Goal: Task Accomplishment & Management: Use online tool/utility

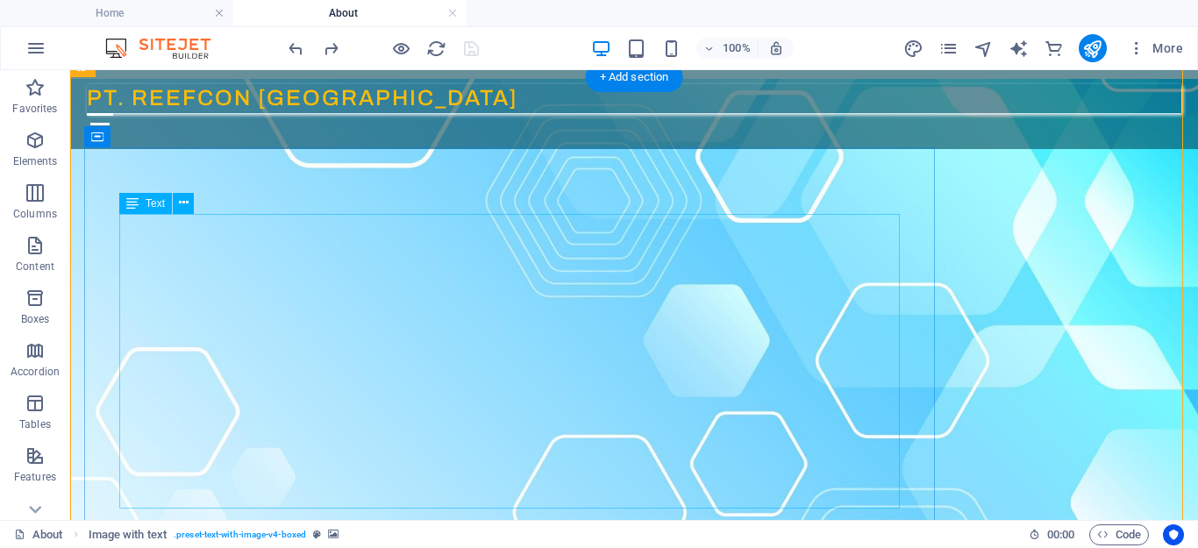
scroll to position [118, 0]
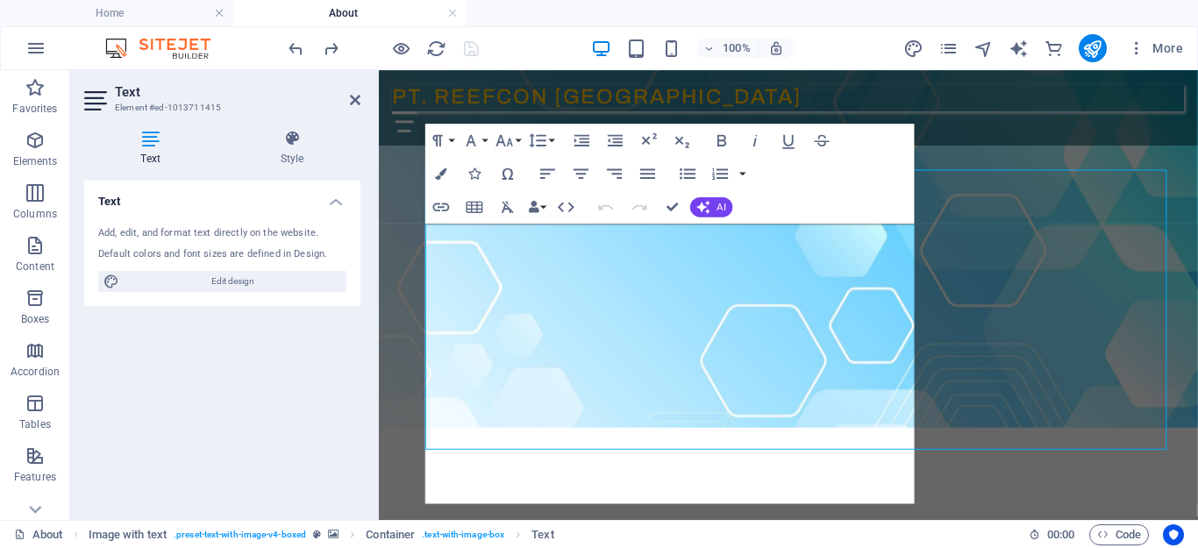
scroll to position [75, 0]
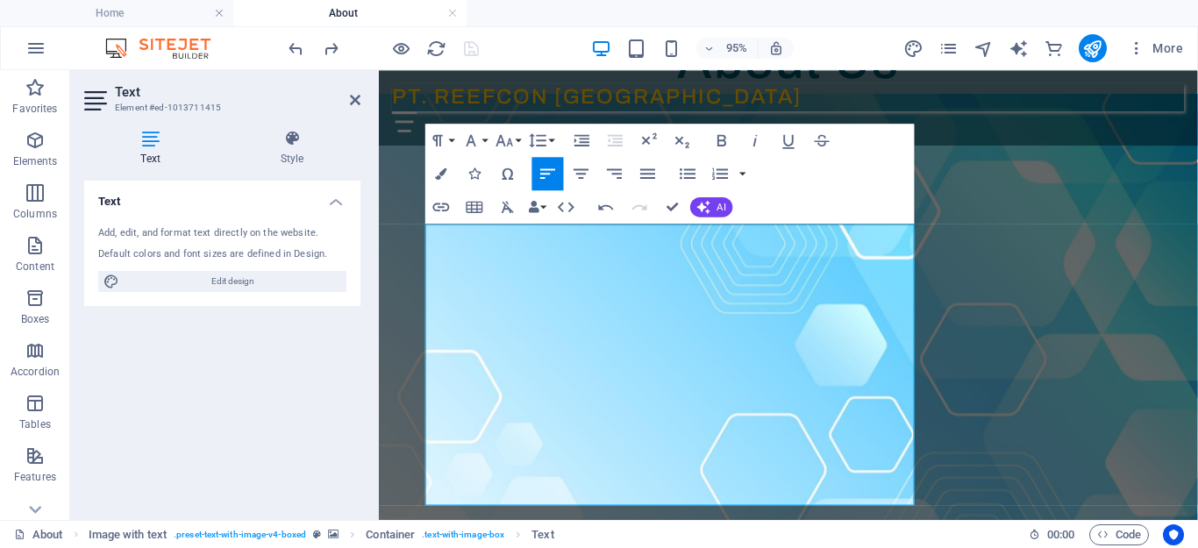
click at [557, 139] on div "Paragraph Format Normal Heading 1 Heading 2 Heading 3 Heading 4 Heading 5 Headi…" at bounding box center [491, 140] width 132 height 33
click at [553, 143] on button "Line Height" at bounding box center [541, 140] width 32 height 33
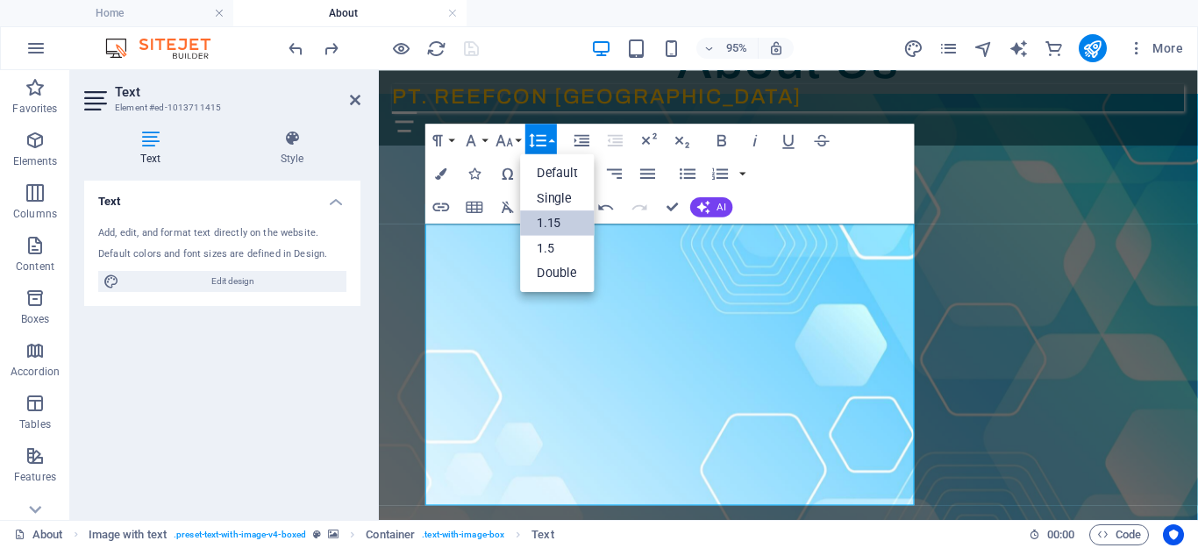
click at [547, 218] on link "1.15" at bounding box center [558, 223] width 75 height 25
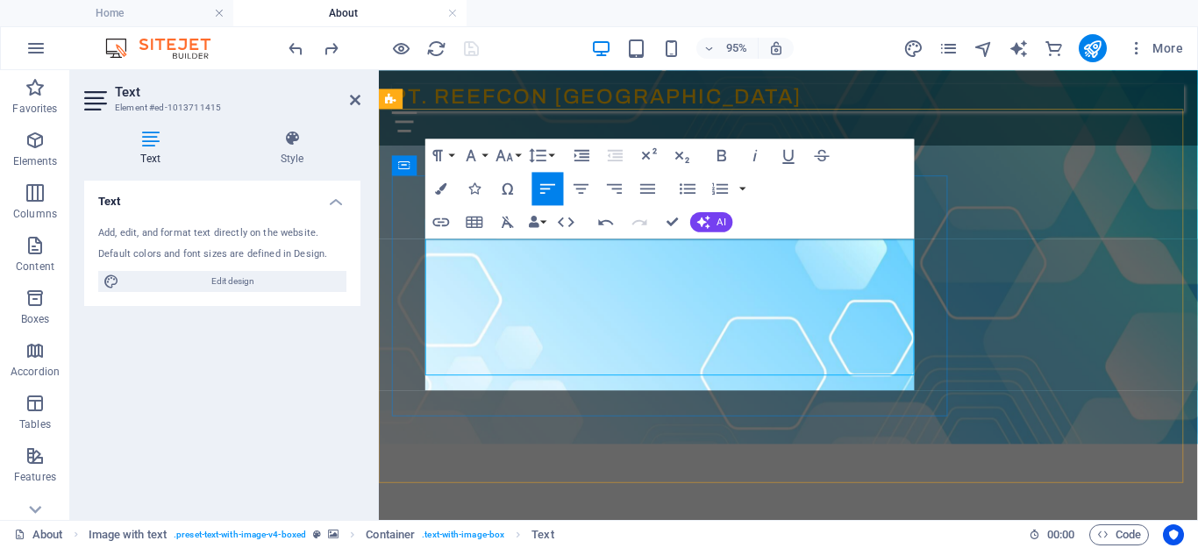
scroll to position [60, 0]
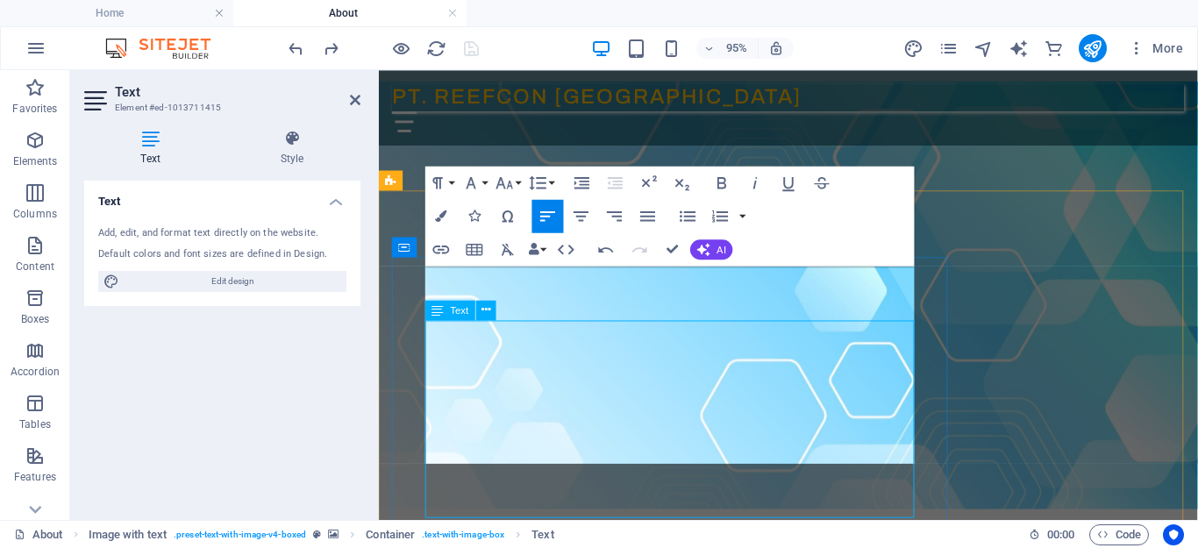
scroll to position [31, 0]
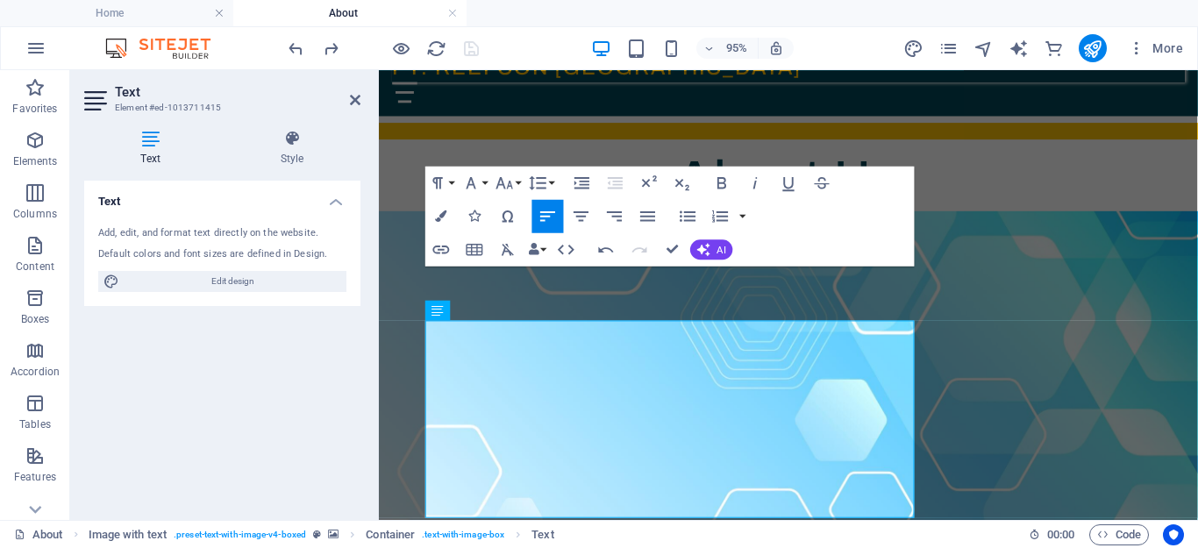
click at [1030, 218] on figure at bounding box center [810, 443] width 862 height 450
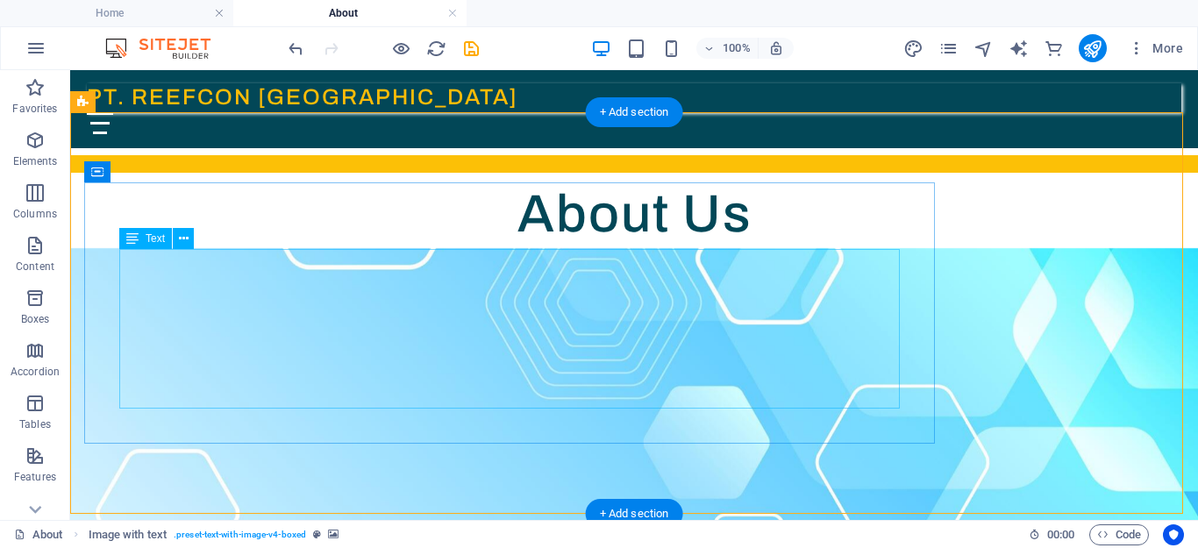
scroll to position [0, 0]
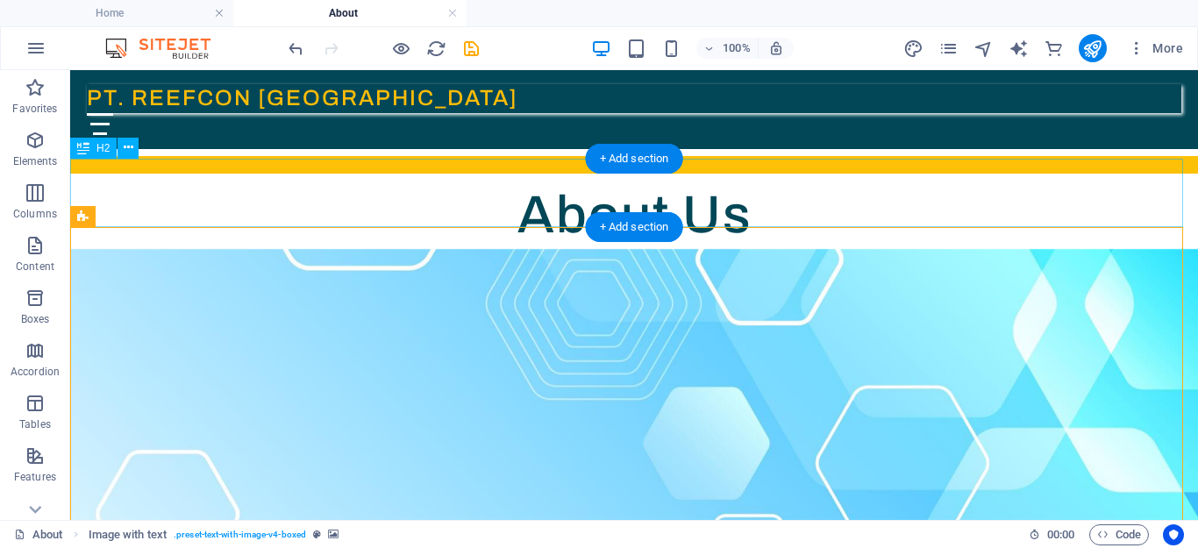
click at [589, 194] on div "About Us" at bounding box center [634, 215] width 1128 height 68
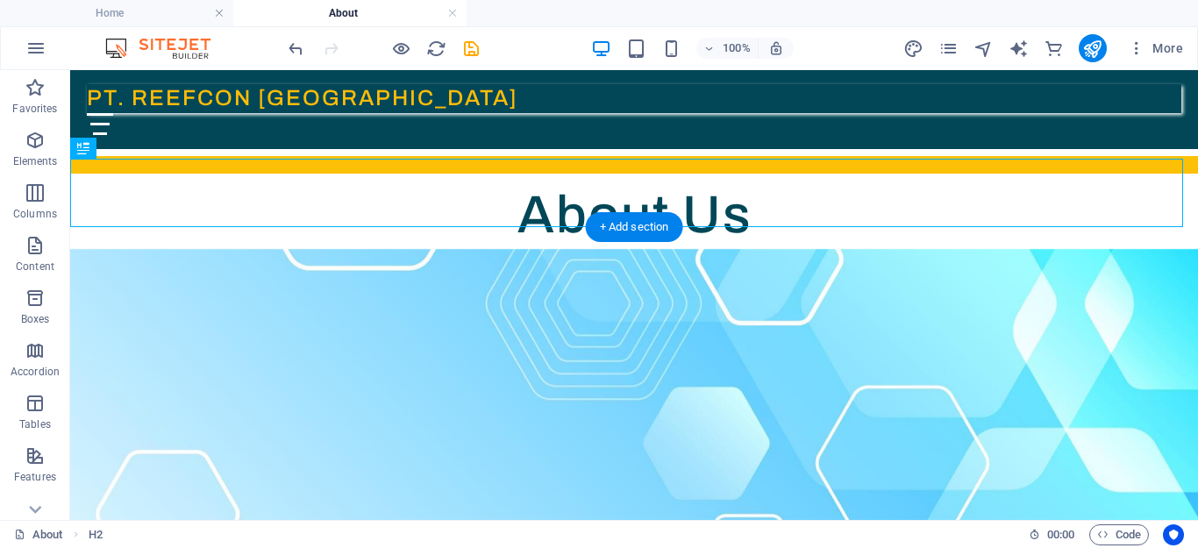
click at [503, 290] on figure at bounding box center [634, 450] width 1128 height 402
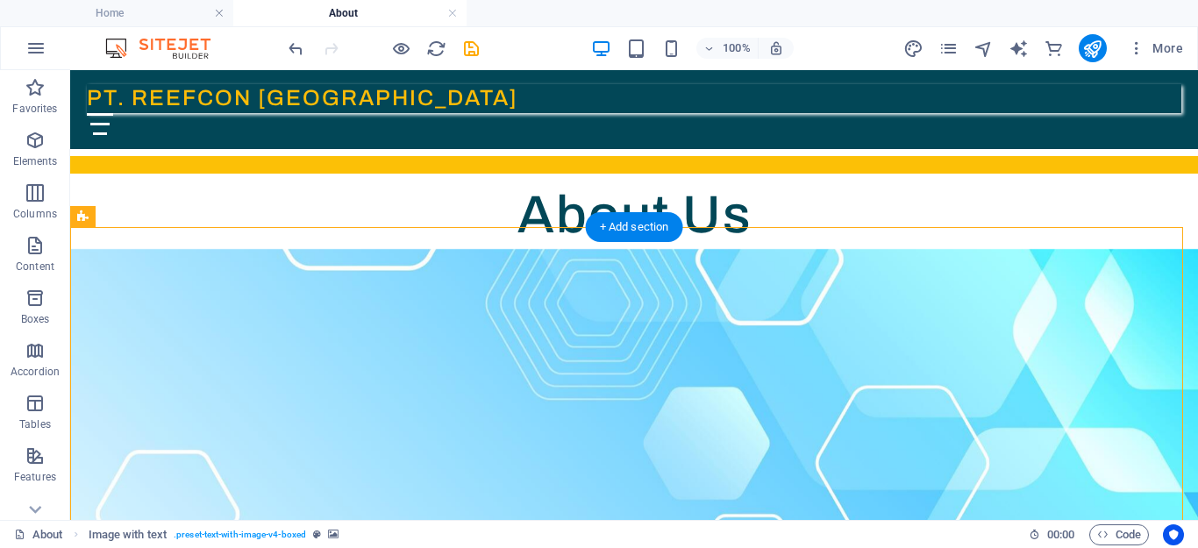
click at [561, 255] on figure at bounding box center [634, 450] width 1128 height 402
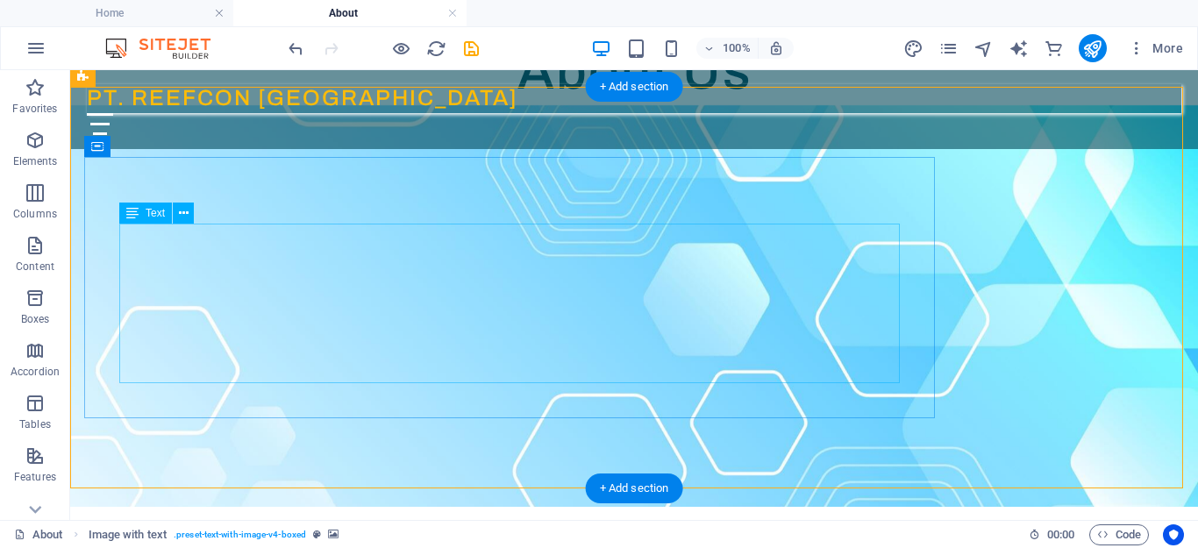
scroll to position [83, 0]
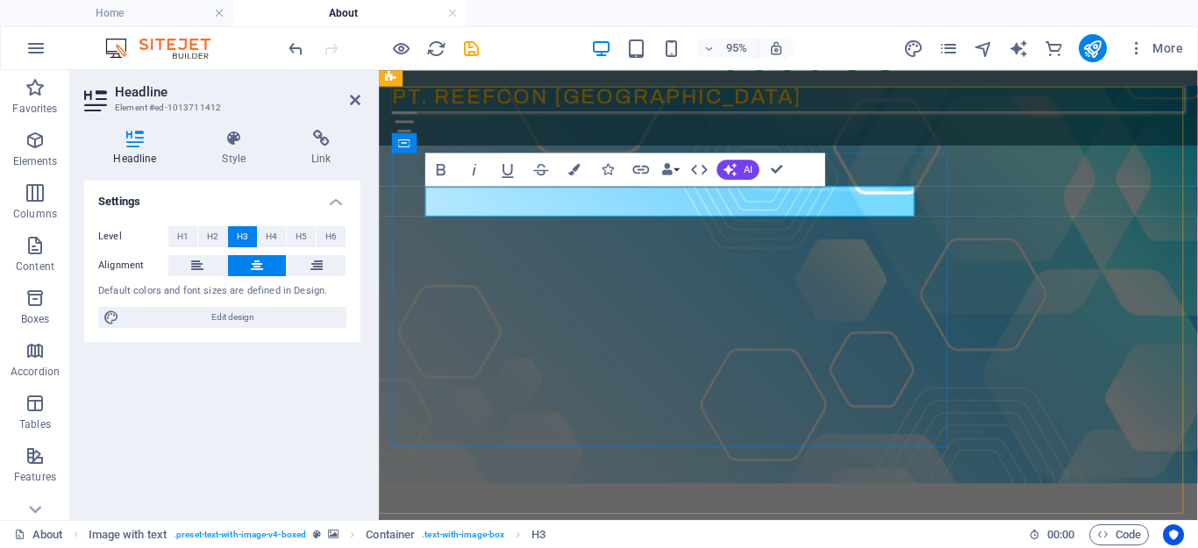
drag, startPoint x: 596, startPoint y: 205, endPoint x: 498, endPoint y: 204, distance: 97.4
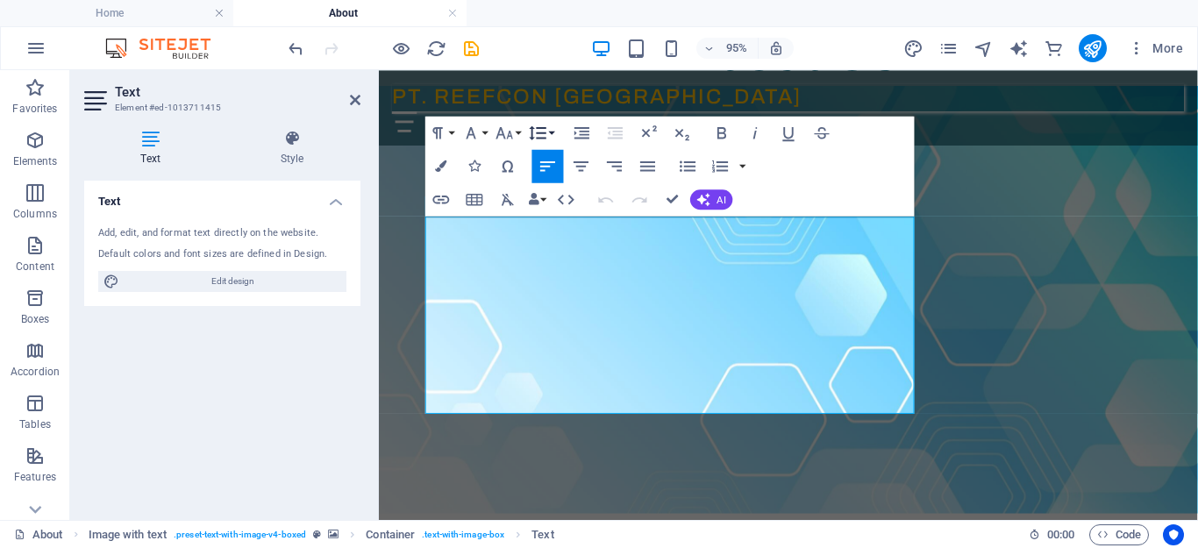
click at [553, 130] on button "Line Height" at bounding box center [541, 133] width 32 height 33
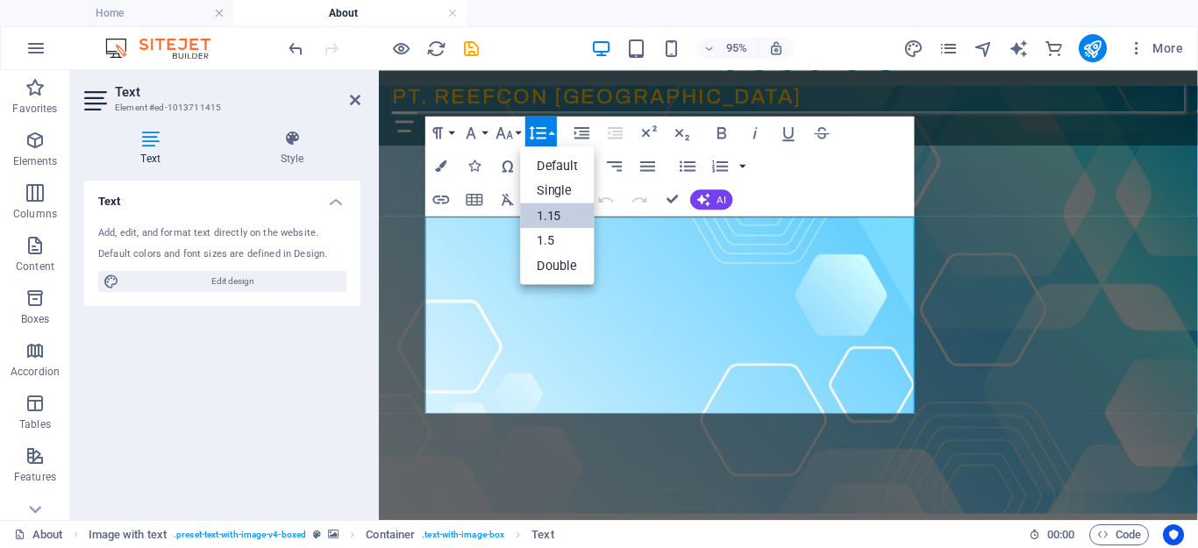
scroll to position [0, 0]
click at [552, 242] on link "1.5" at bounding box center [558, 240] width 75 height 25
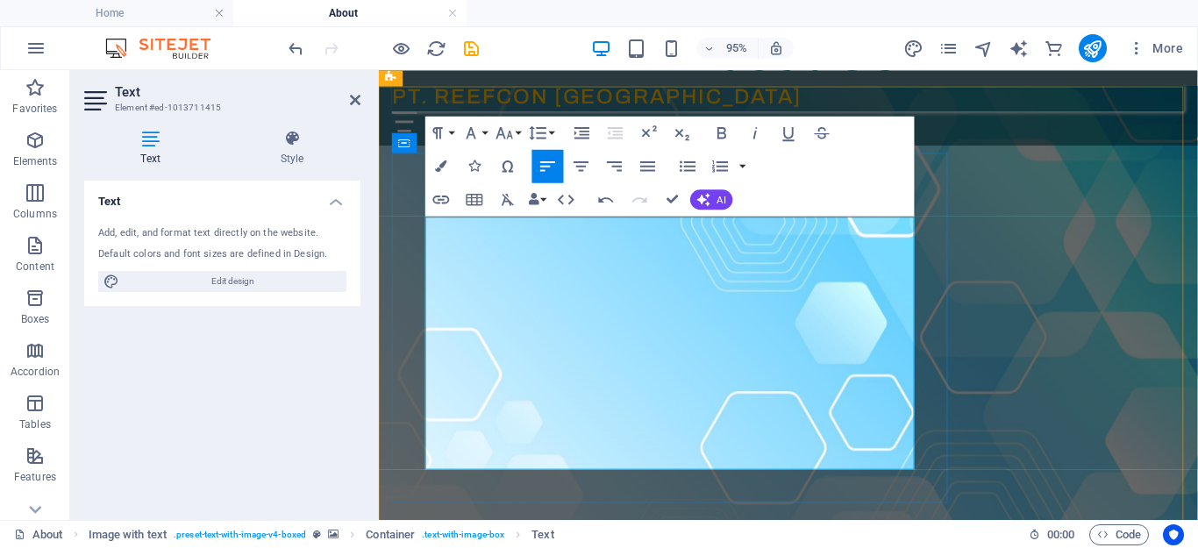
click at [1047, 451] on figure at bounding box center [810, 341] width 862 height 509
click at [1047, 431] on figure at bounding box center [810, 341] width 862 height 509
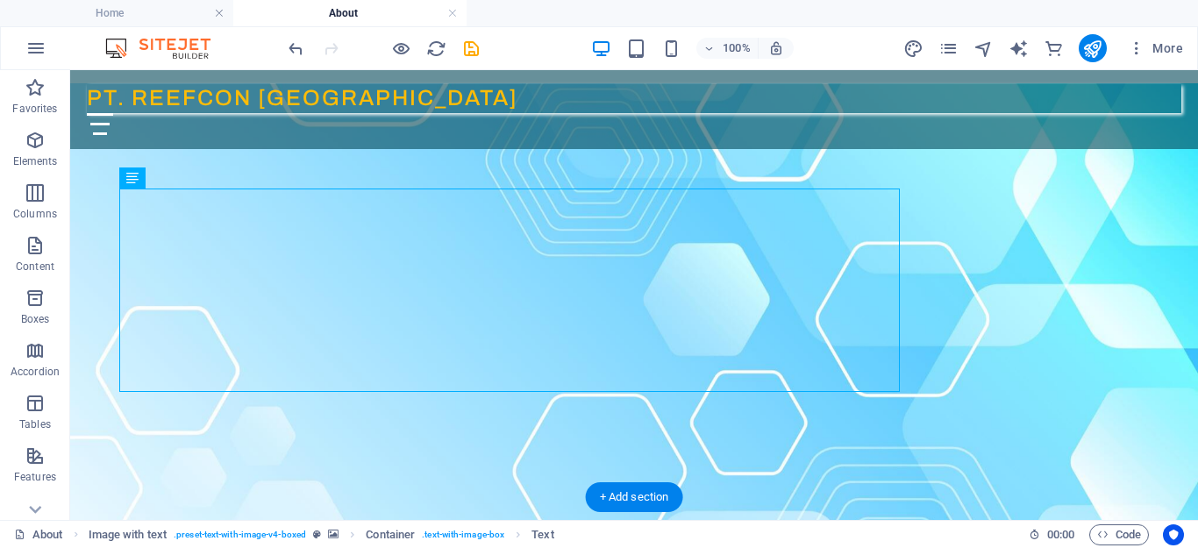
scroll to position [118, 0]
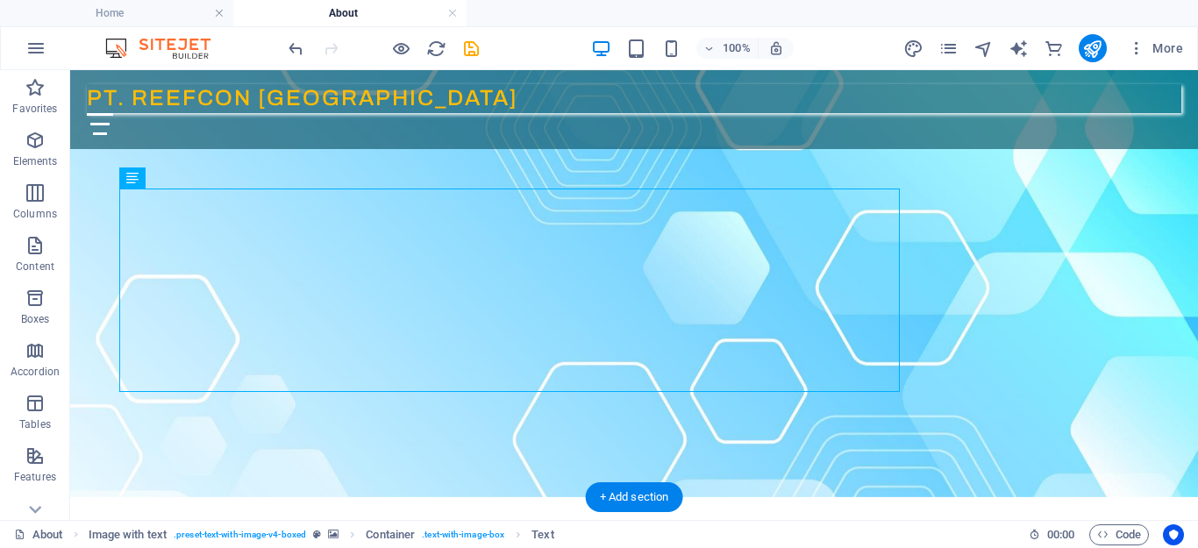
click at [1053, 416] on figure at bounding box center [634, 275] width 1128 height 446
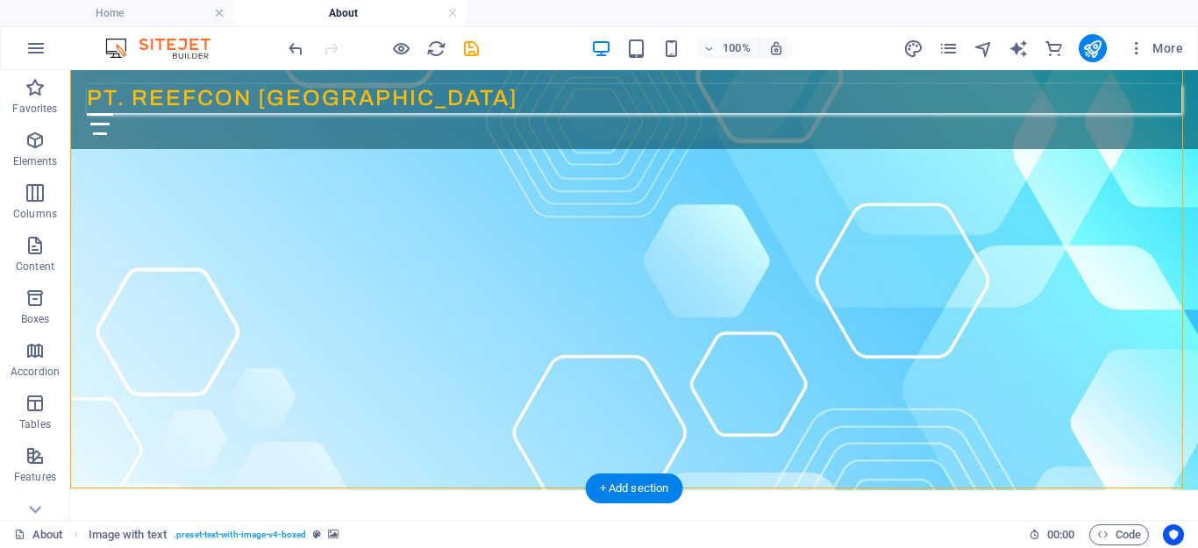
scroll to position [127, 0]
click at [1074, 425] on figure at bounding box center [634, 266] width 1128 height 446
click at [1007, 408] on figure at bounding box center [634, 266] width 1128 height 446
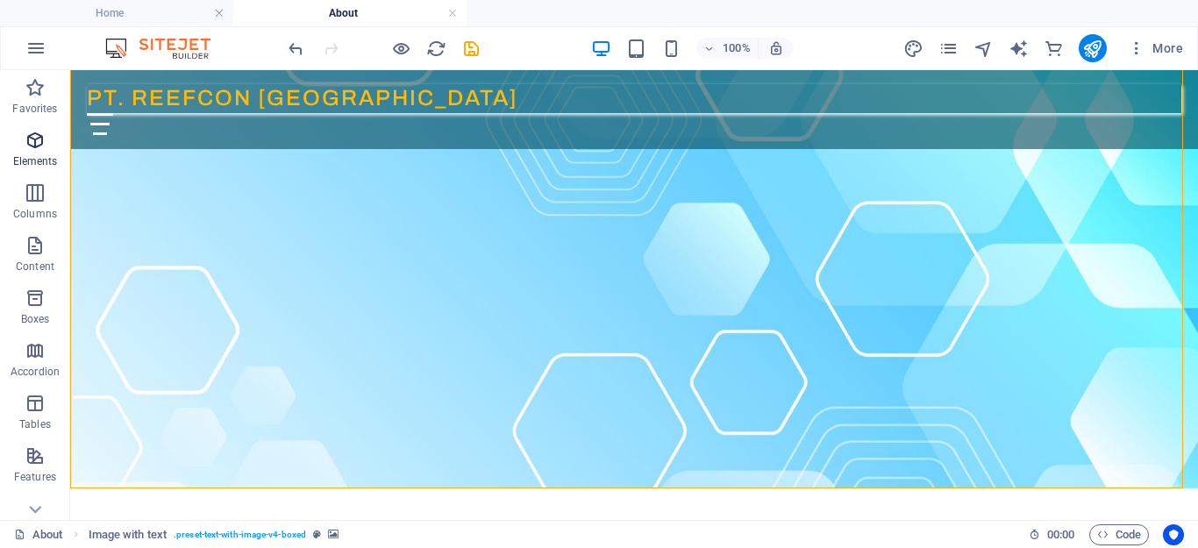
click at [36, 148] on icon "button" at bounding box center [35, 140] width 21 height 21
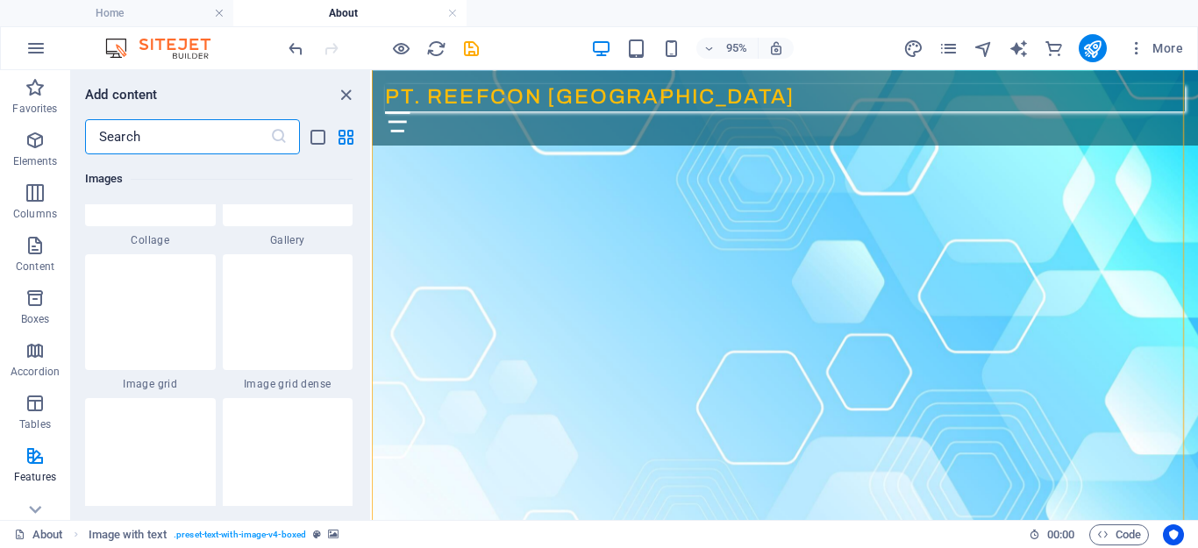
scroll to position [9134, 0]
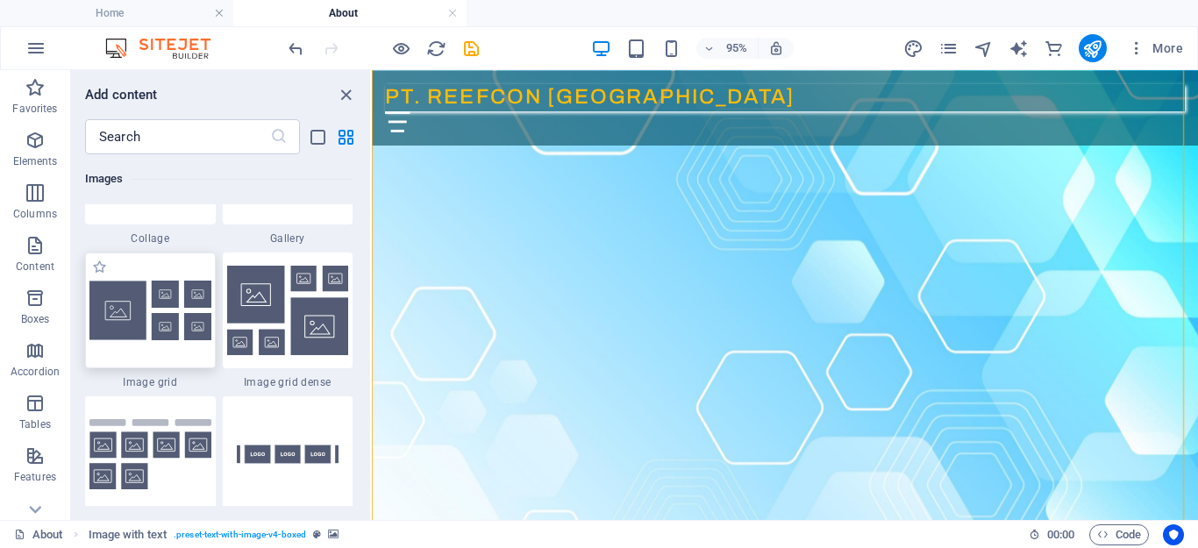
drag, startPoint x: 189, startPoint y: 327, endPoint x: 683, endPoint y: 522, distance: 530.9
click at [189, 327] on img at bounding box center [150, 311] width 122 height 60
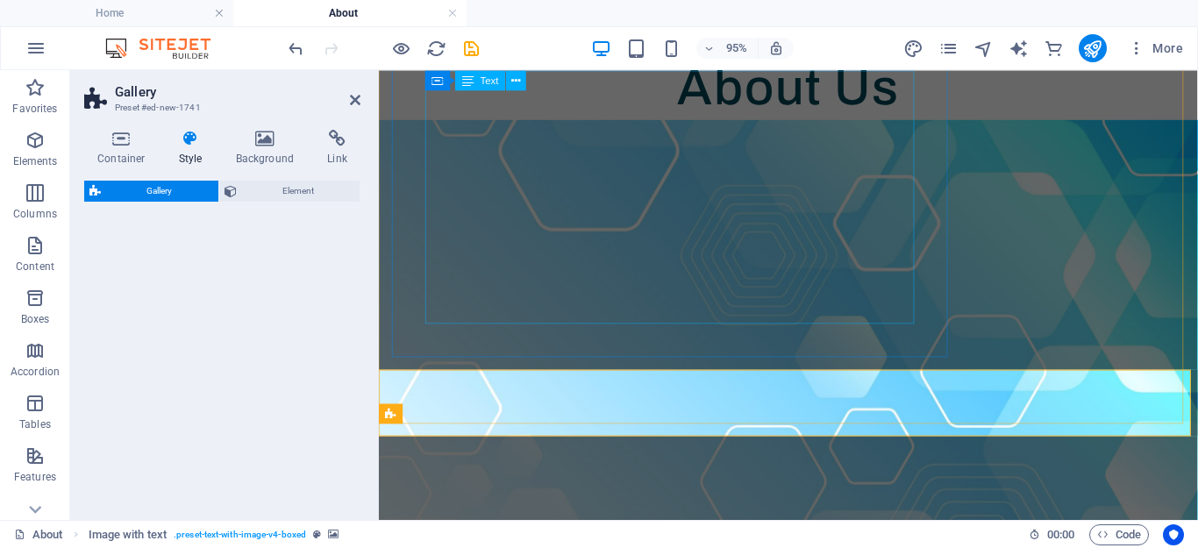
scroll to position [294, 0]
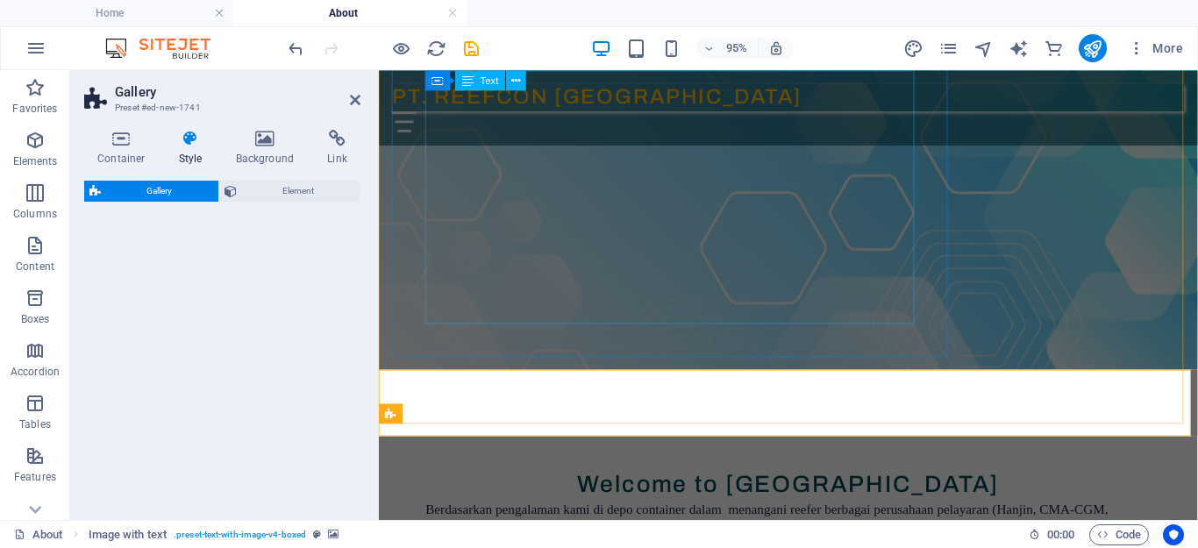
select select "rem"
select select "preset-gallery-v3-grid"
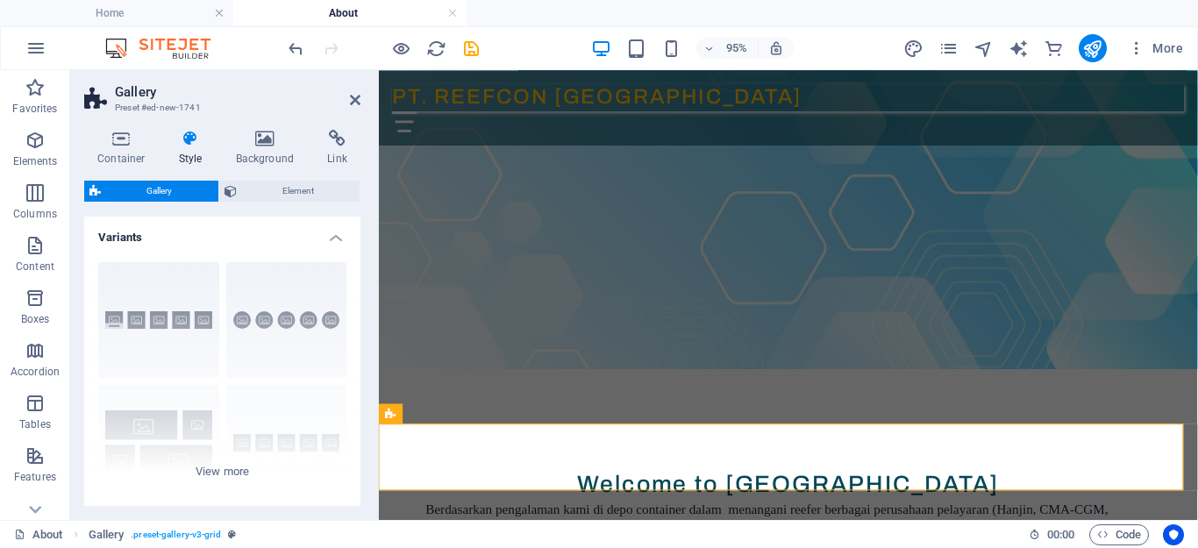
scroll to position [237, 0]
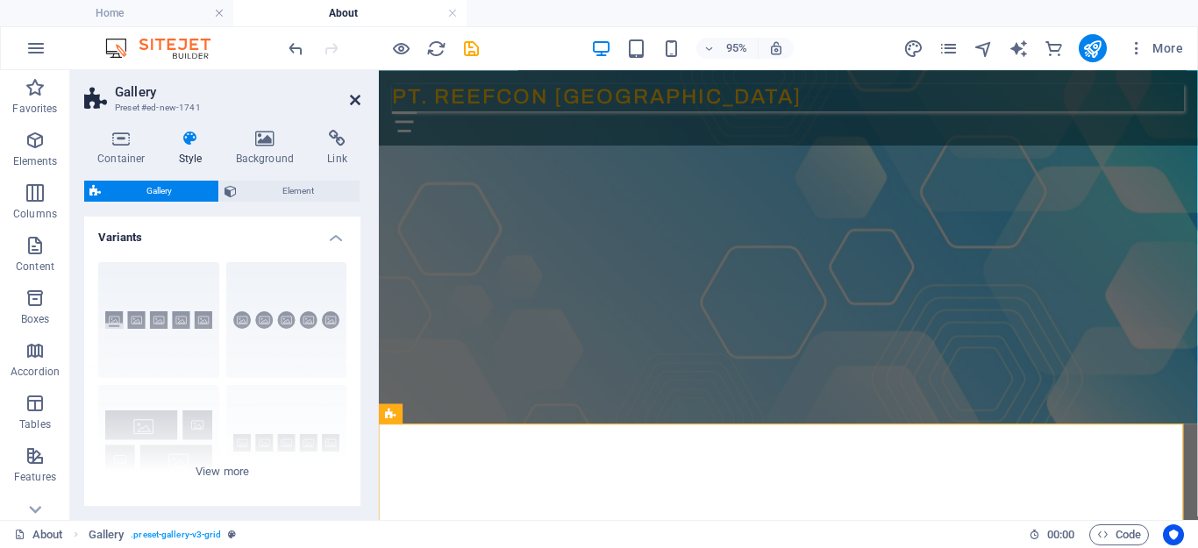
drag, startPoint x: 353, startPoint y: 103, endPoint x: 604, endPoint y: 221, distance: 278.2
click at [353, 103] on icon at bounding box center [355, 100] width 11 height 14
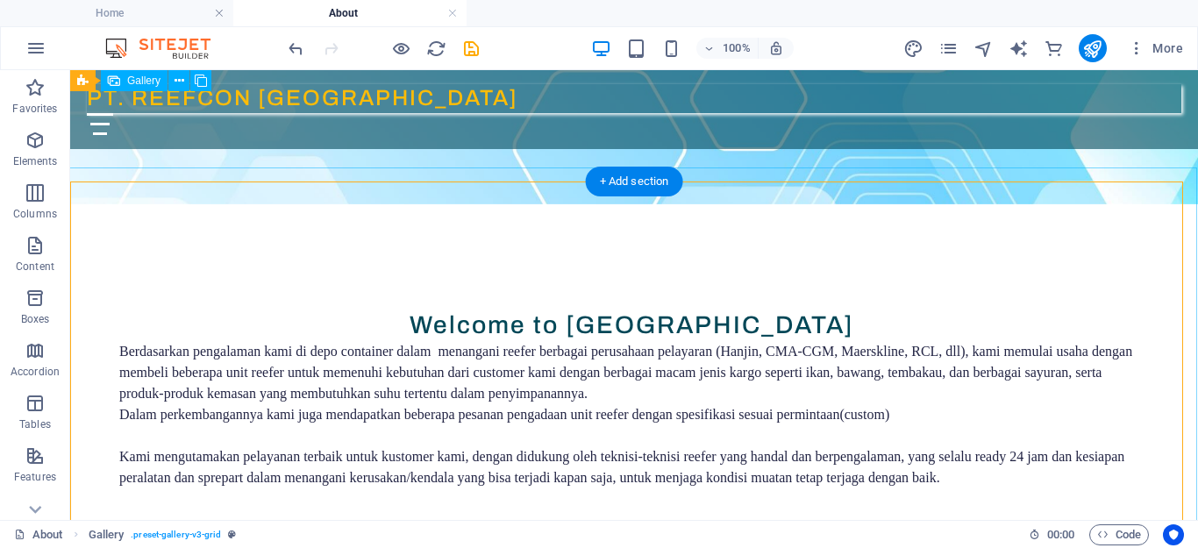
scroll to position [407, 0]
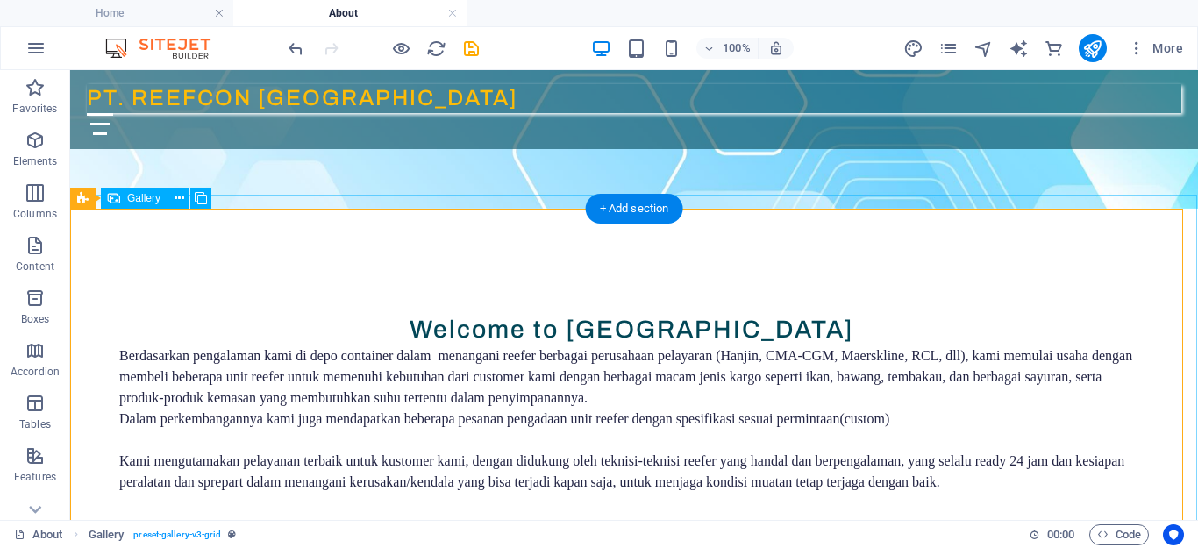
click at [171, 200] on button at bounding box center [178, 198] width 21 height 21
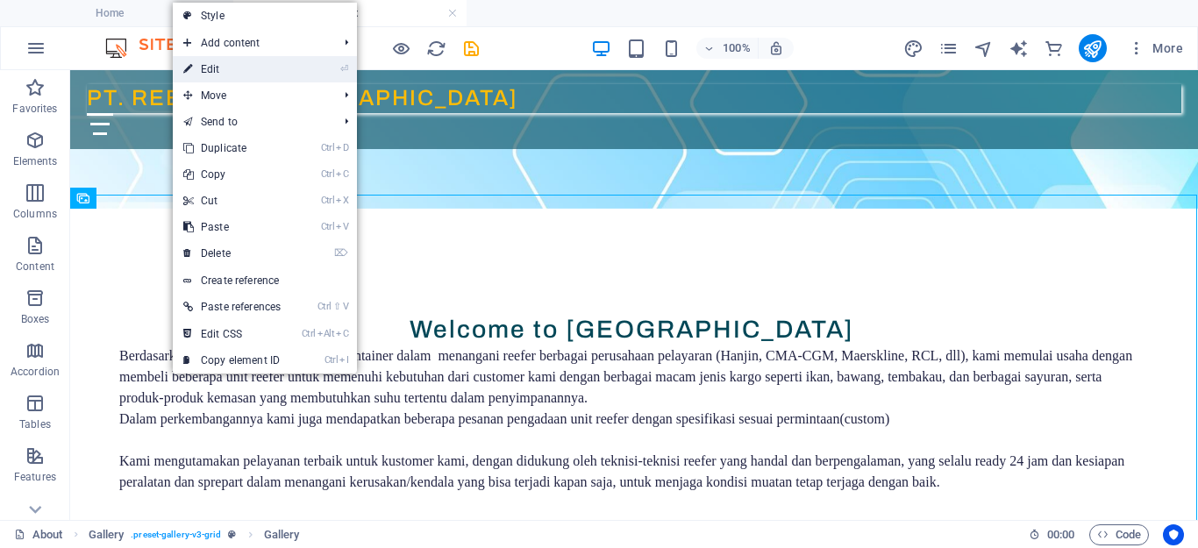
click at [229, 65] on link "⏎ Edit" at bounding box center [232, 69] width 118 height 26
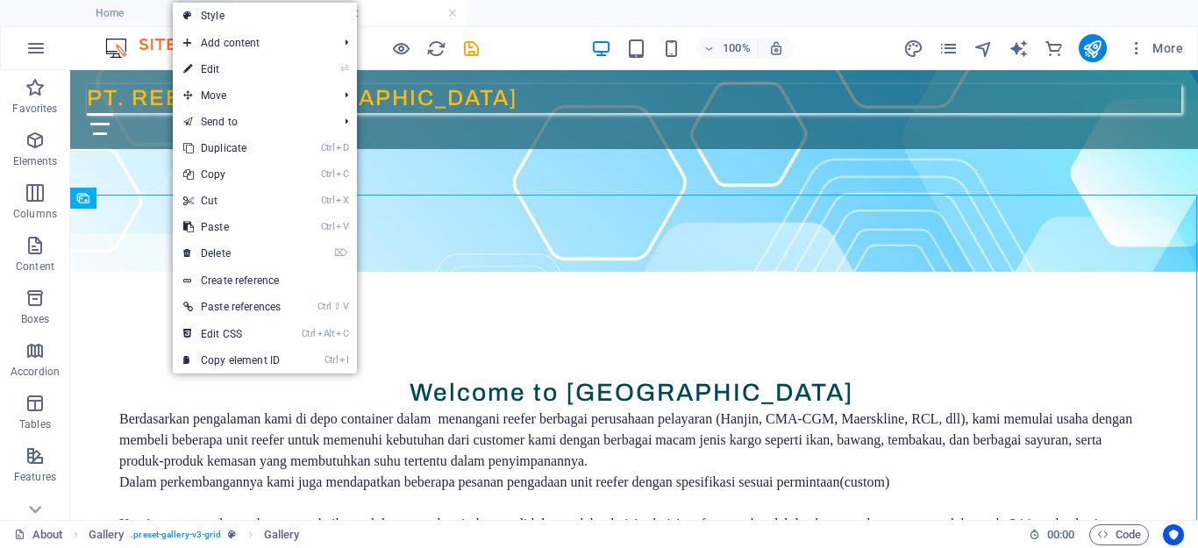
select select "4"
select select "px"
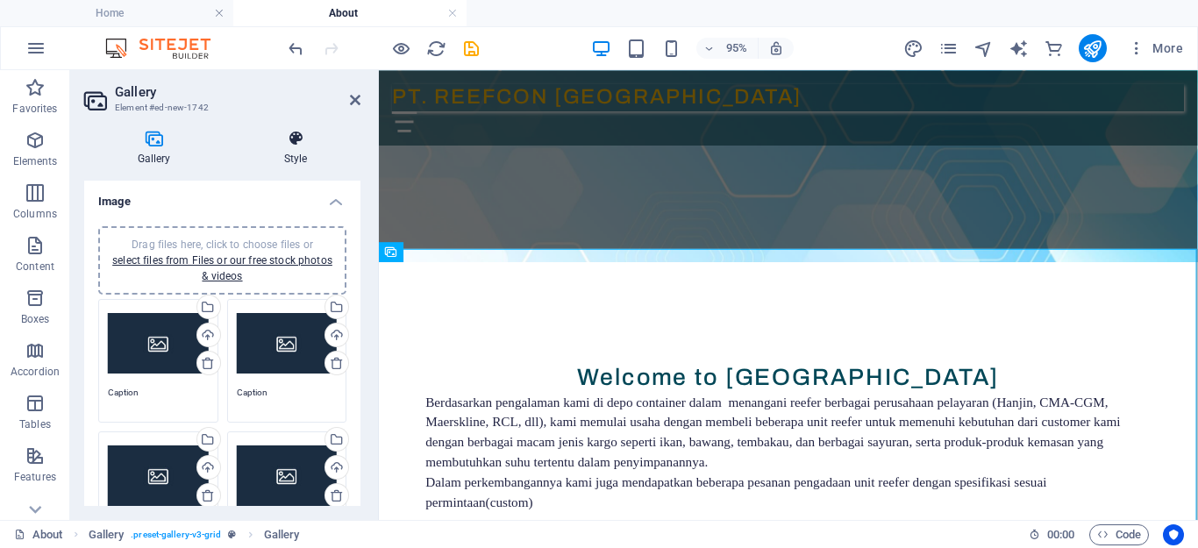
click at [299, 140] on icon at bounding box center [296, 139] width 130 height 18
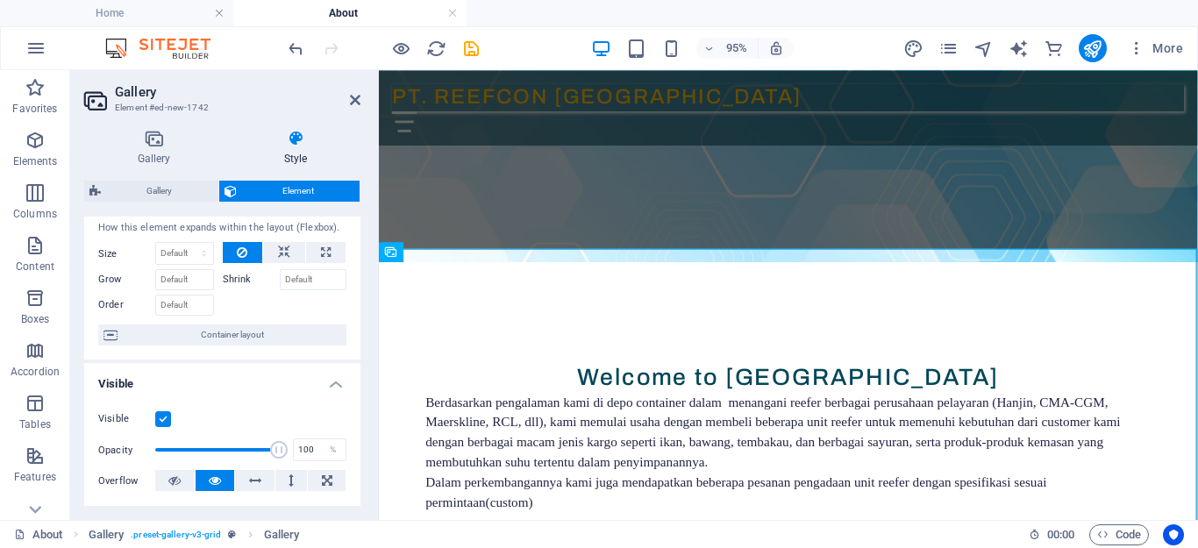
scroll to position [0, 0]
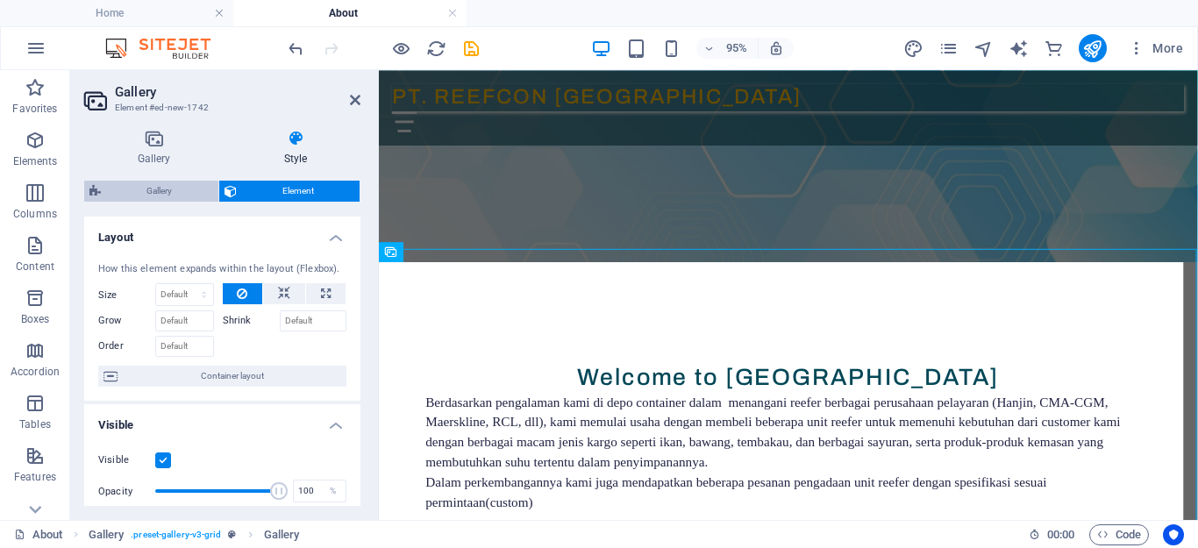
click at [175, 196] on span "Gallery" at bounding box center [159, 191] width 107 height 21
select select "rem"
select select "preset-gallery-v3-grid"
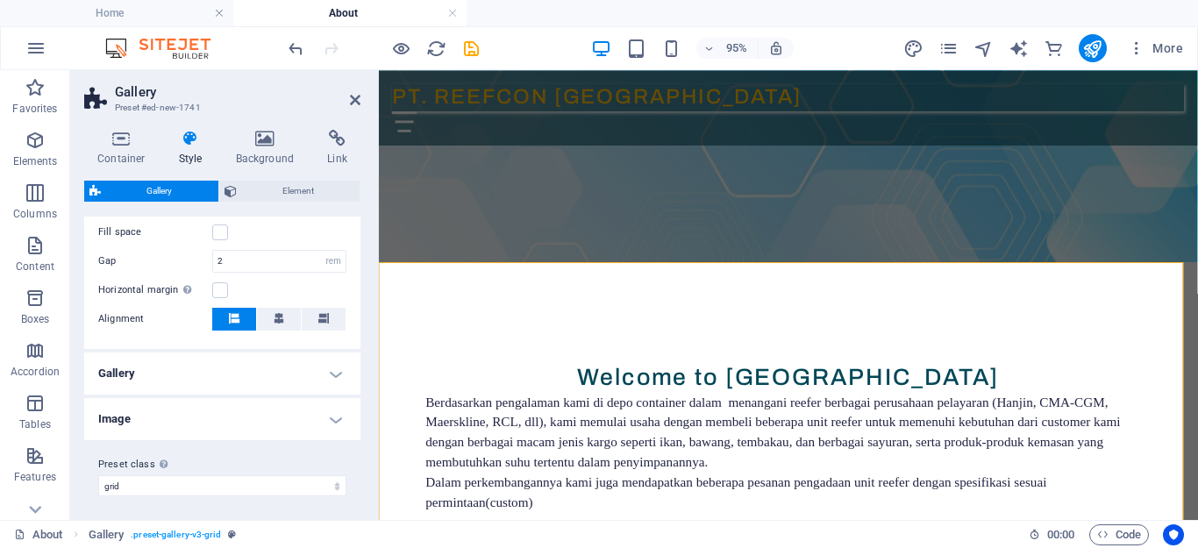
scroll to position [375, 0]
click at [334, 371] on h4 "Gallery" at bounding box center [222, 369] width 276 height 42
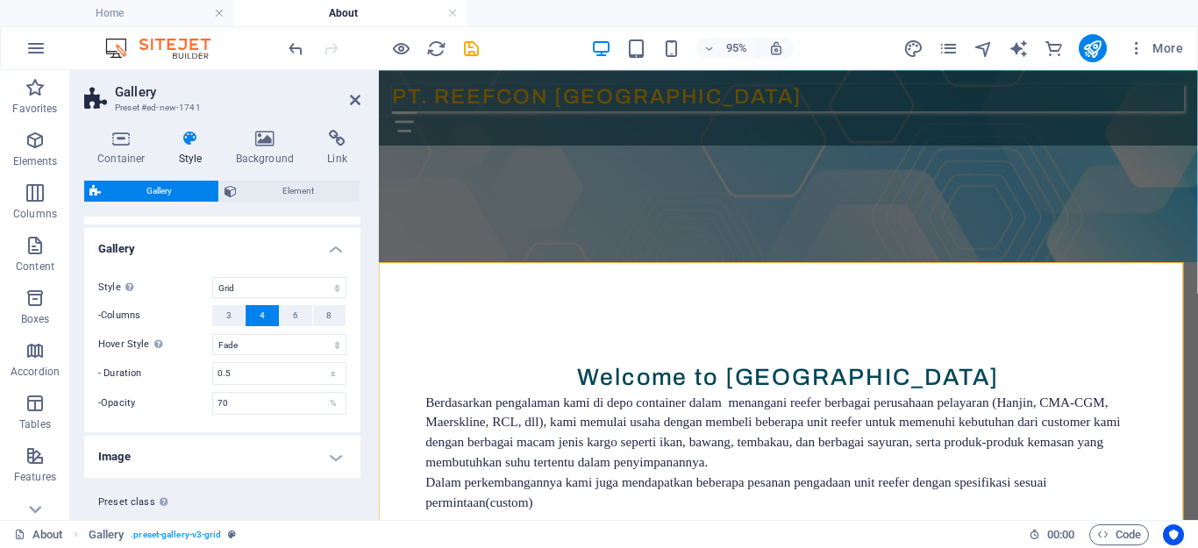
scroll to position [538, 0]
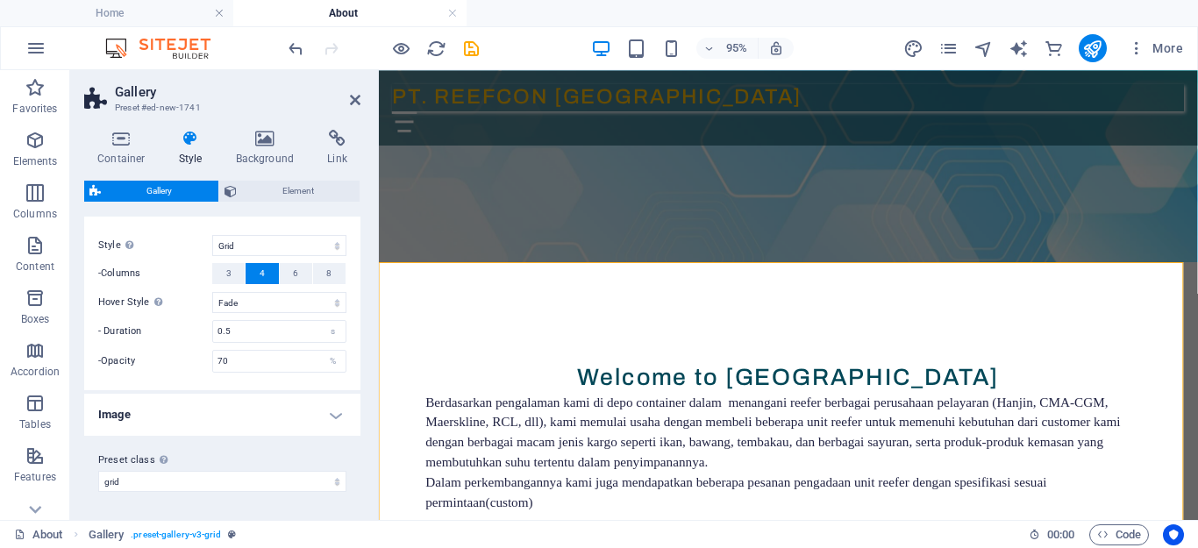
click at [333, 416] on h4 "Image" at bounding box center [222, 415] width 276 height 42
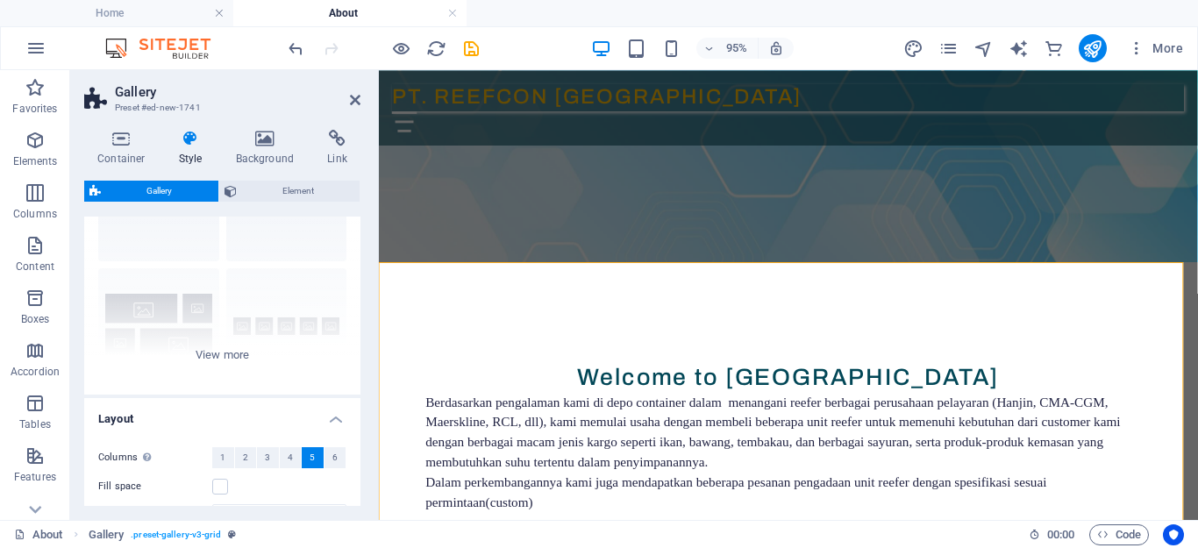
scroll to position [0, 0]
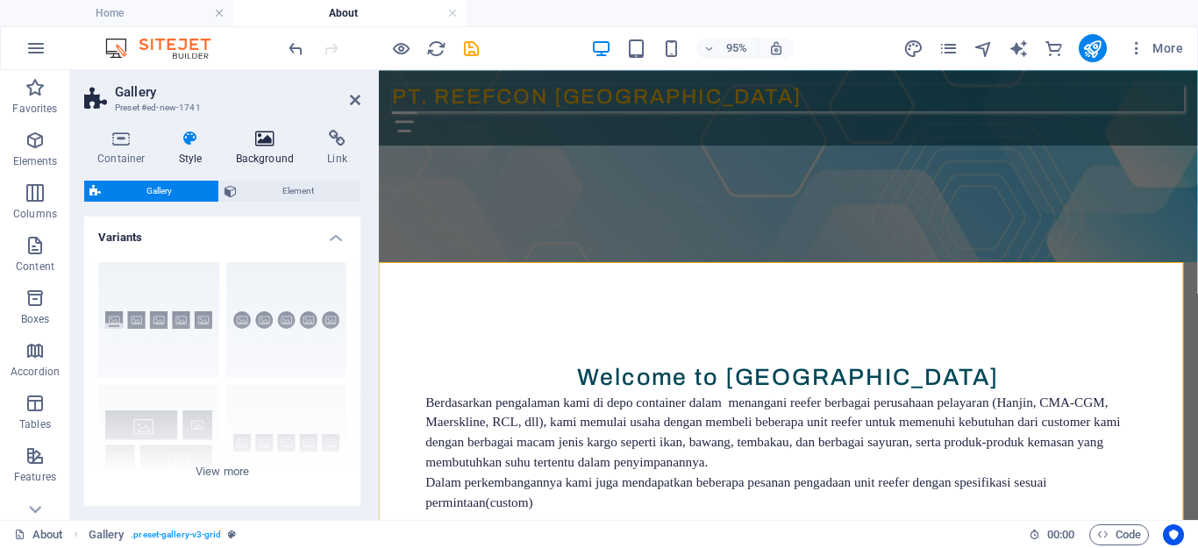
click at [256, 143] on icon at bounding box center [265, 139] width 85 height 18
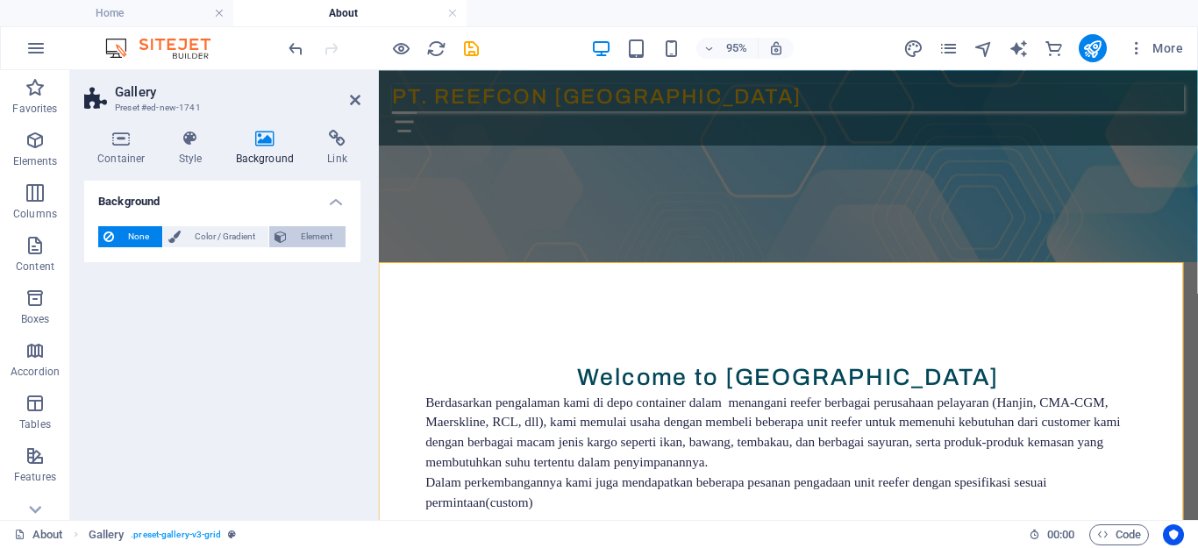
click at [303, 234] on span "Element" at bounding box center [316, 236] width 48 height 21
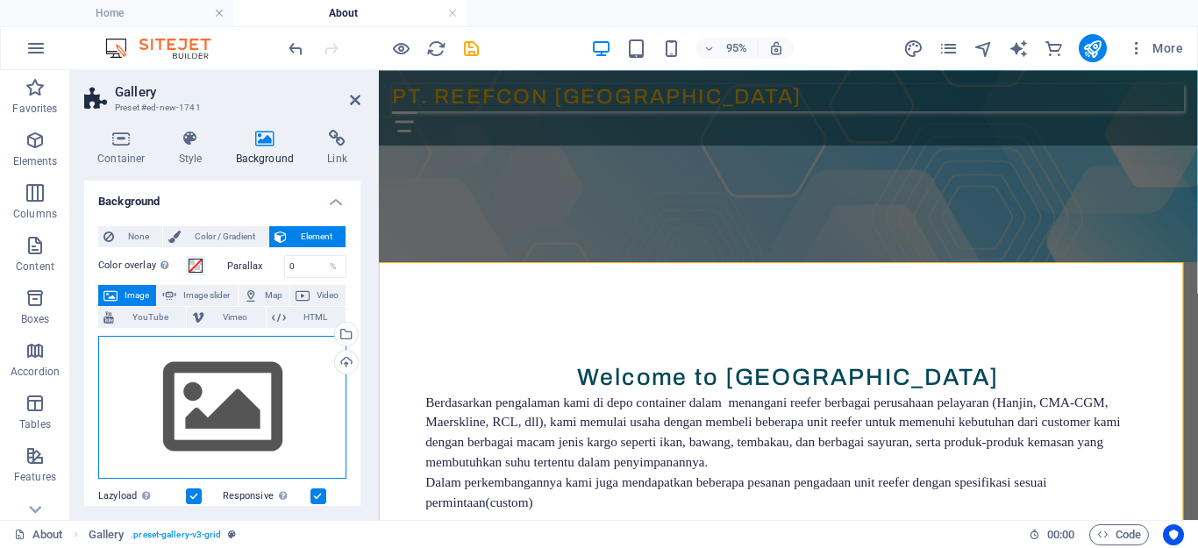
click at [228, 387] on div "Drag files here, click to choose files or select files from Files or our free s…" at bounding box center [222, 408] width 248 height 144
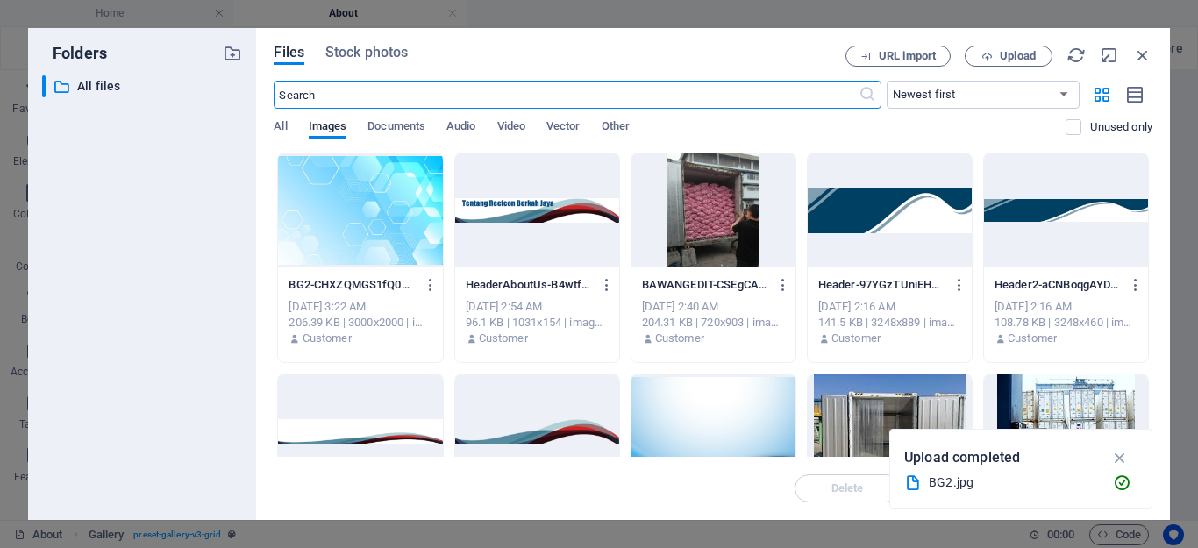
scroll to position [52, 0]
click at [351, 225] on div at bounding box center [360, 211] width 164 height 114
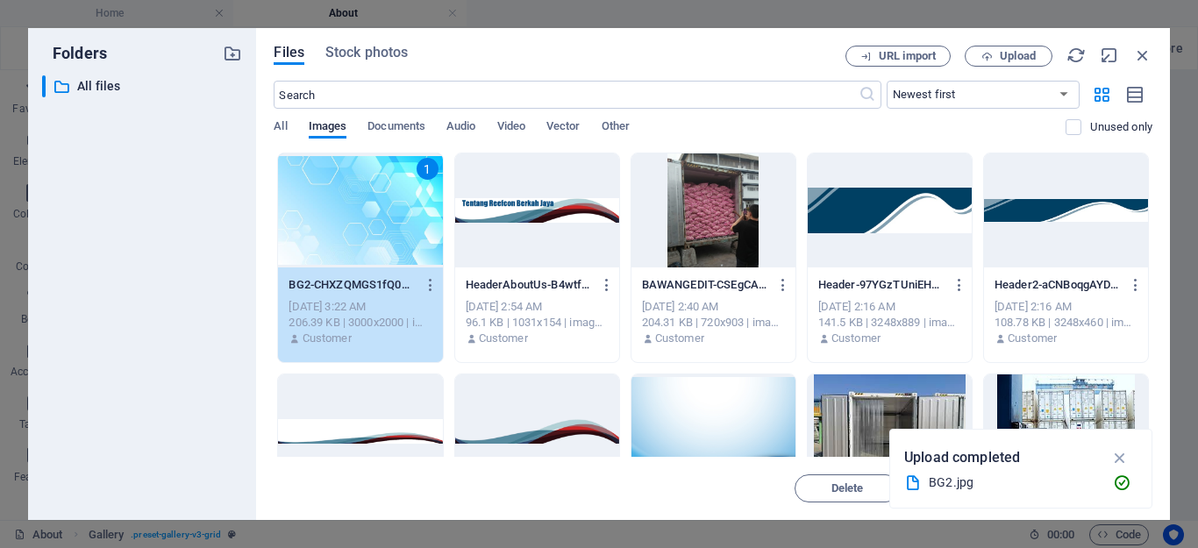
drag, startPoint x: 351, startPoint y: 225, endPoint x: 268, endPoint y: 338, distance: 139.8
click at [351, 225] on div "1" at bounding box center [360, 211] width 164 height 114
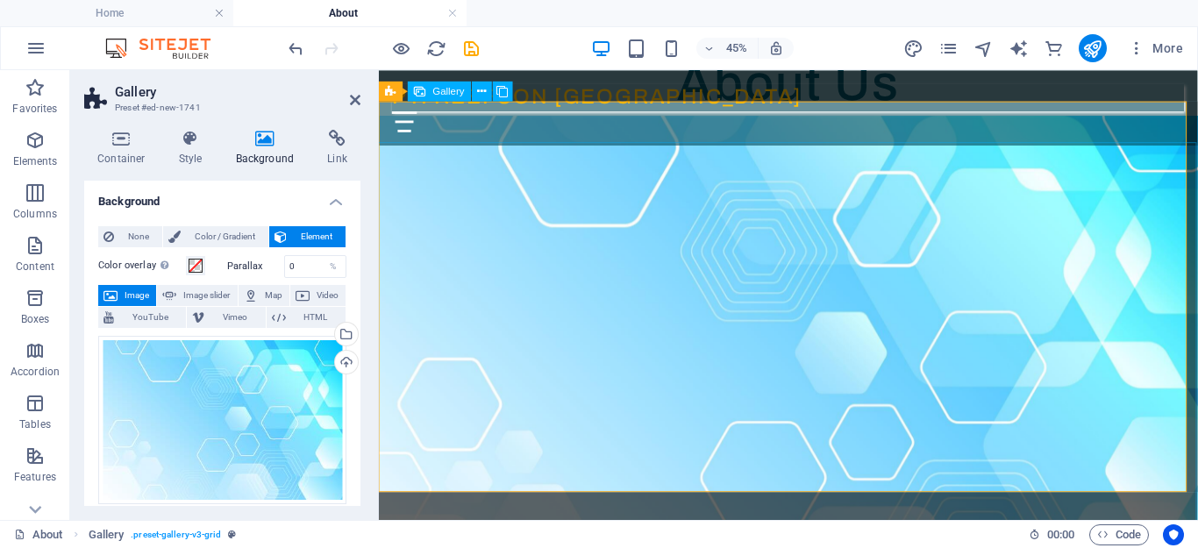
scroll to position [576, 0]
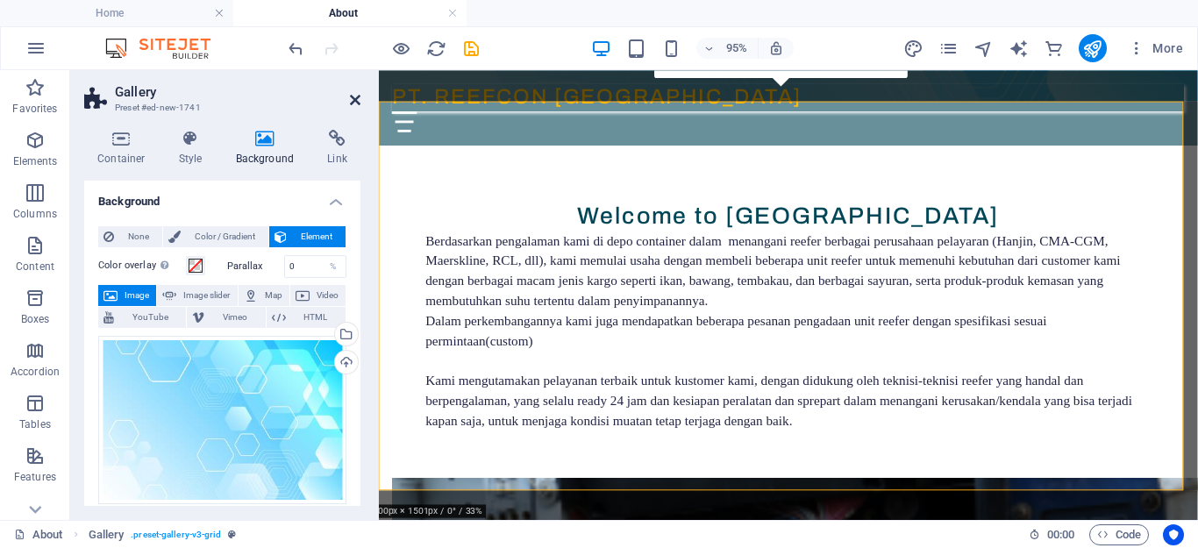
drag, startPoint x: 356, startPoint y: 101, endPoint x: 931, endPoint y: 317, distance: 613.7
click at [356, 101] on icon at bounding box center [355, 100] width 11 height 14
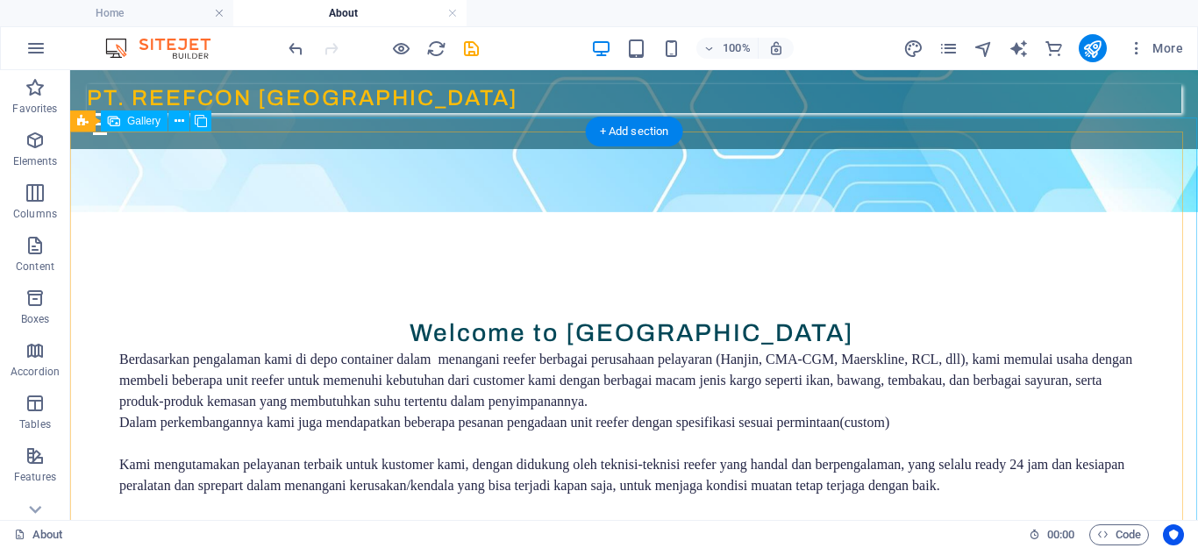
scroll to position [495, 0]
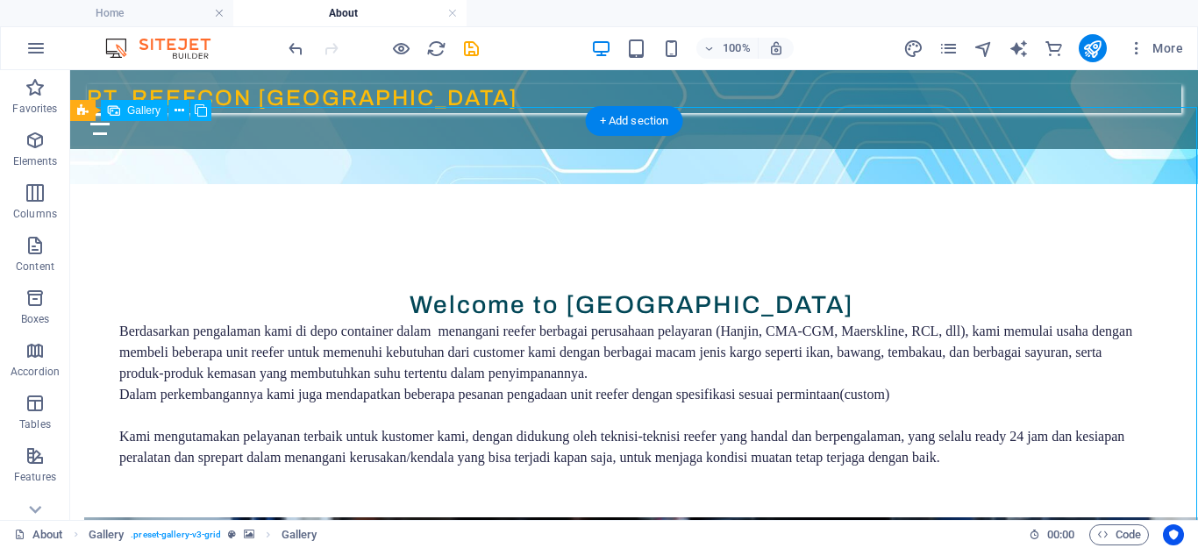
select select "4"
select select "px"
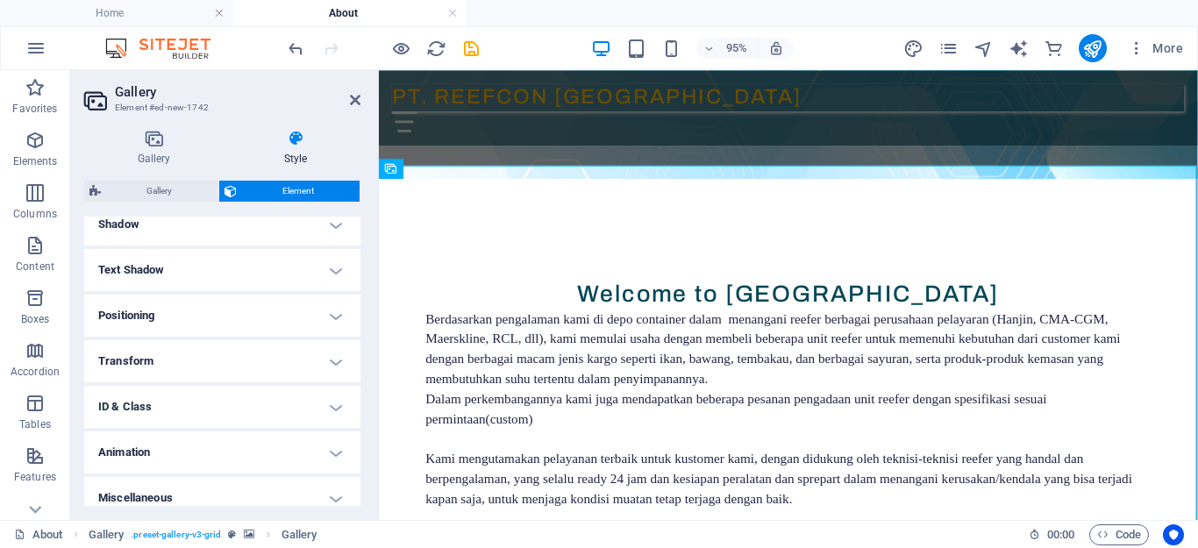
scroll to position [452, 0]
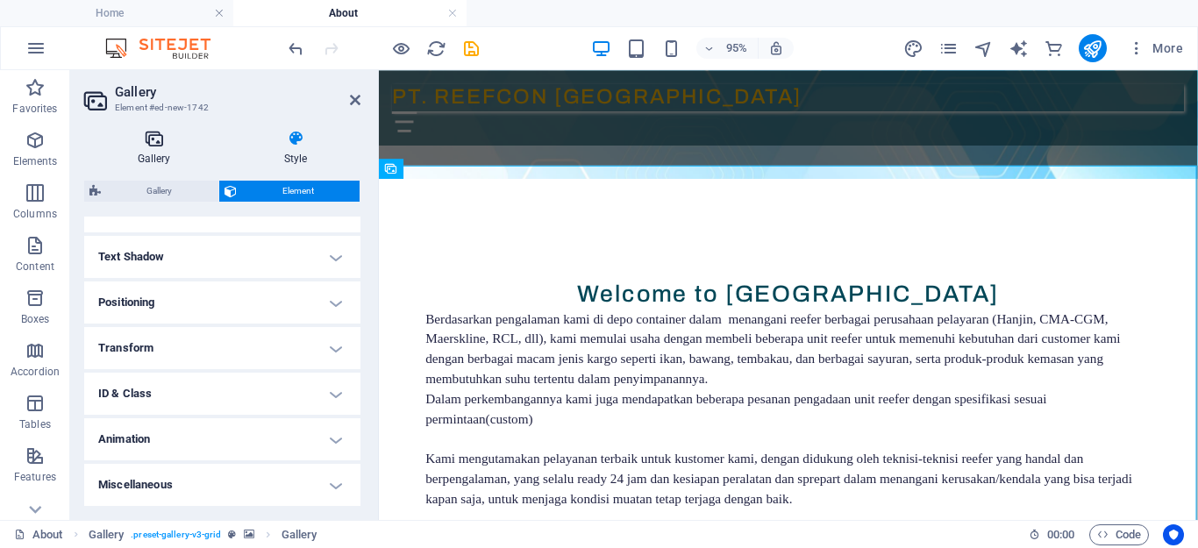
click at [161, 155] on h4 "Gallery" at bounding box center [157, 148] width 146 height 37
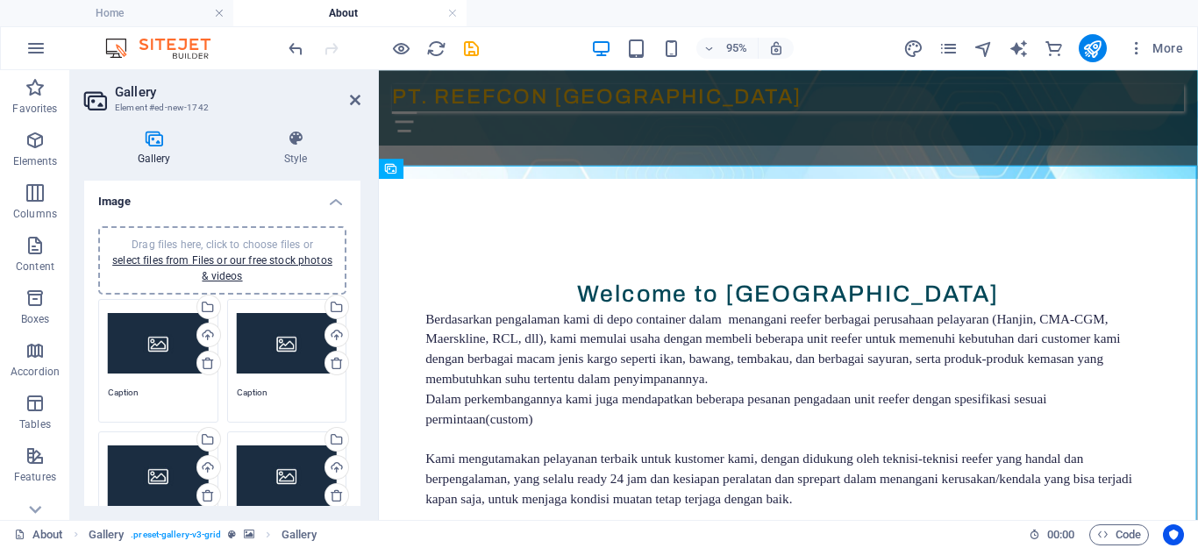
click at [168, 345] on div "Drag files here, click to choose files or select files from Files or our free s…" at bounding box center [158, 344] width 101 height 70
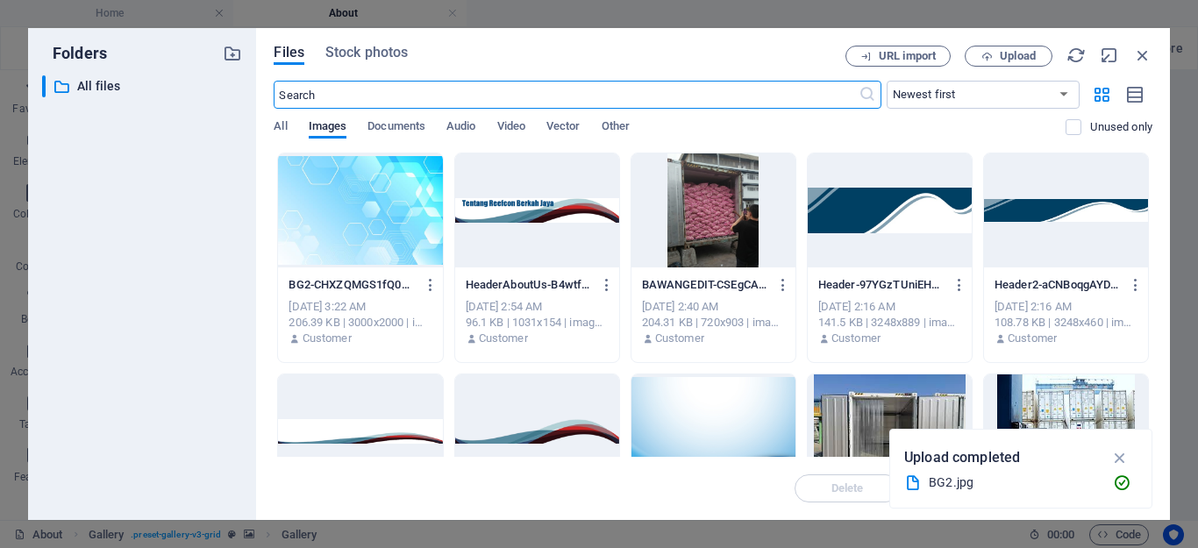
scroll to position [52, 0]
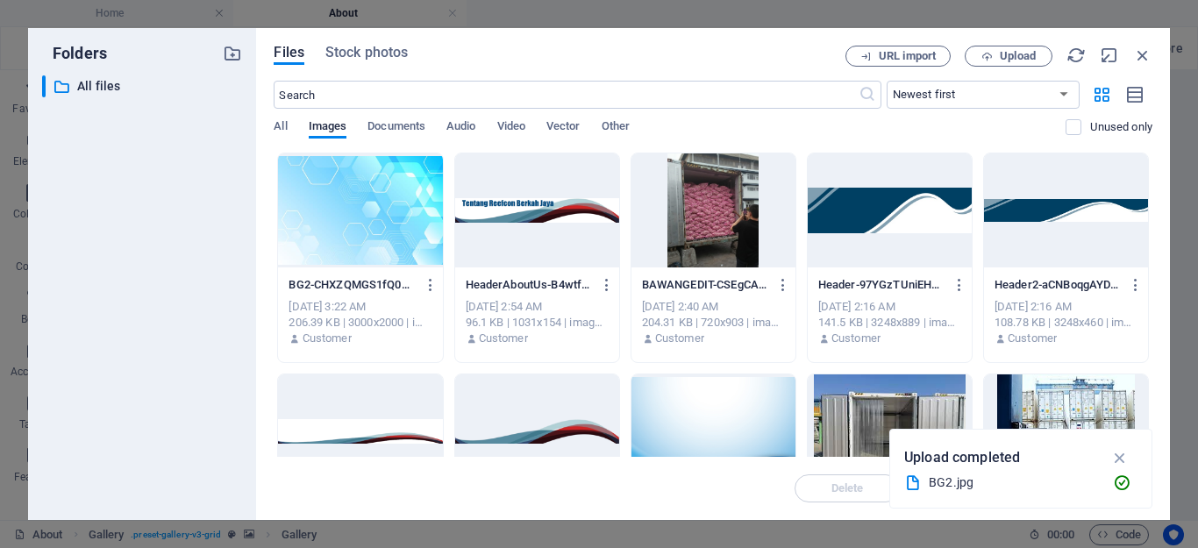
drag, startPoint x: 702, startPoint y: 228, endPoint x: 28, endPoint y: 413, distance: 698.6
click at [702, 228] on div at bounding box center [714, 211] width 164 height 114
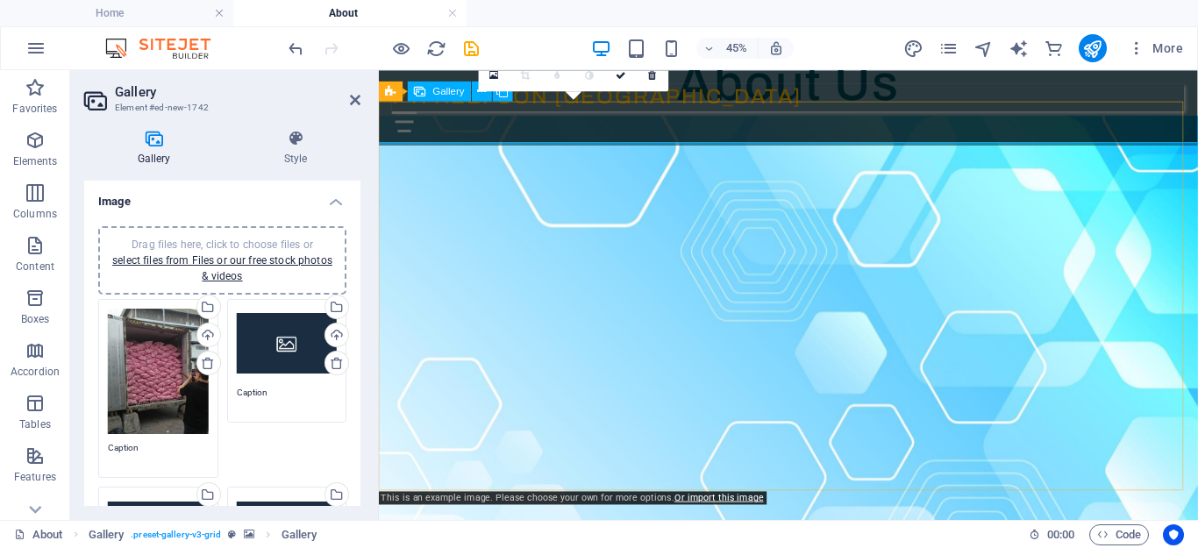
scroll to position [576, 0]
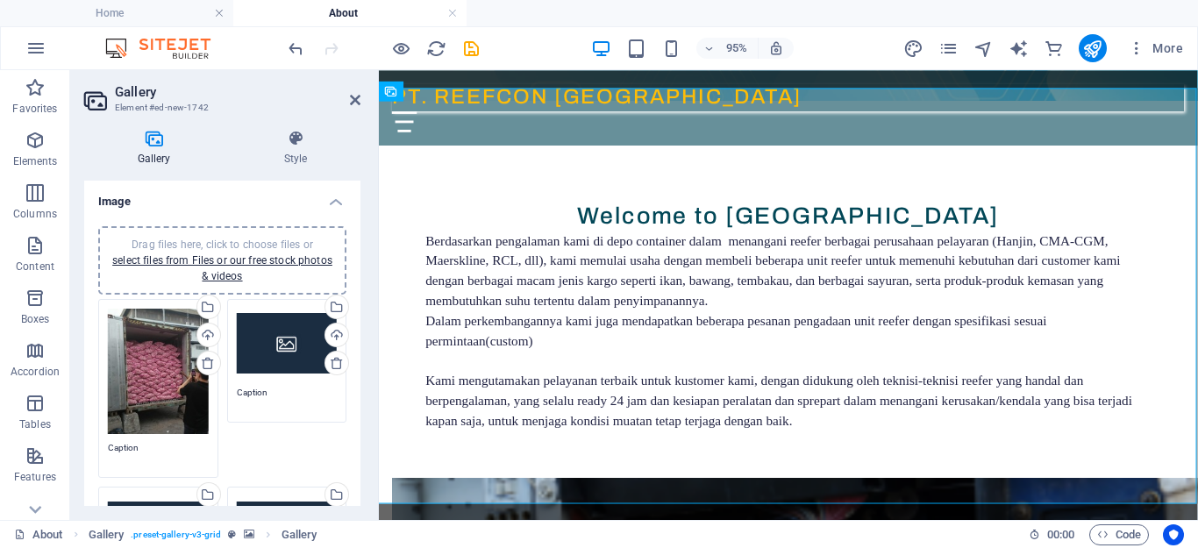
click at [294, 345] on div "Drag files here, click to choose files or select files from Files or our free s…" at bounding box center [287, 344] width 101 height 70
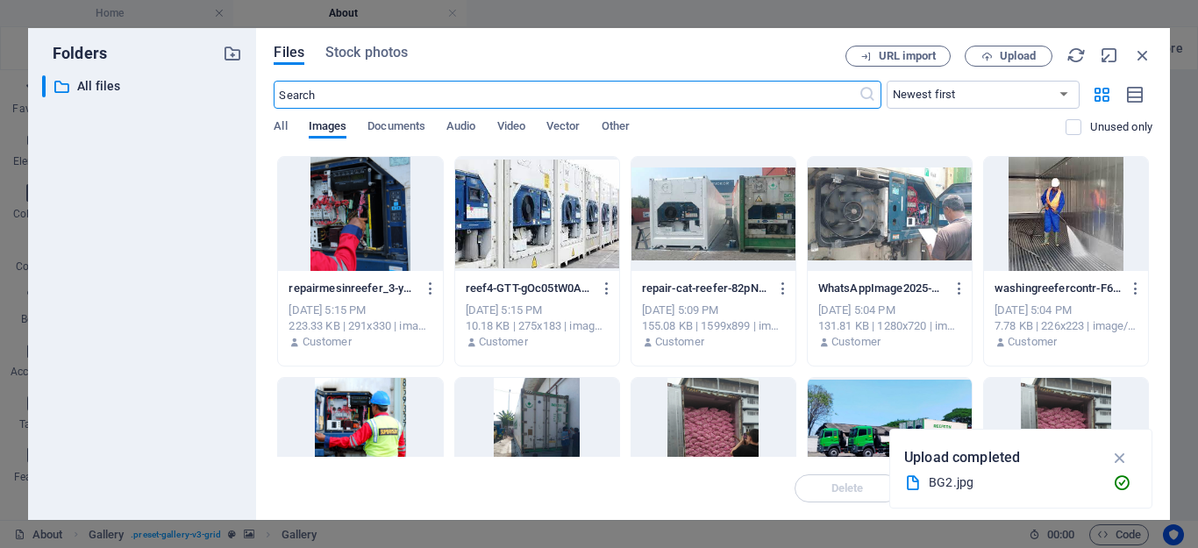
scroll to position [52, 0]
click at [561, 243] on div at bounding box center [537, 214] width 164 height 114
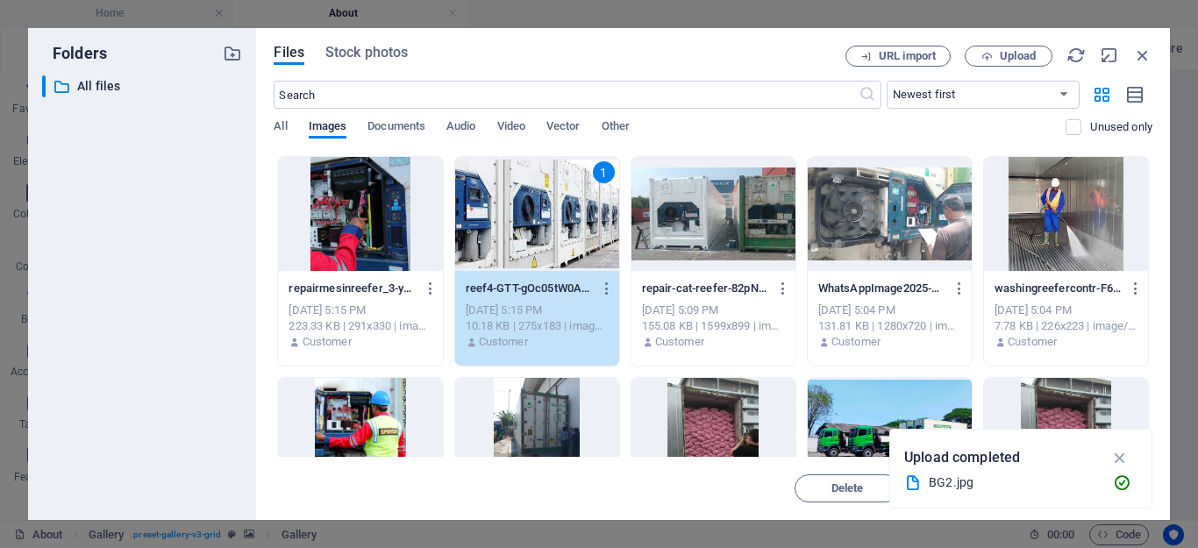
drag, startPoint x: 561, startPoint y: 243, endPoint x: 405, endPoint y: 281, distance: 160.6
click at [561, 243] on div "1" at bounding box center [537, 214] width 164 height 114
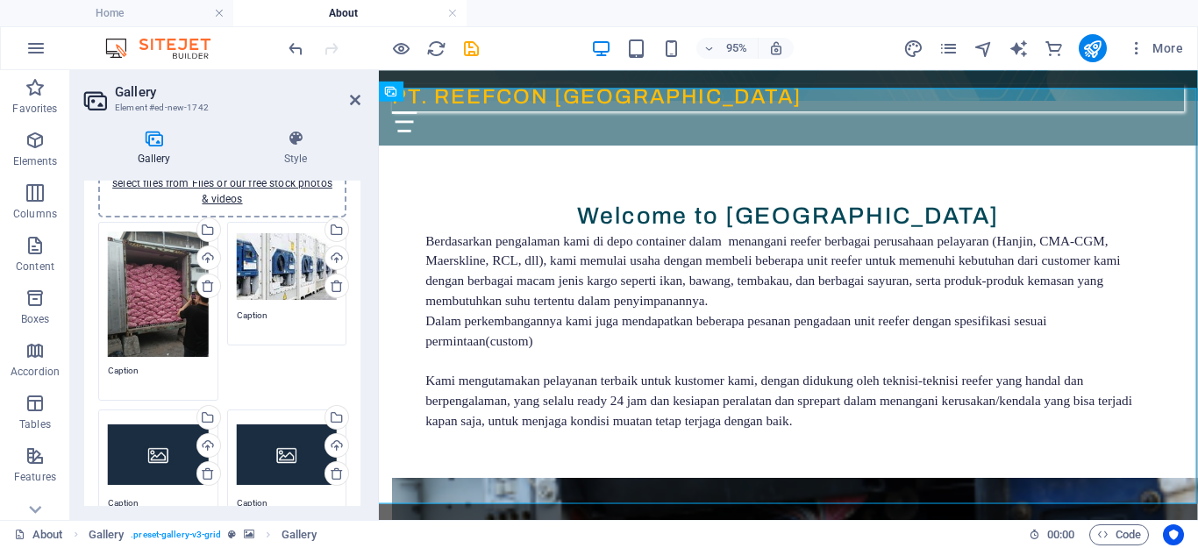
scroll to position [175, 0]
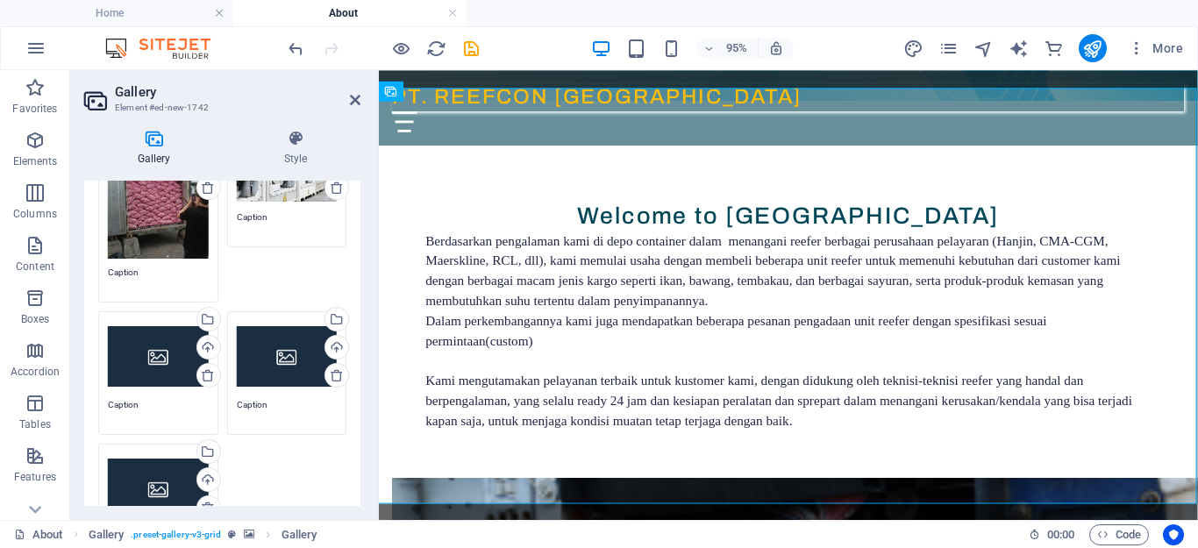
click at [169, 361] on div "Drag files here, click to choose files or select files from Files or our free s…" at bounding box center [158, 356] width 101 height 70
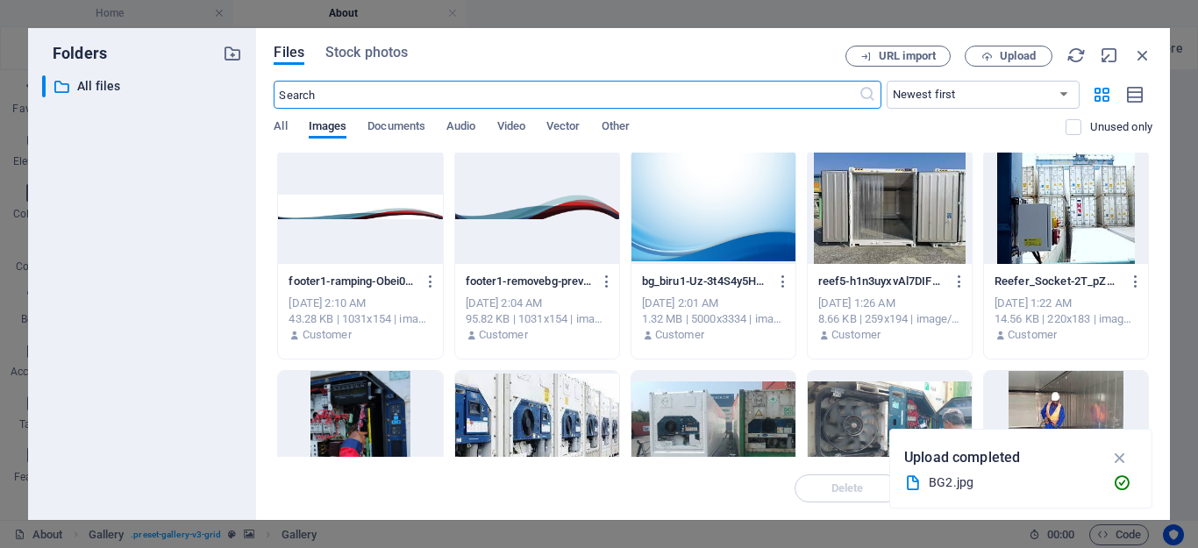
scroll to position [263, 0]
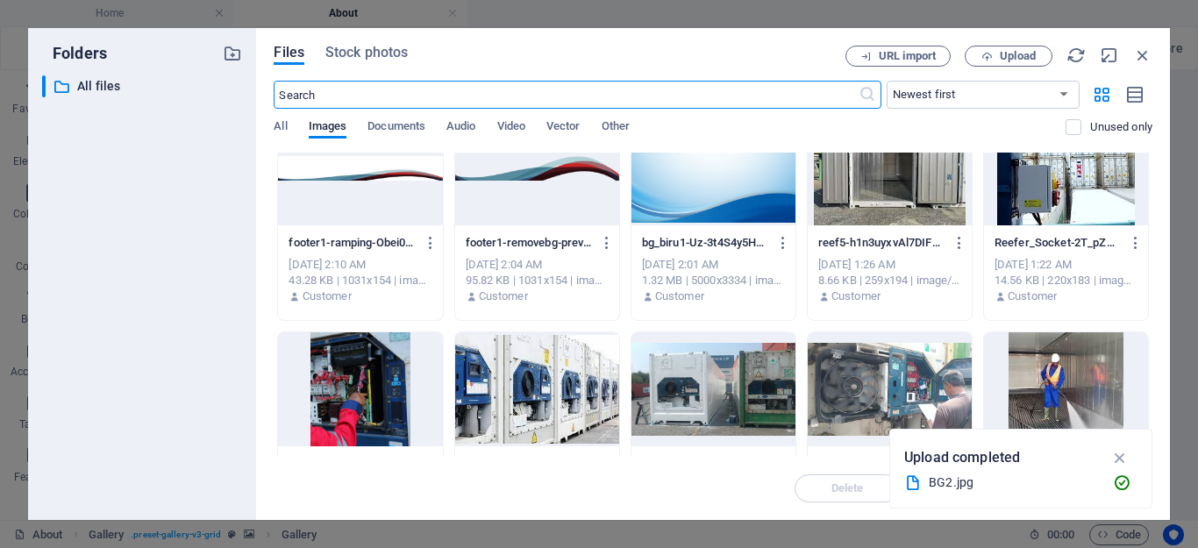
click at [698, 383] on div at bounding box center [714, 389] width 164 height 114
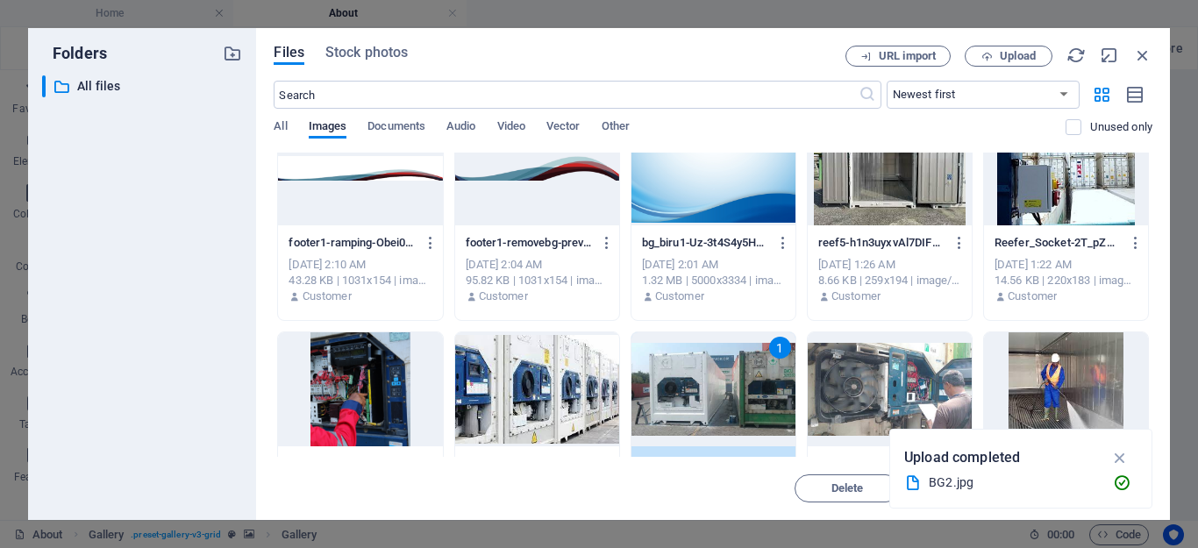
scroll to position [52, 0]
click at [1124, 455] on icon "button" at bounding box center [1120, 457] width 20 height 19
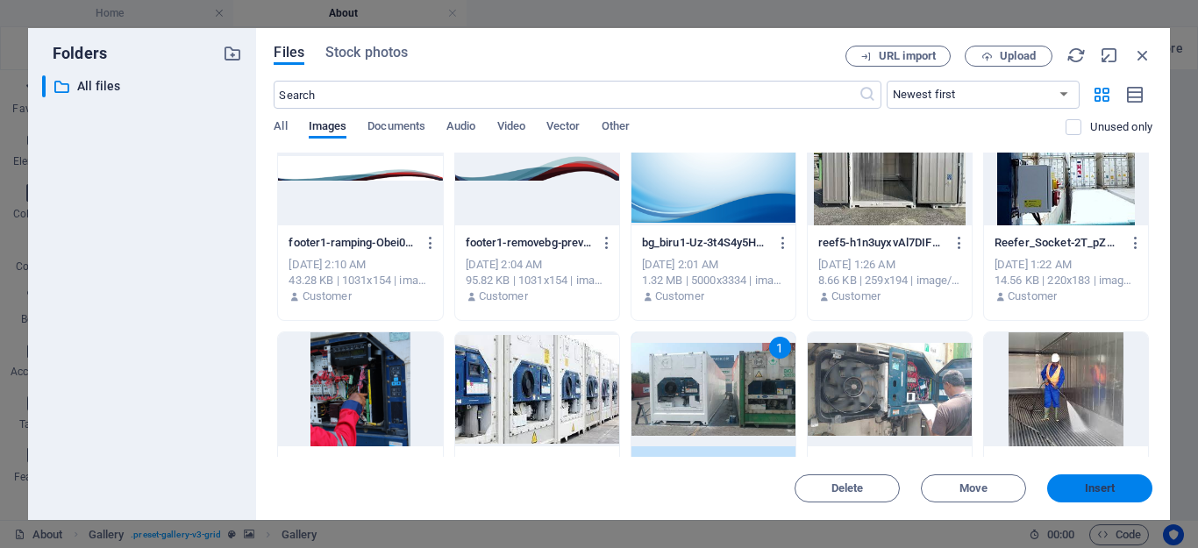
drag, startPoint x: 1096, startPoint y: 496, endPoint x: 216, endPoint y: 384, distance: 886.8
click at [1096, 496] on button "Insert" at bounding box center [1099, 489] width 105 height 28
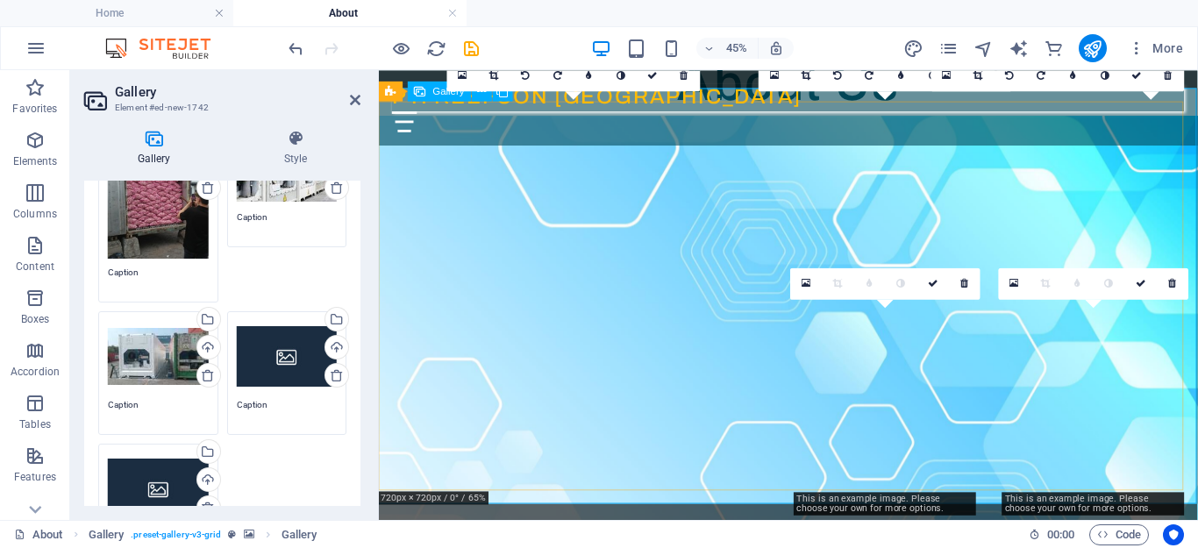
scroll to position [576, 0]
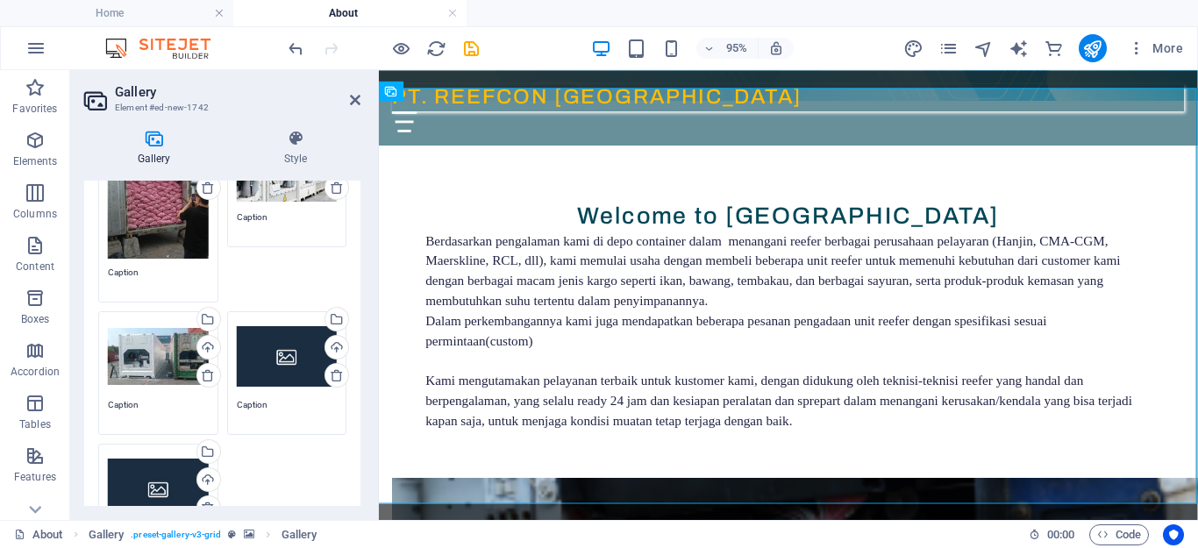
click at [264, 363] on div "Drag files here, click to choose files or select files from Files or our free s…" at bounding box center [287, 356] width 101 height 70
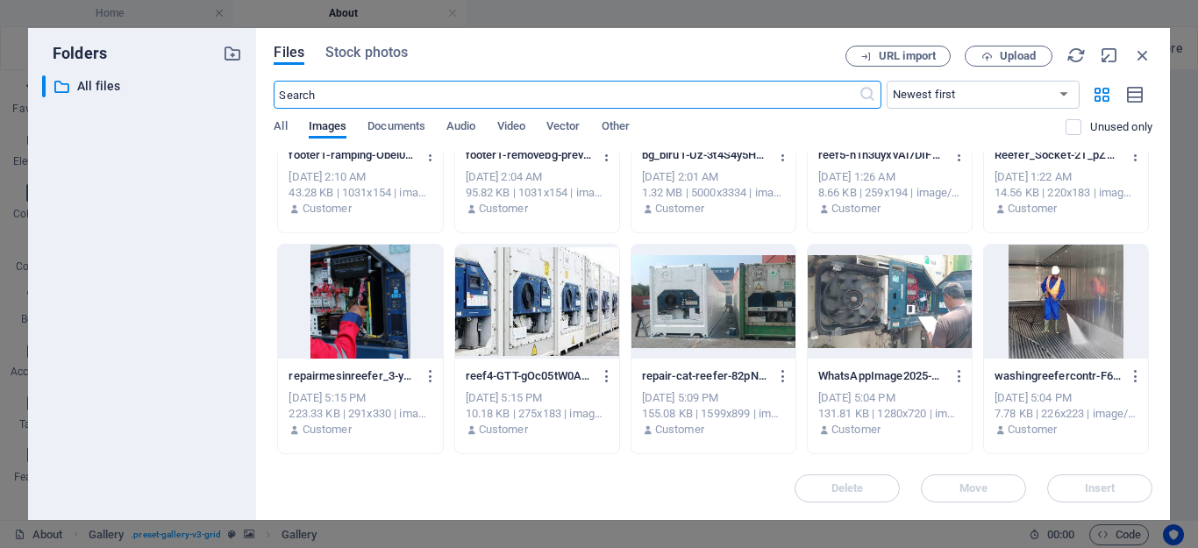
scroll to position [109, 0]
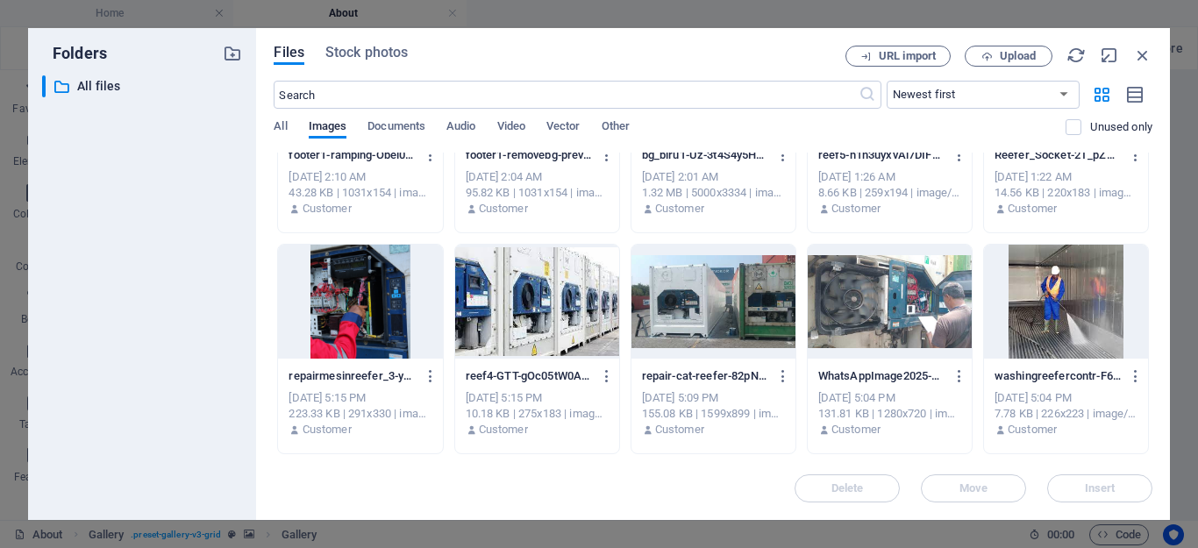
click at [1094, 327] on div at bounding box center [1066, 302] width 164 height 114
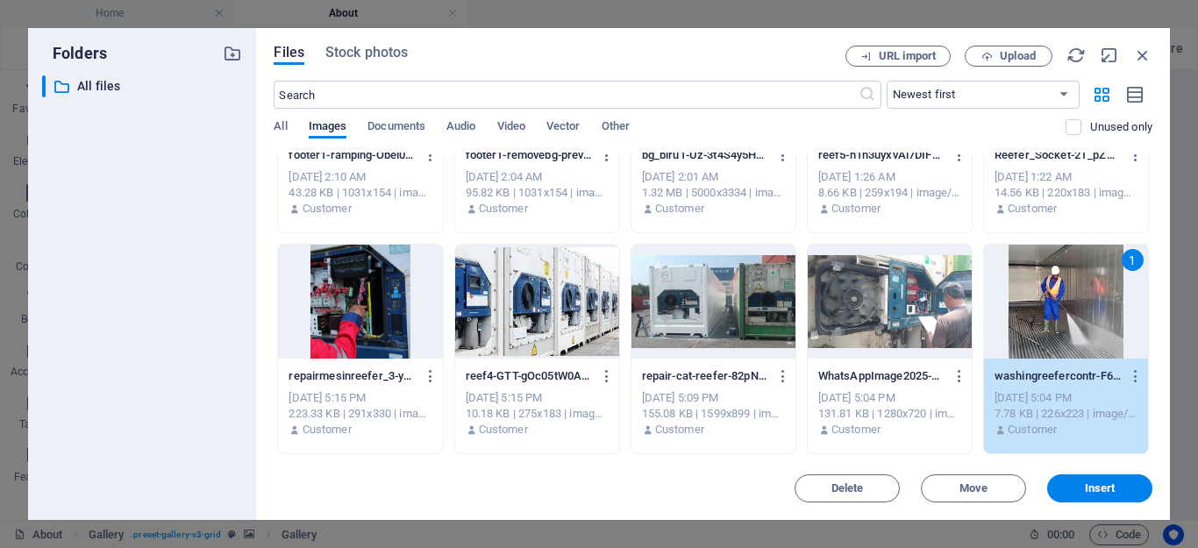
scroll to position [52, 0]
click at [1075, 483] on span "Insert" at bounding box center [1099, 488] width 91 height 11
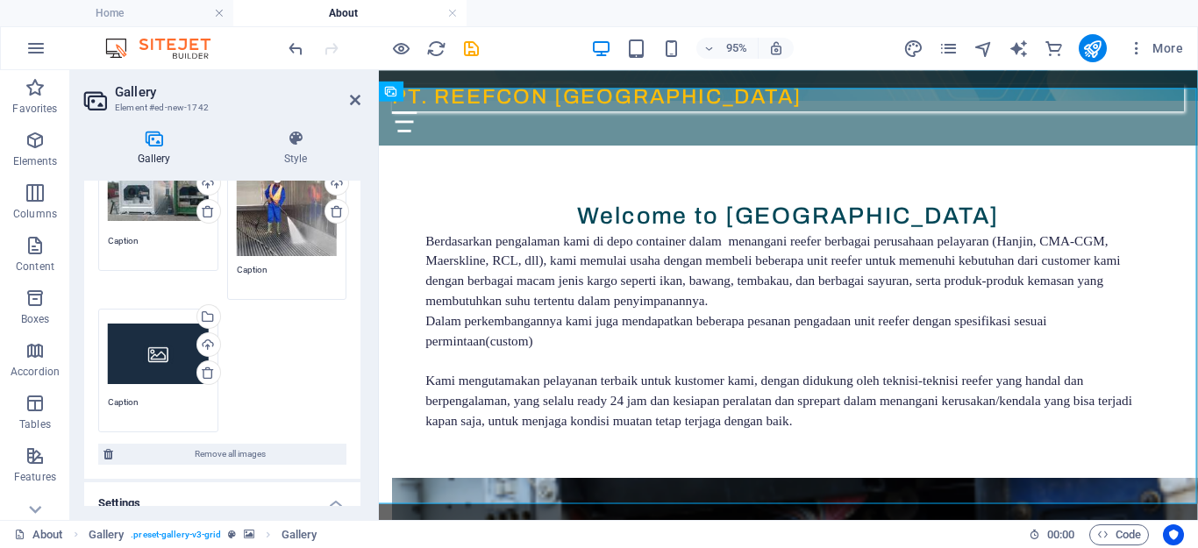
scroll to position [439, 0]
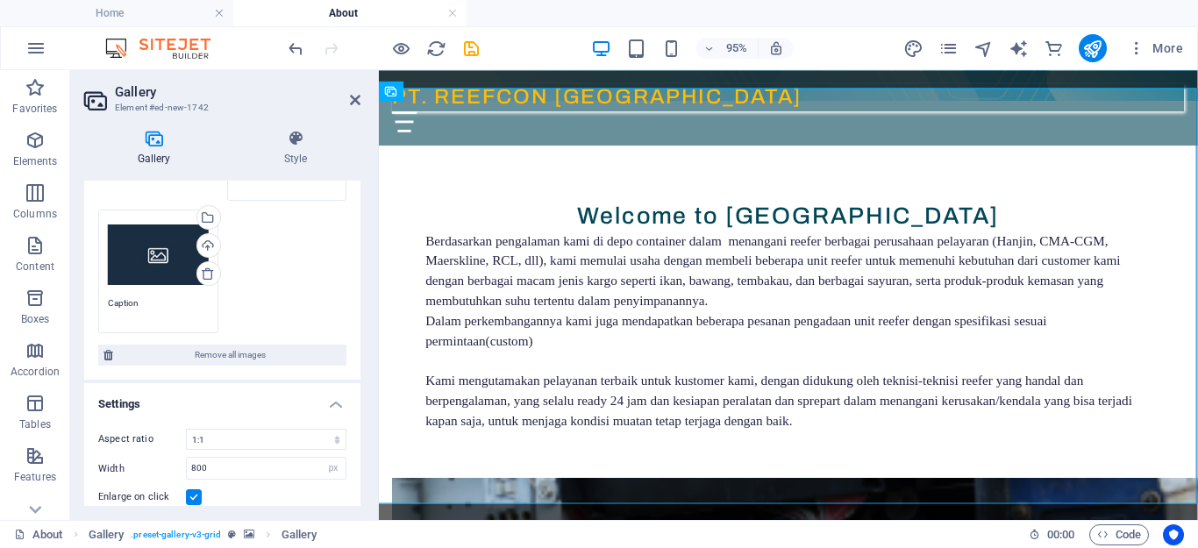
drag, startPoint x: 182, startPoint y: 267, endPoint x: 646, endPoint y: 603, distance: 574.1
click at [182, 267] on div "Drag files here, click to choose files or select files from Files or our free s…" at bounding box center [158, 254] width 101 height 70
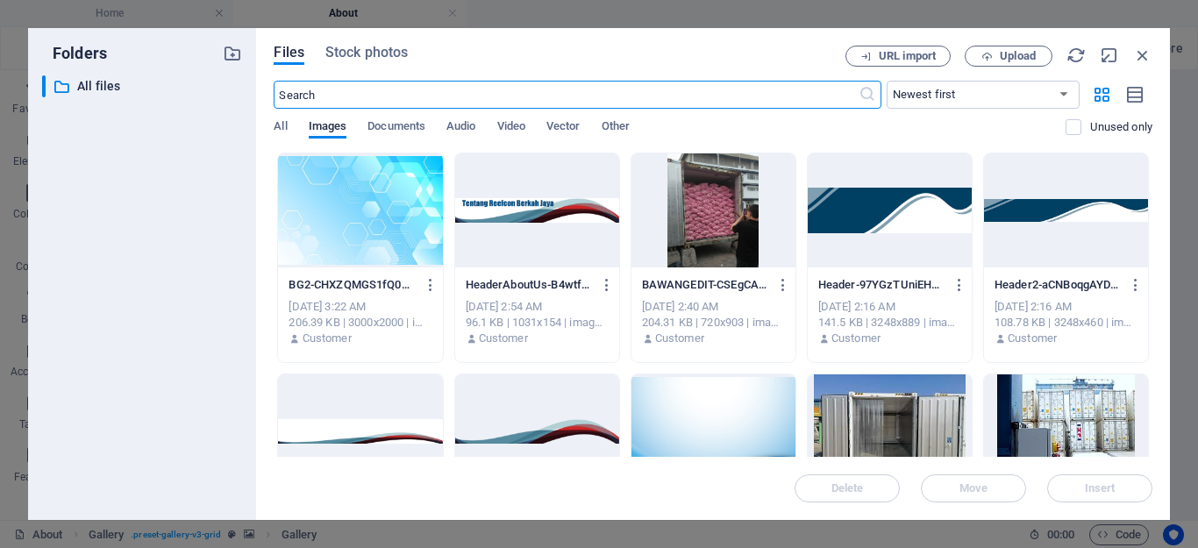
scroll to position [0, 0]
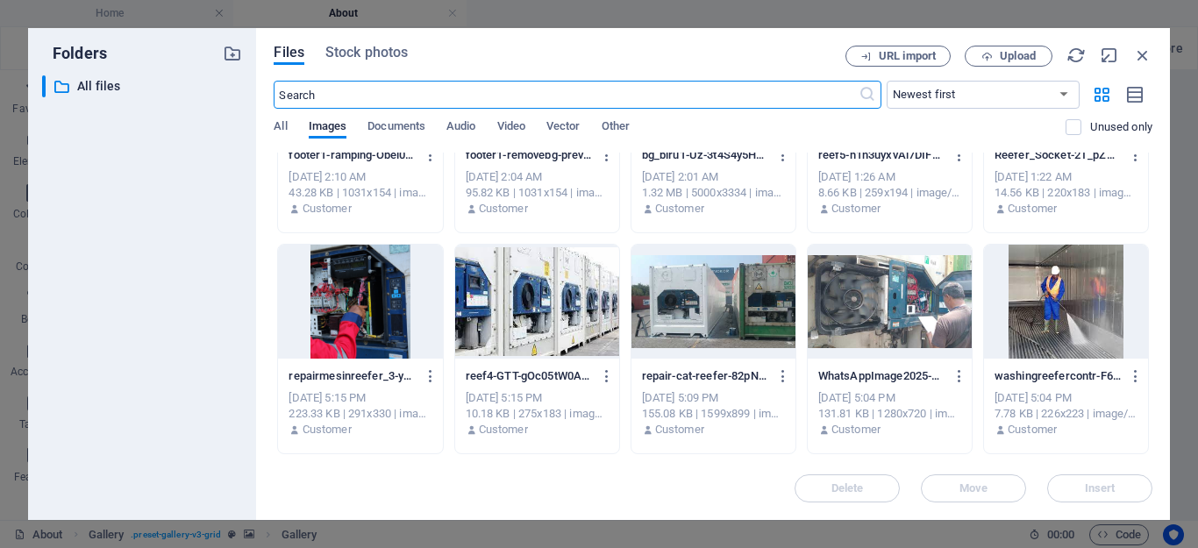
click at [906, 321] on div at bounding box center [890, 302] width 164 height 114
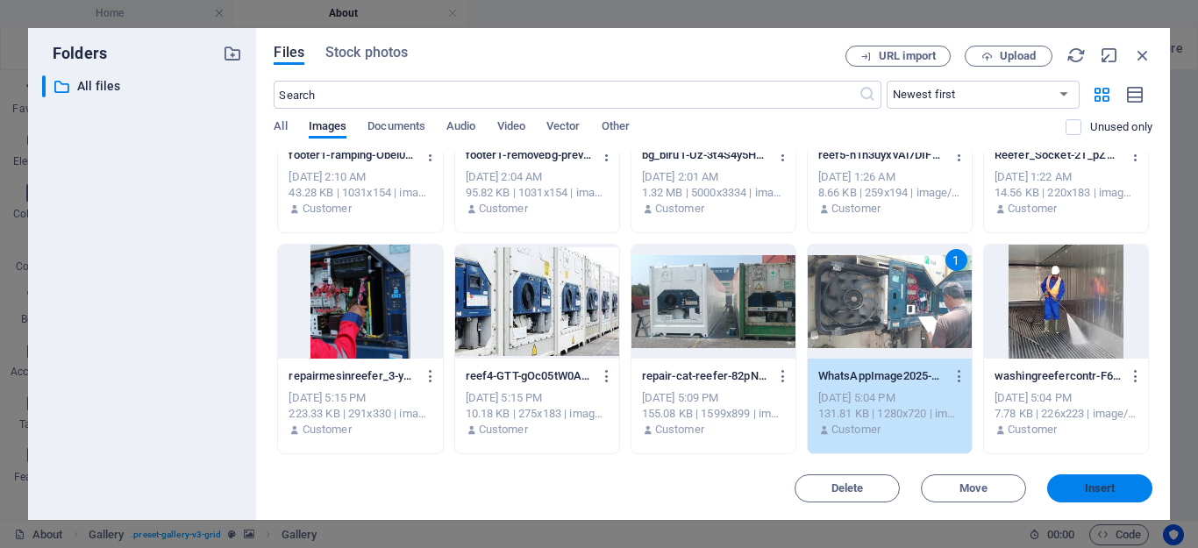
click at [1099, 489] on span "Insert" at bounding box center [1100, 488] width 31 height 11
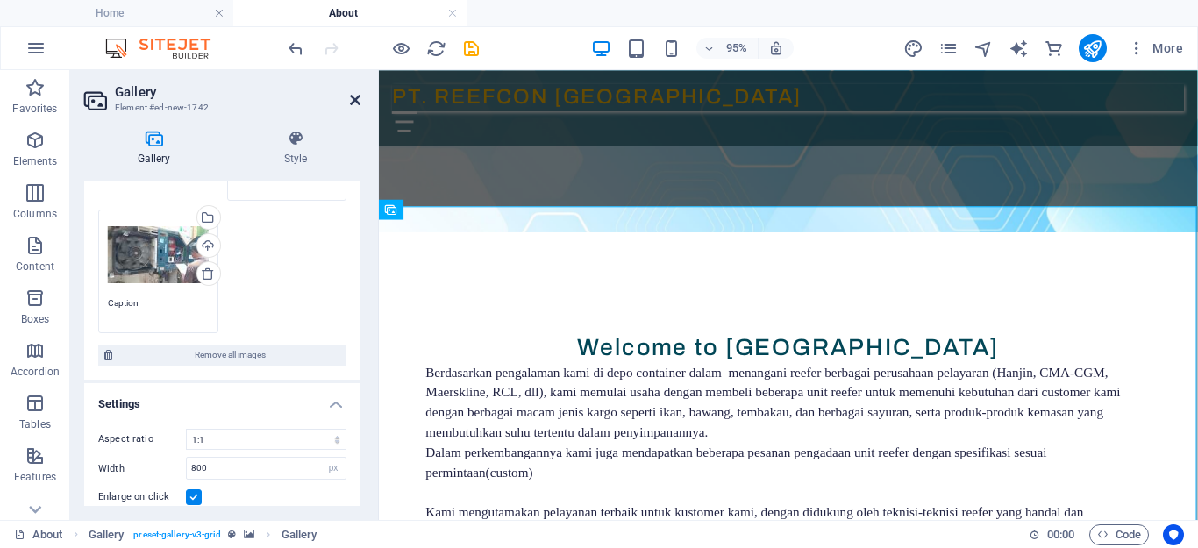
click at [352, 100] on icon at bounding box center [355, 100] width 11 height 14
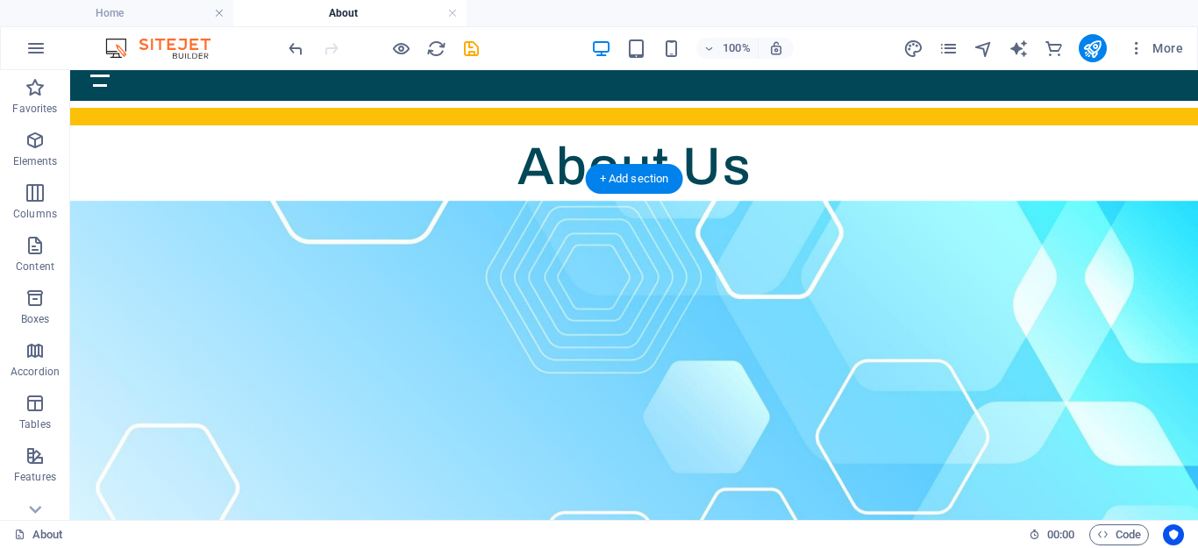
scroll to position [15, 0]
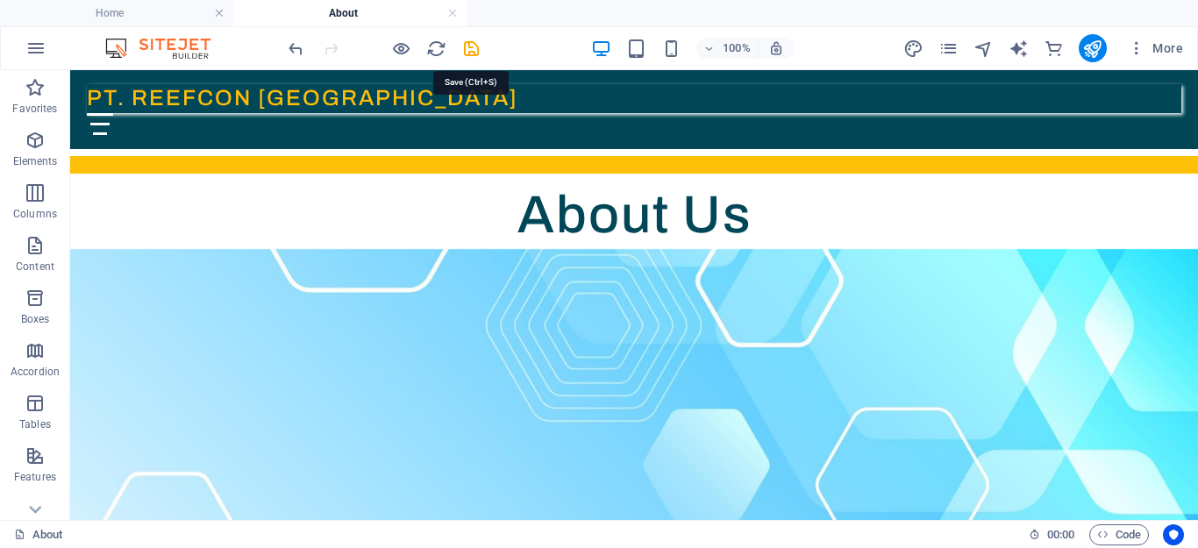
drag, startPoint x: 462, startPoint y: 45, endPoint x: 425, endPoint y: 64, distance: 41.6
click at [463, 45] on icon "save" at bounding box center [471, 49] width 20 height 20
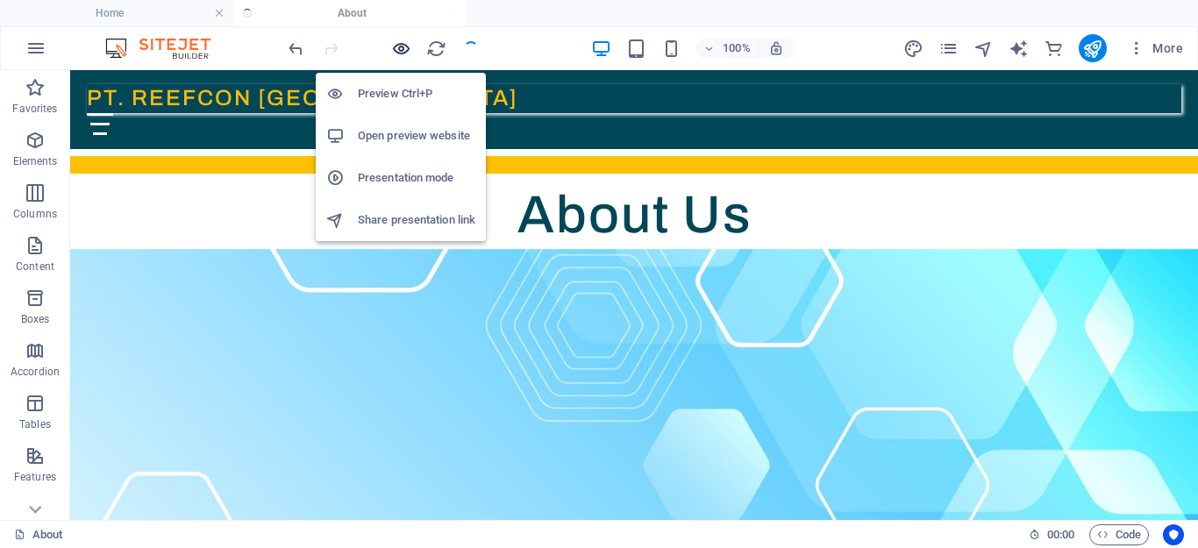
click at [400, 49] on icon "button" at bounding box center [401, 49] width 20 height 20
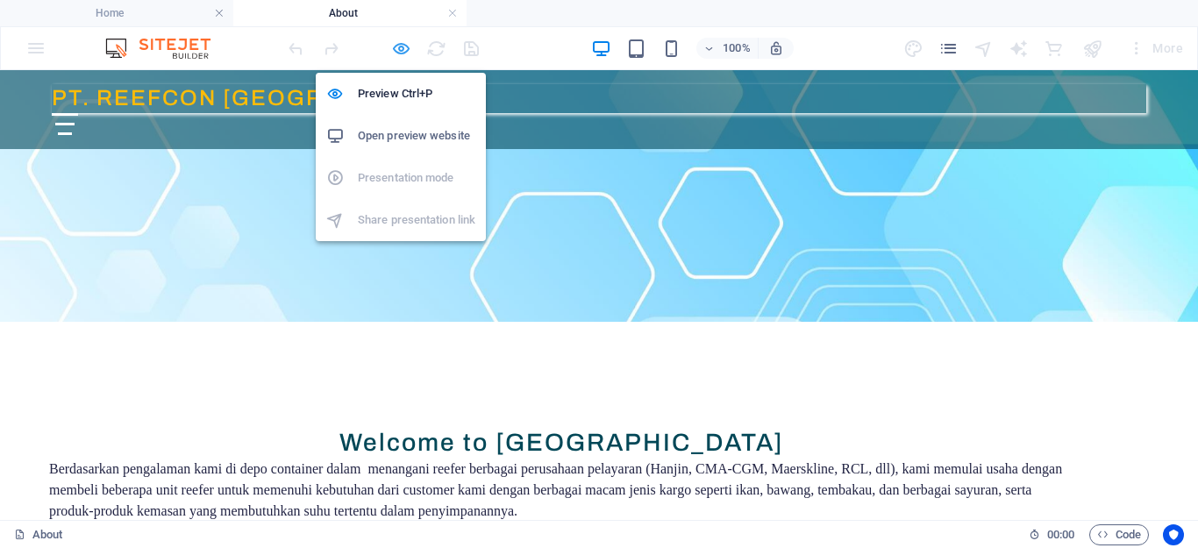
drag, startPoint x: 393, startPoint y: 46, endPoint x: 526, endPoint y: 97, distance: 142.7
click at [393, 46] on icon "button" at bounding box center [401, 49] width 20 height 20
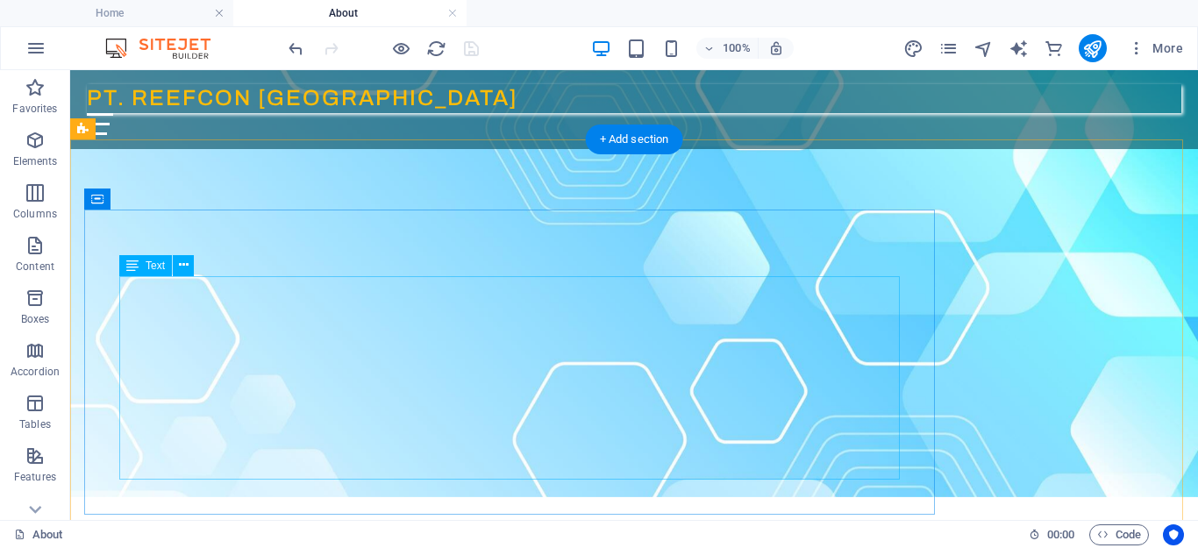
scroll to position [31, 0]
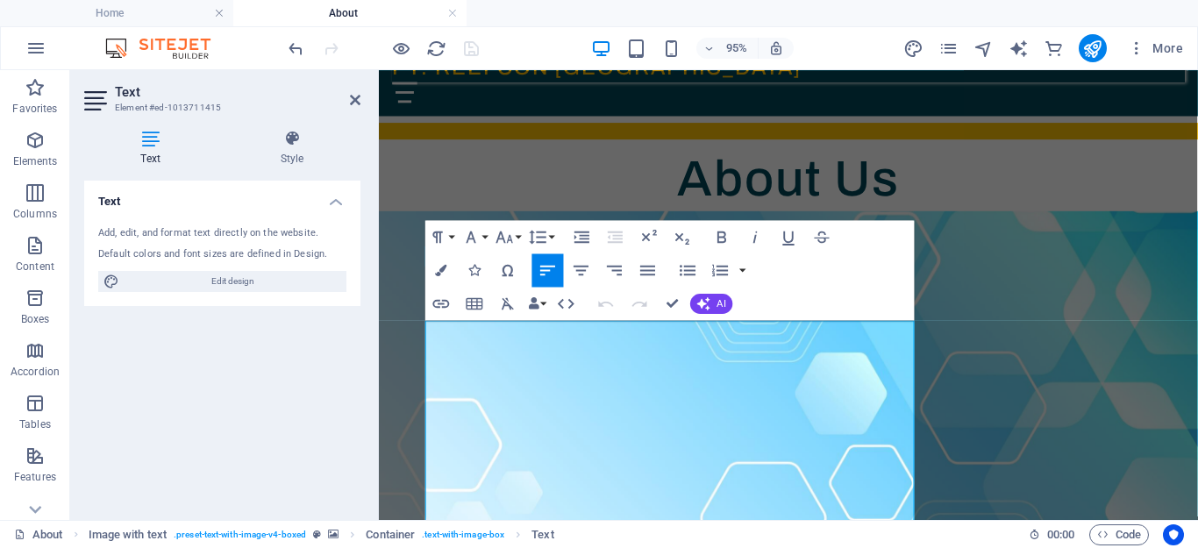
scroll to position [88, 0]
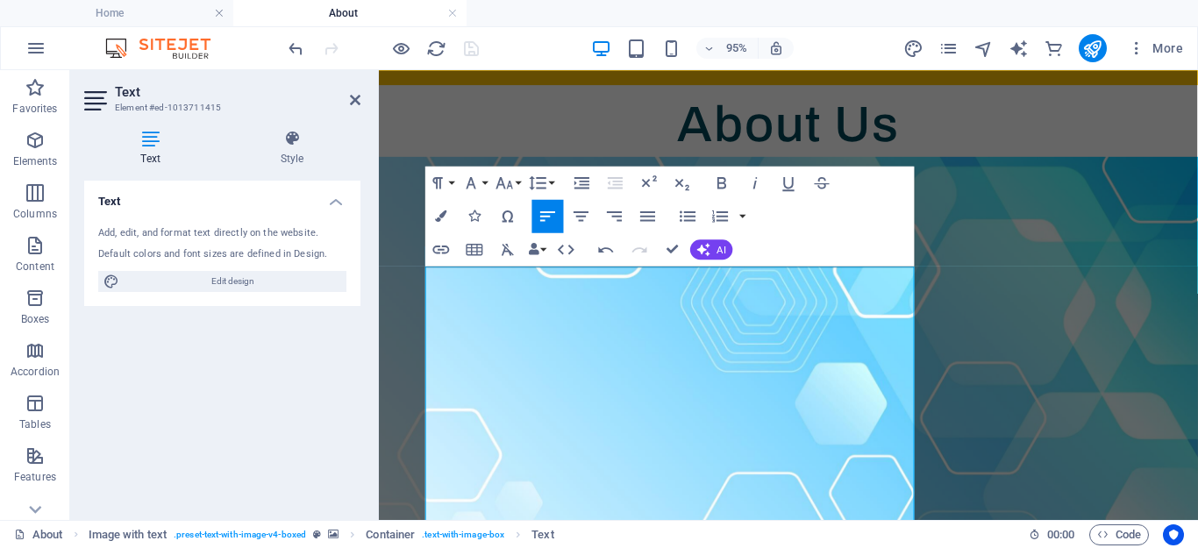
click at [972, 172] on figure at bounding box center [810, 426] width 862 height 530
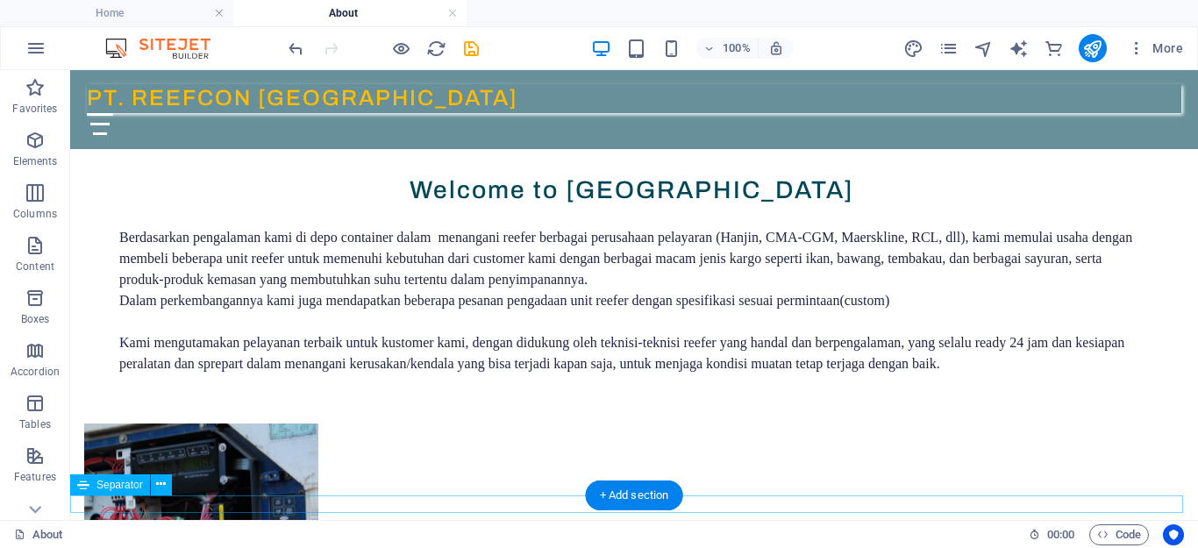
scroll to position [691, 0]
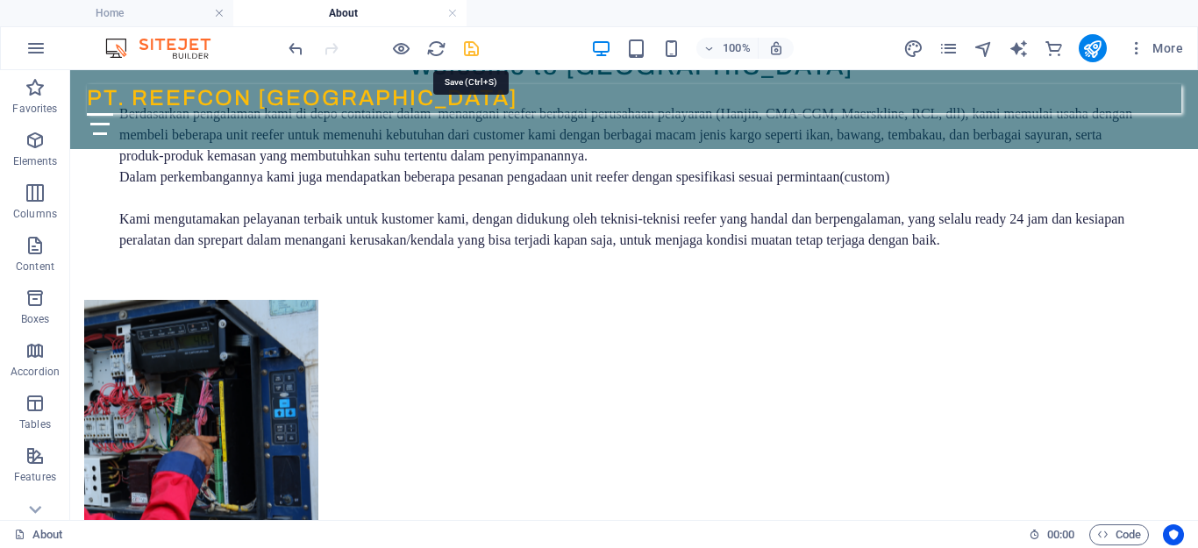
drag, startPoint x: 468, startPoint y: 45, endPoint x: 542, endPoint y: 211, distance: 181.8
click at [468, 45] on icon "save" at bounding box center [471, 49] width 20 height 20
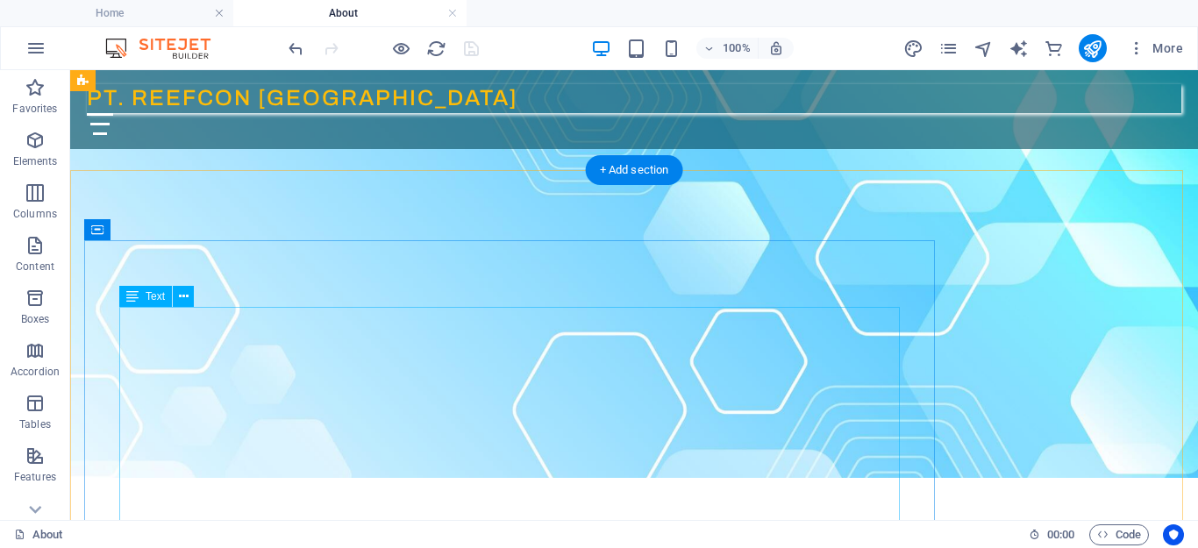
scroll to position [0, 0]
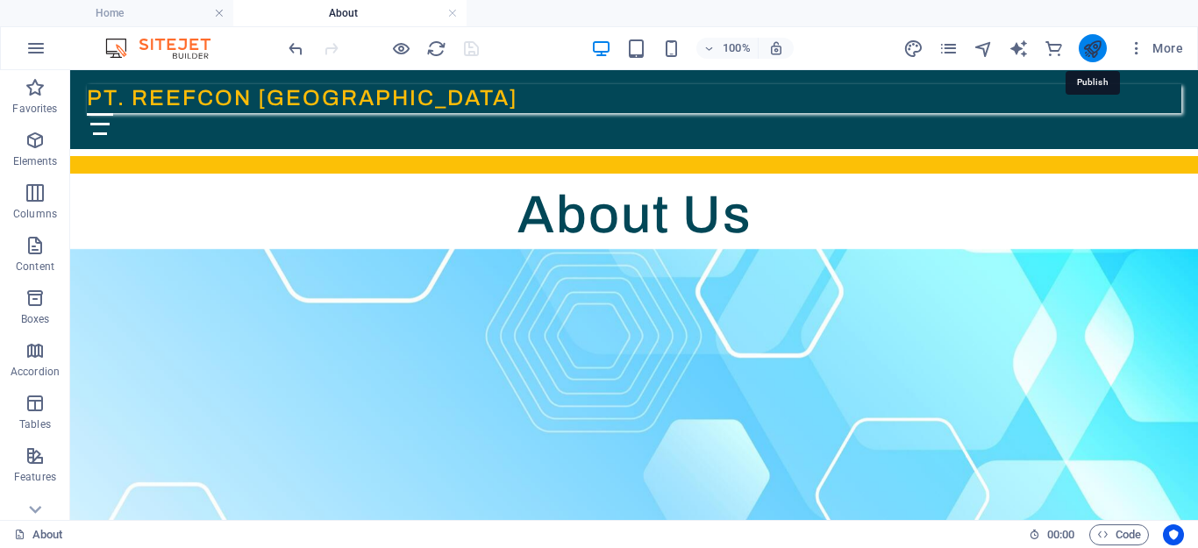
drag, startPoint x: 1091, startPoint y: 39, endPoint x: 836, endPoint y: 18, distance: 256.1
click at [1091, 39] on icon "publish" at bounding box center [1092, 49] width 20 height 20
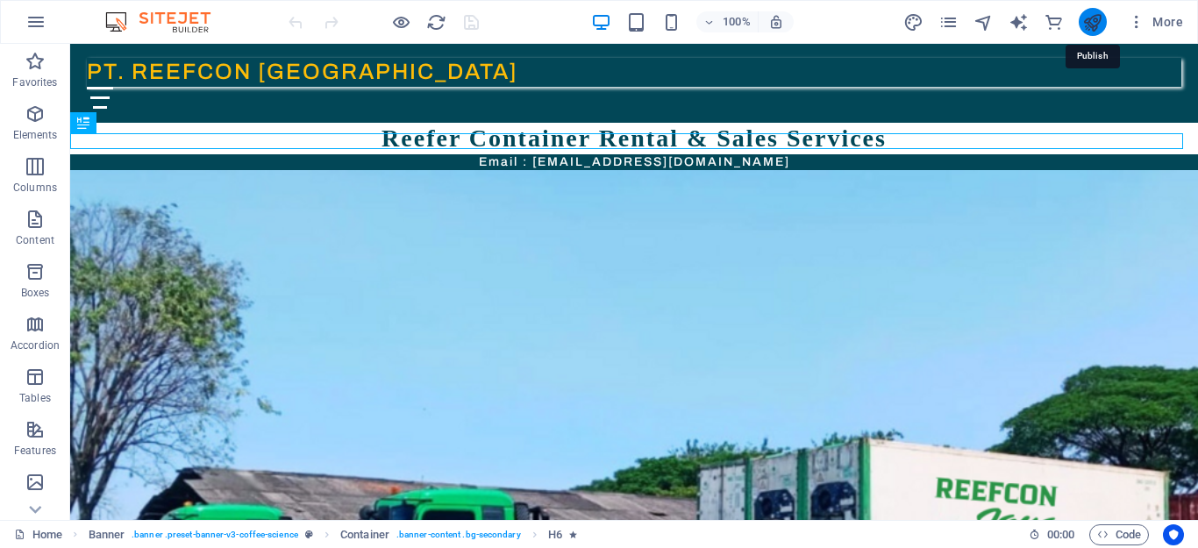
click at [1097, 26] on icon "publish" at bounding box center [1092, 22] width 20 height 20
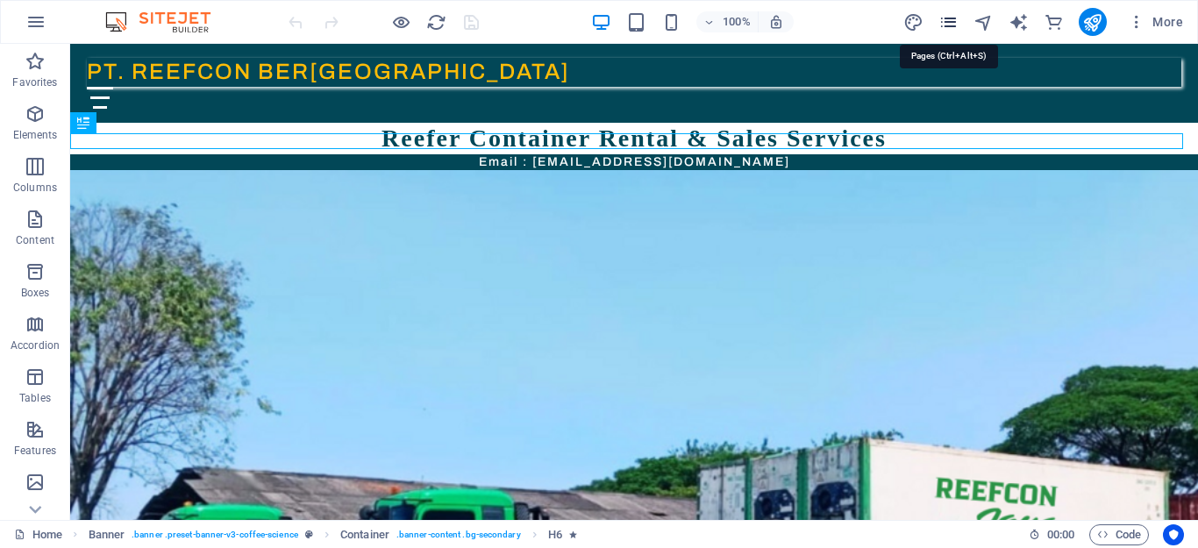
click at [951, 21] on icon "pages" at bounding box center [949, 22] width 20 height 20
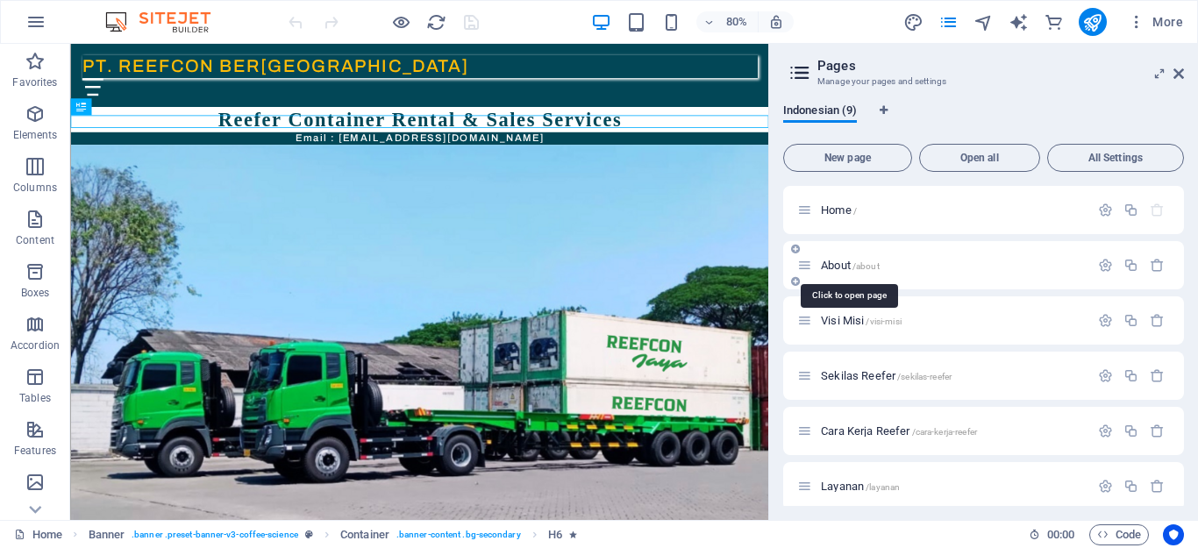
click at [846, 268] on span "About /about" at bounding box center [850, 265] width 59 height 13
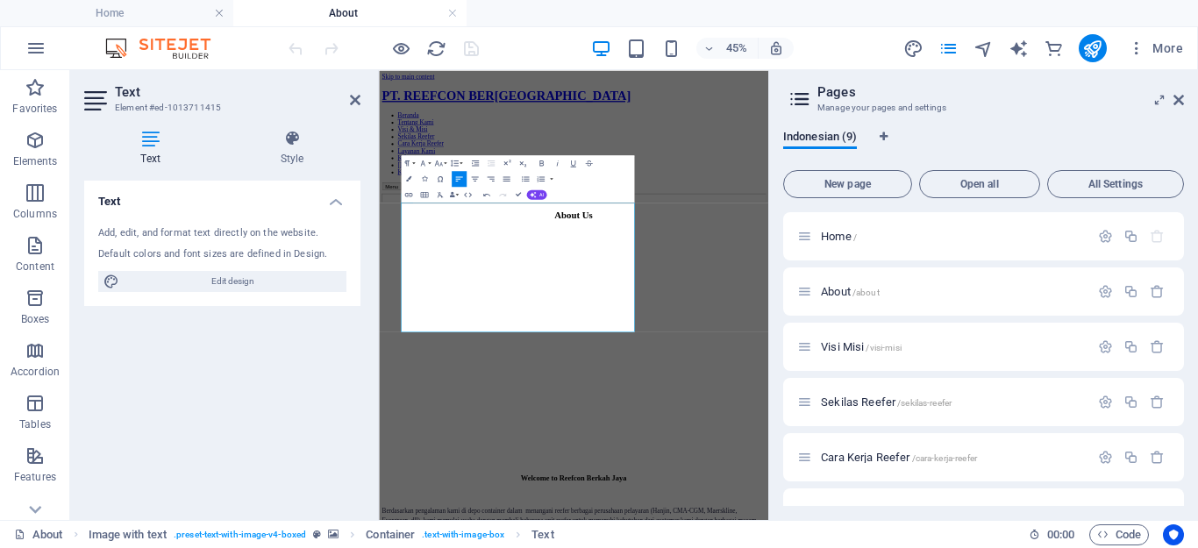
click at [1070, 423] on figure at bounding box center [812, 423] width 852 height 0
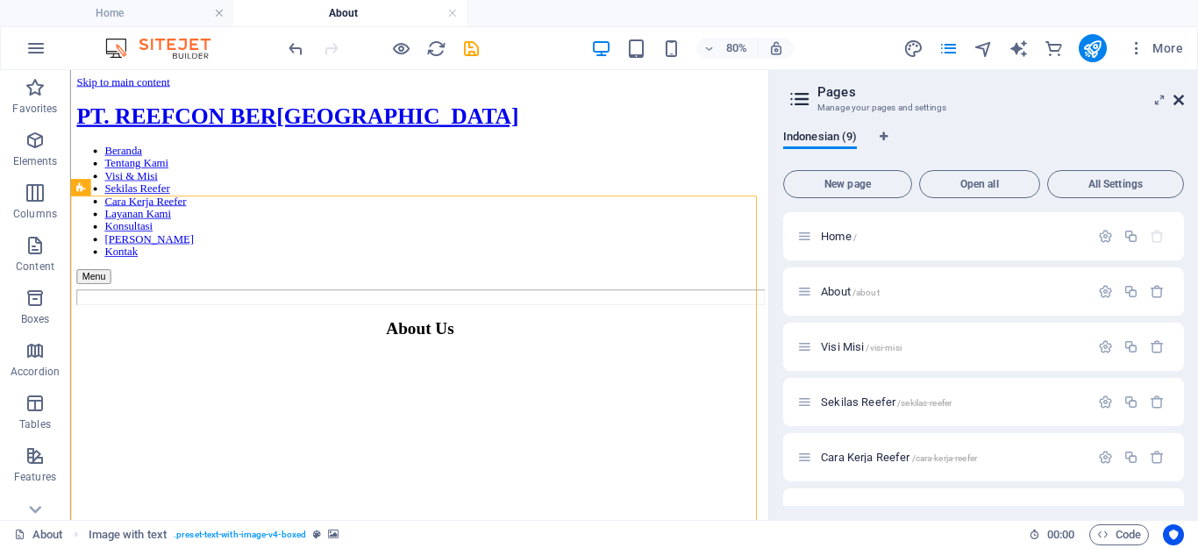
click at [1175, 102] on icon at bounding box center [1179, 100] width 11 height 14
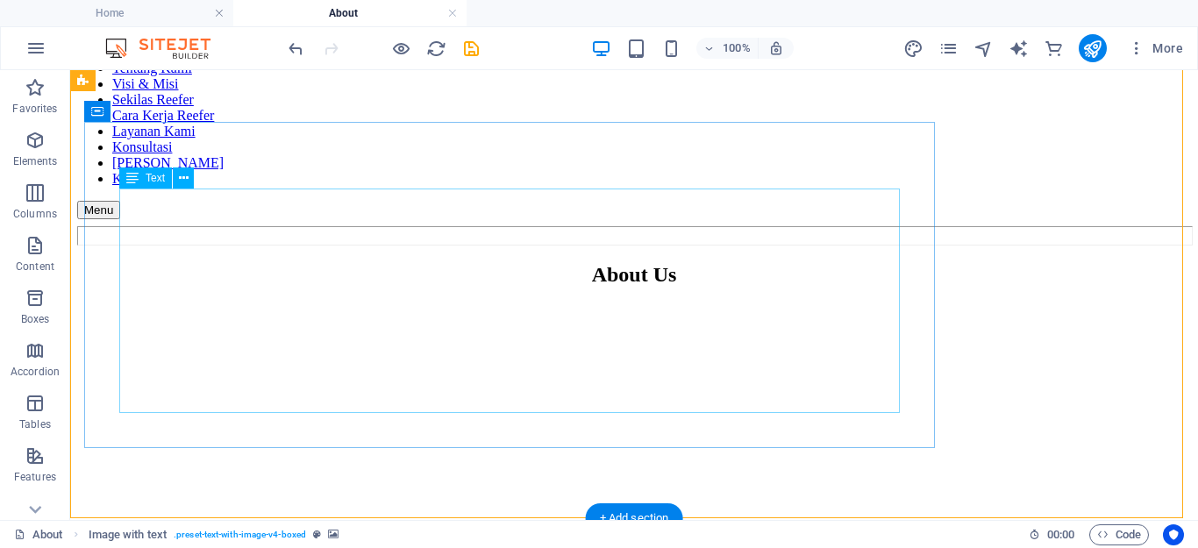
scroll to position [206, 0]
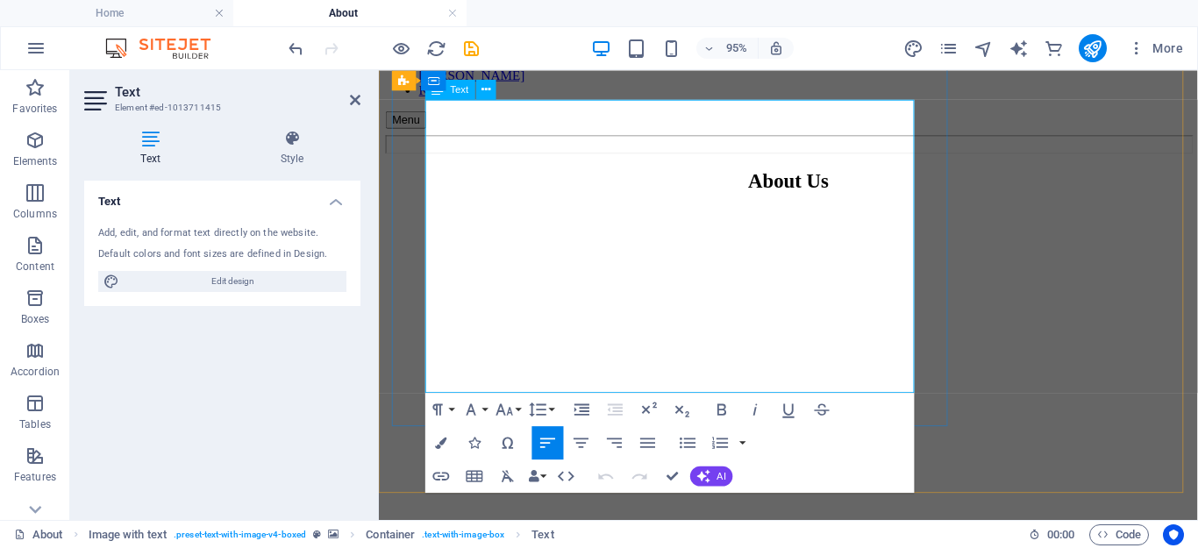
drag, startPoint x: 555, startPoint y: 364, endPoint x: 538, endPoint y: 367, distance: 17.7
click at [1029, 217] on figure at bounding box center [810, 217] width 848 height 0
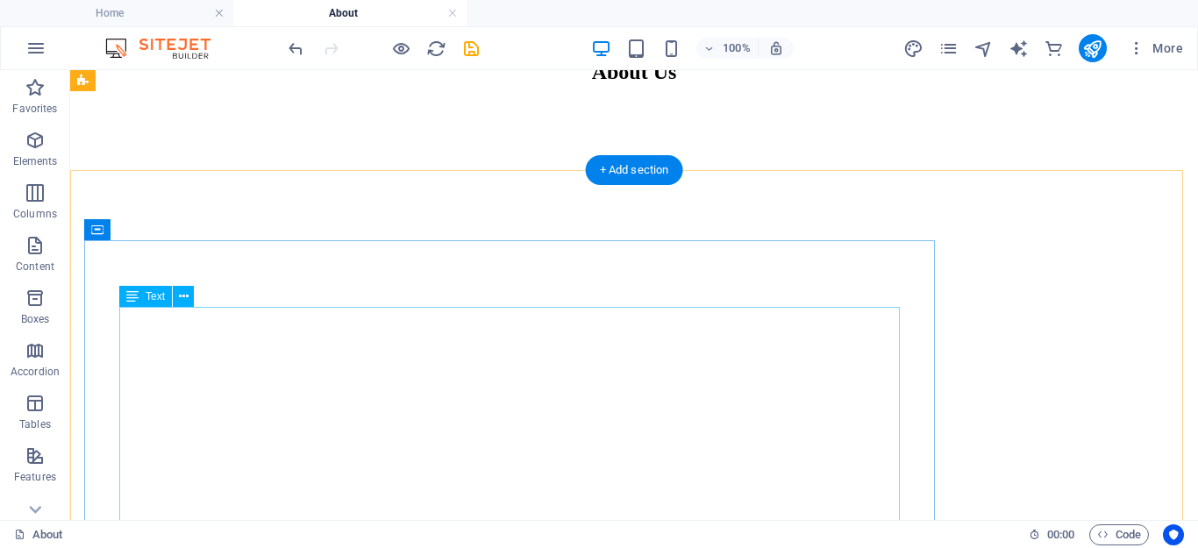
scroll to position [0, 0]
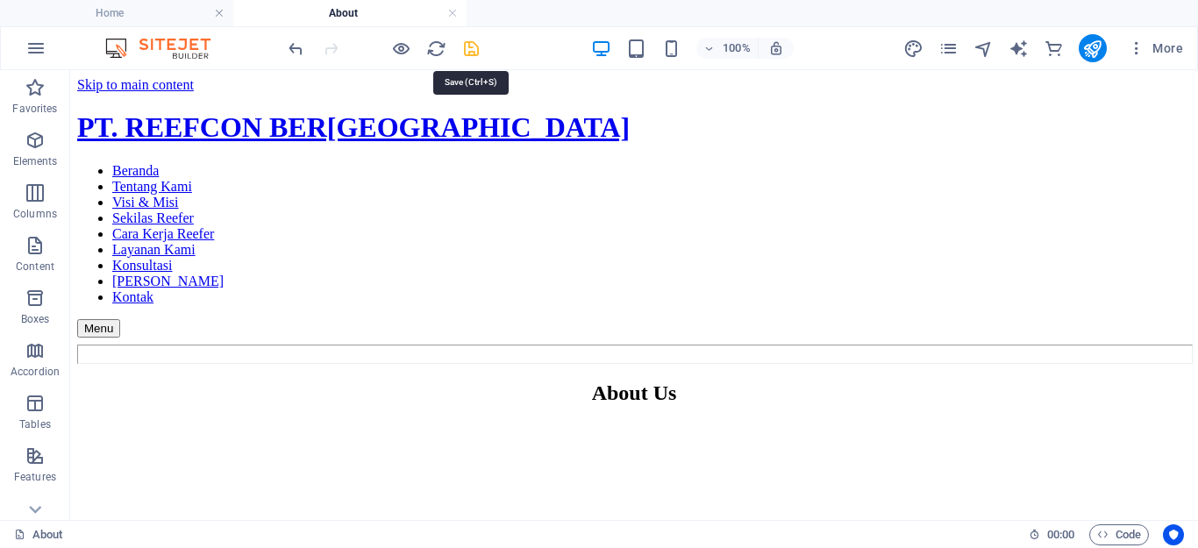
click at [469, 41] on icon "save" at bounding box center [471, 49] width 20 height 20
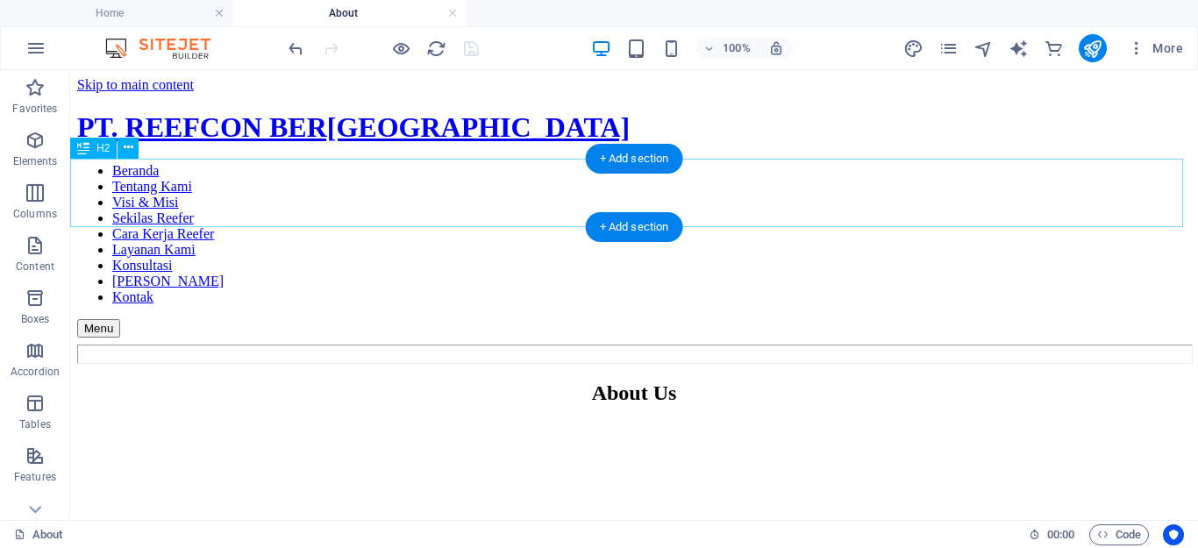
click at [795, 382] on div "About Us" at bounding box center [634, 394] width 1114 height 24
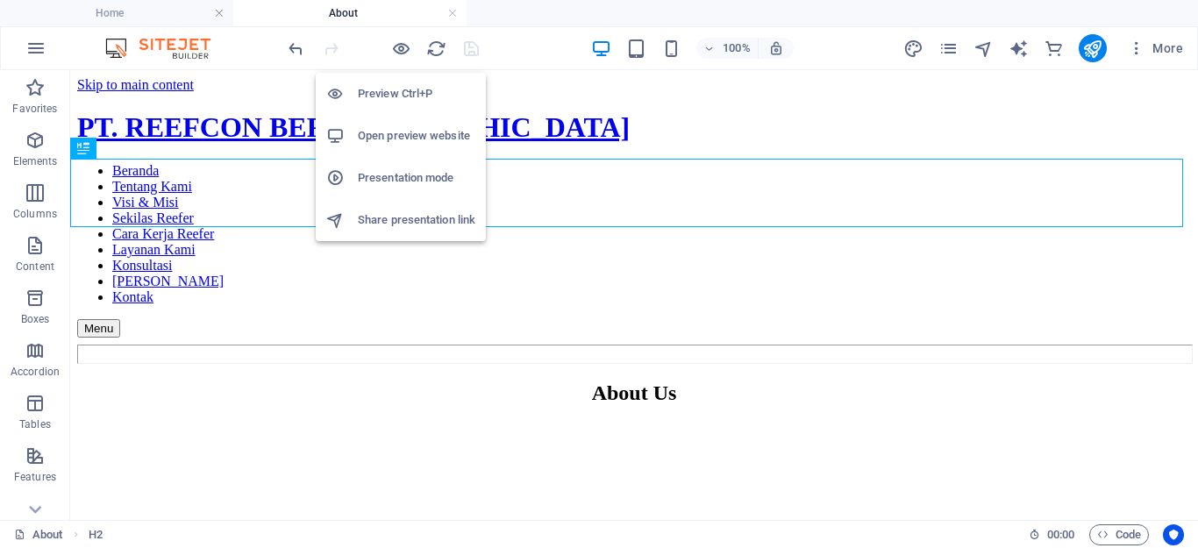
click at [396, 135] on h6 "Open preview website" at bounding box center [417, 135] width 118 height 21
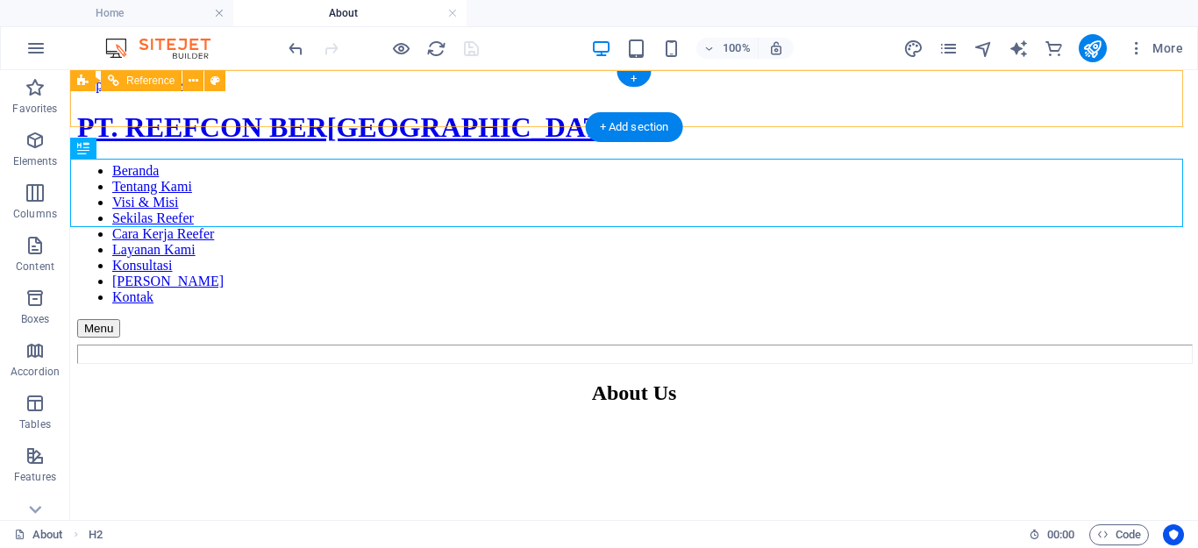
click at [340, 319] on div "Menu" at bounding box center [208, 328] width 263 height 18
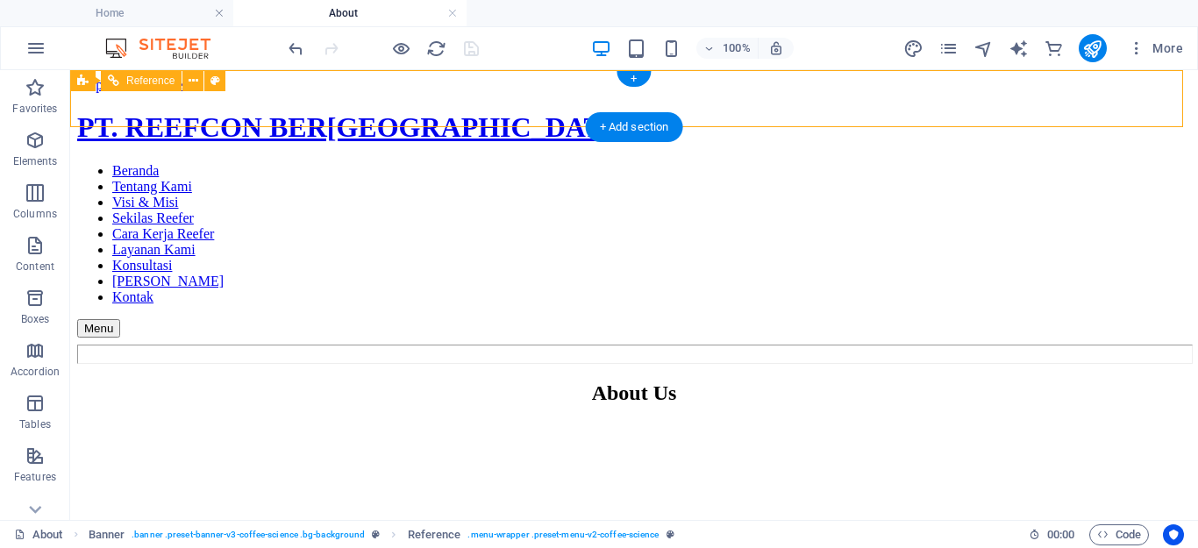
click at [1089, 215] on nav "Beranda Tentang Kami Visi & Misi Sekilas Reefer Cara Kerja Reefer Layanan Kami …" at bounding box center [634, 234] width 1114 height 142
click at [1078, 210] on nav "Beranda Tentang Kami Visi & Misi Sekilas Reefer Cara Kerja Reefer Layanan Kami …" at bounding box center [634, 234] width 1114 height 142
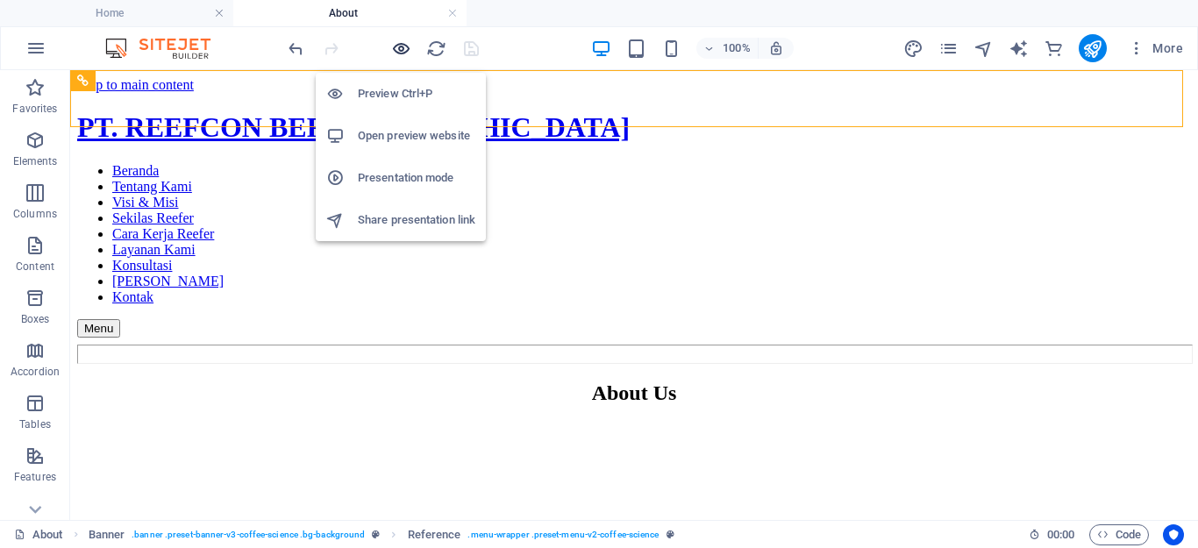
click at [394, 49] on icon "button" at bounding box center [401, 49] width 20 height 20
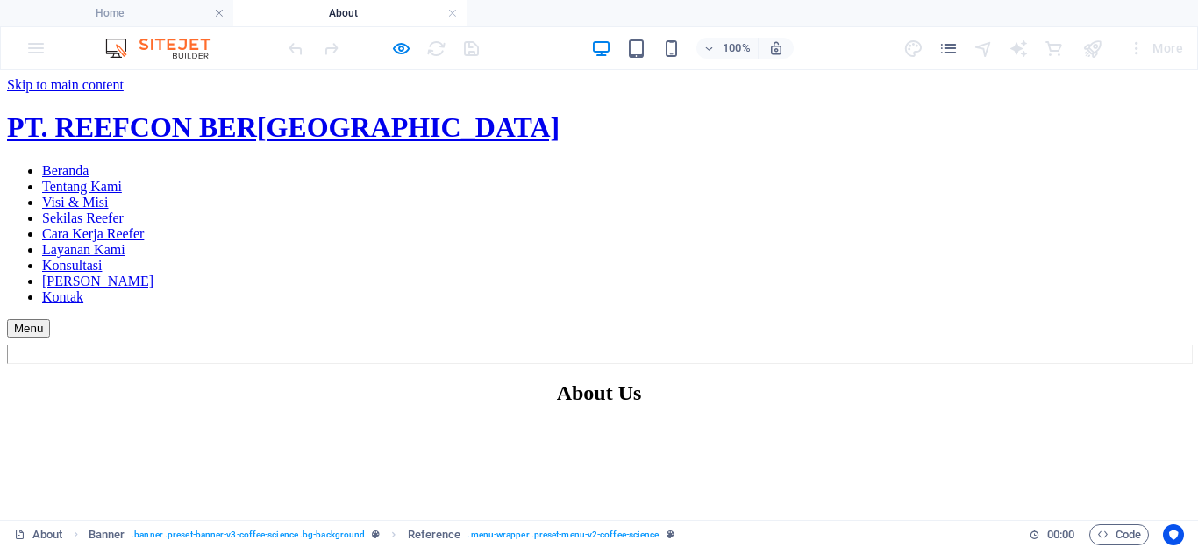
click at [109, 210] on link "Visi & Misi" at bounding box center [75, 202] width 67 height 15
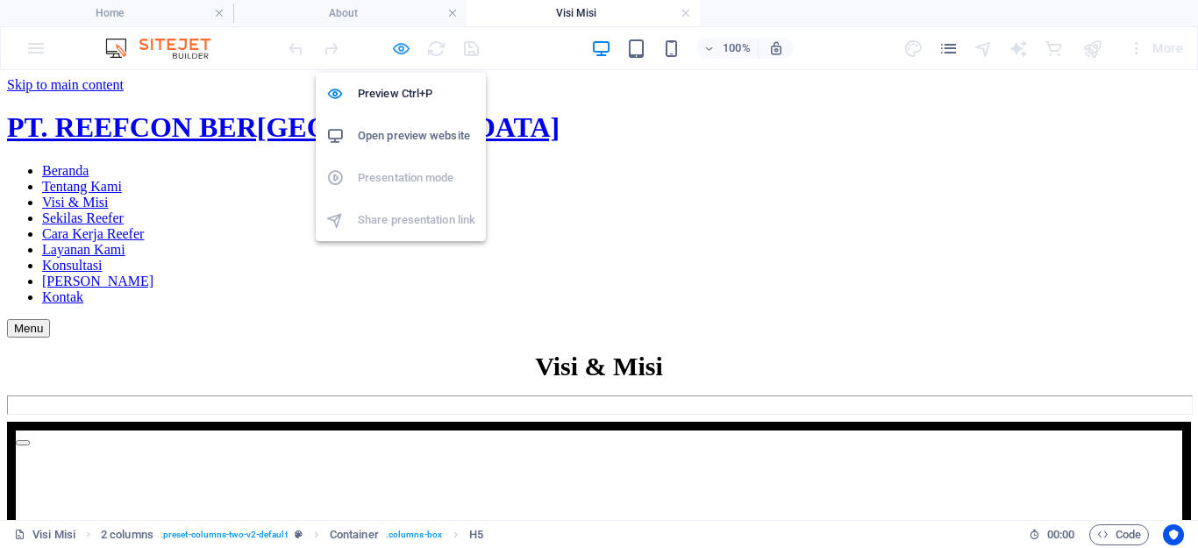
click at [399, 47] on icon "button" at bounding box center [401, 49] width 20 height 20
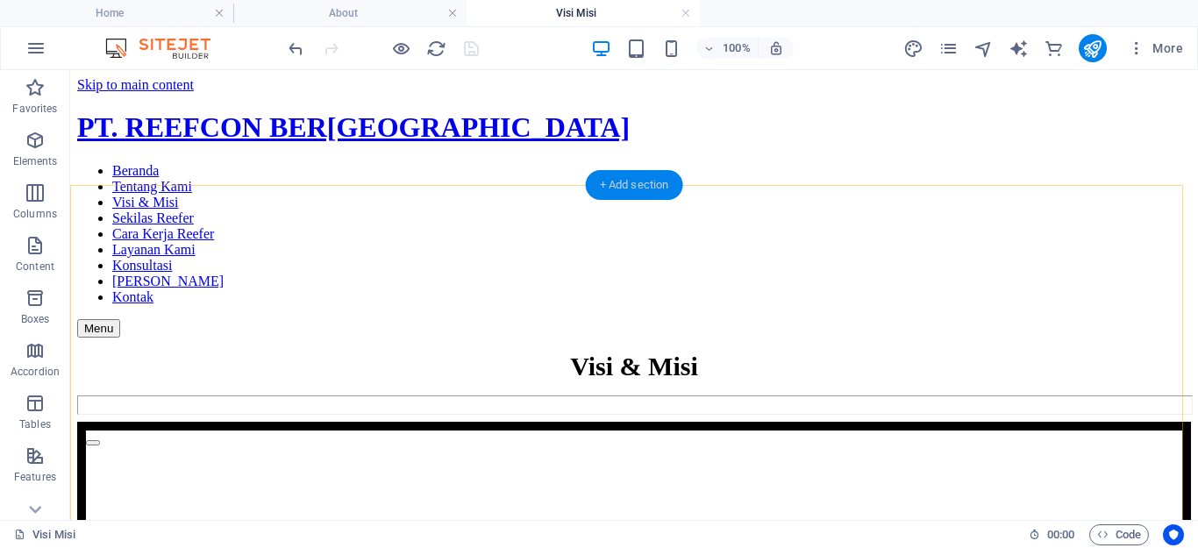
click at [623, 194] on div "+ Add section" at bounding box center [634, 185] width 97 height 30
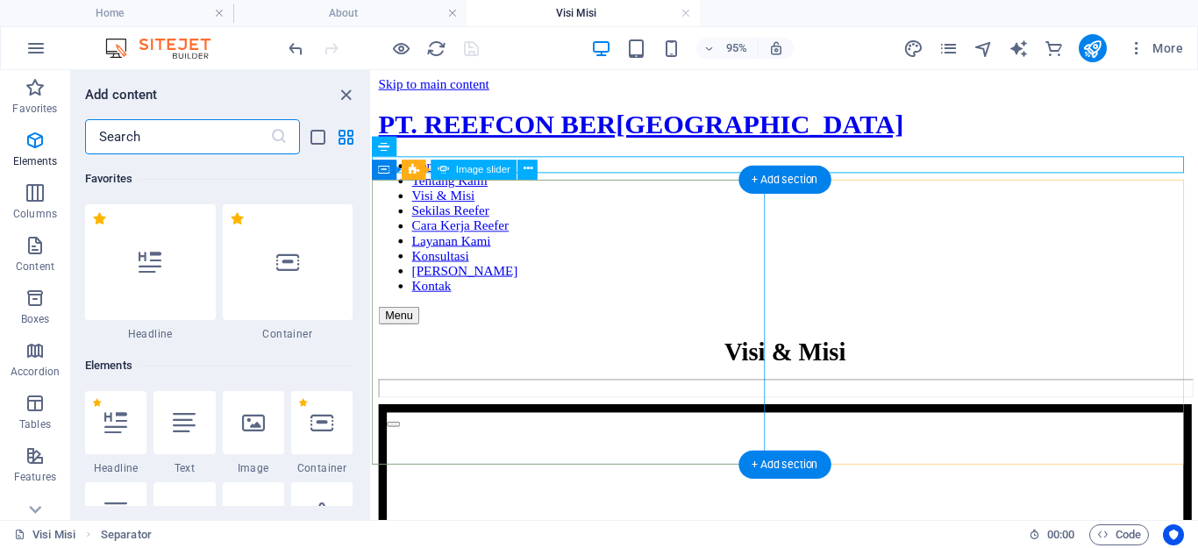
scroll to position [3069, 0]
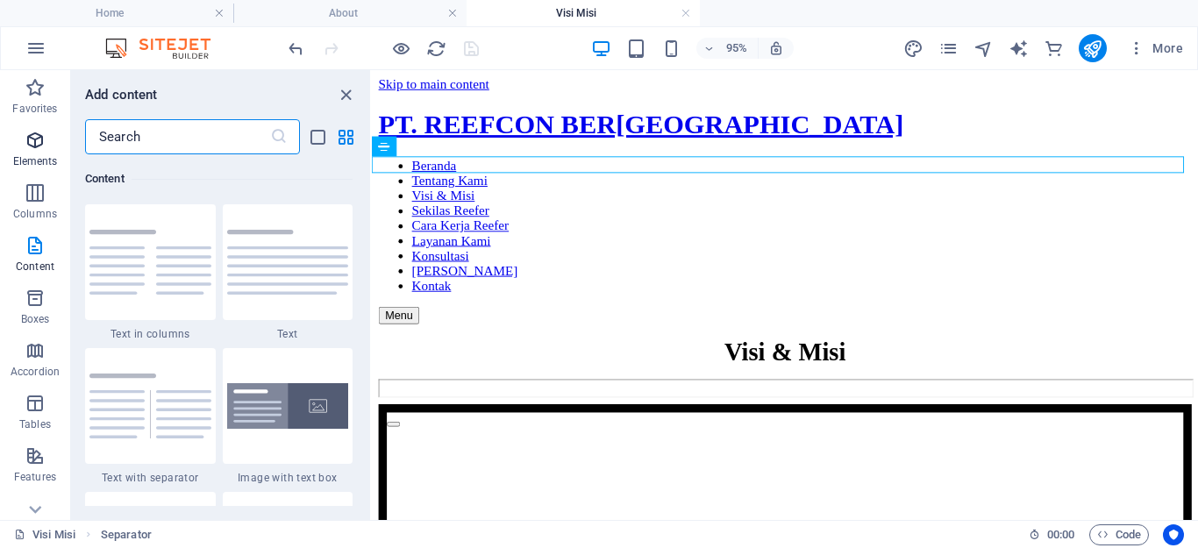
click at [41, 144] on icon "button" at bounding box center [35, 140] width 21 height 21
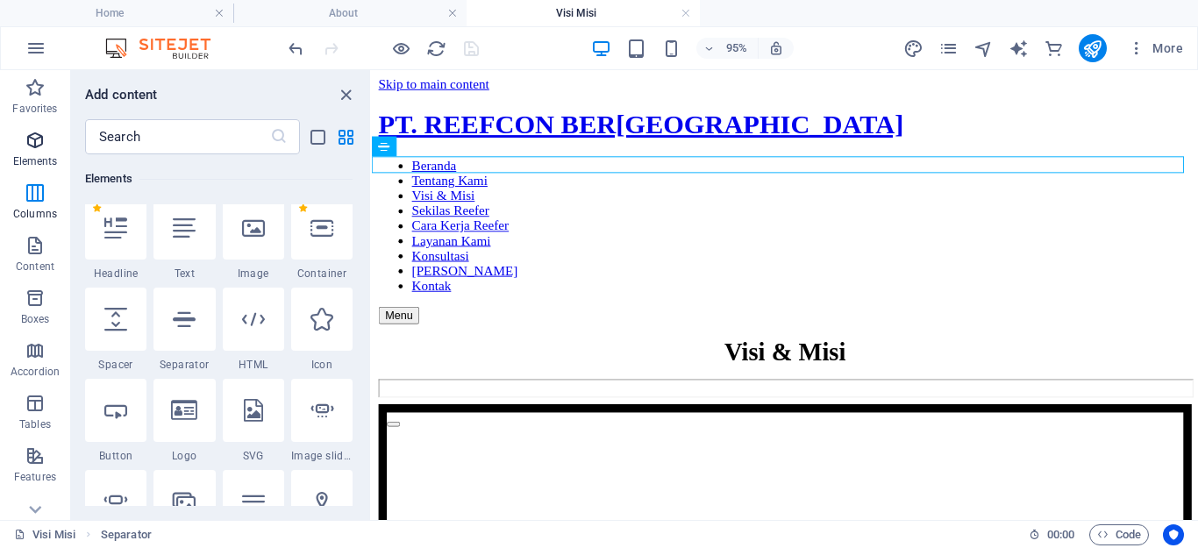
scroll to position [187, 0]
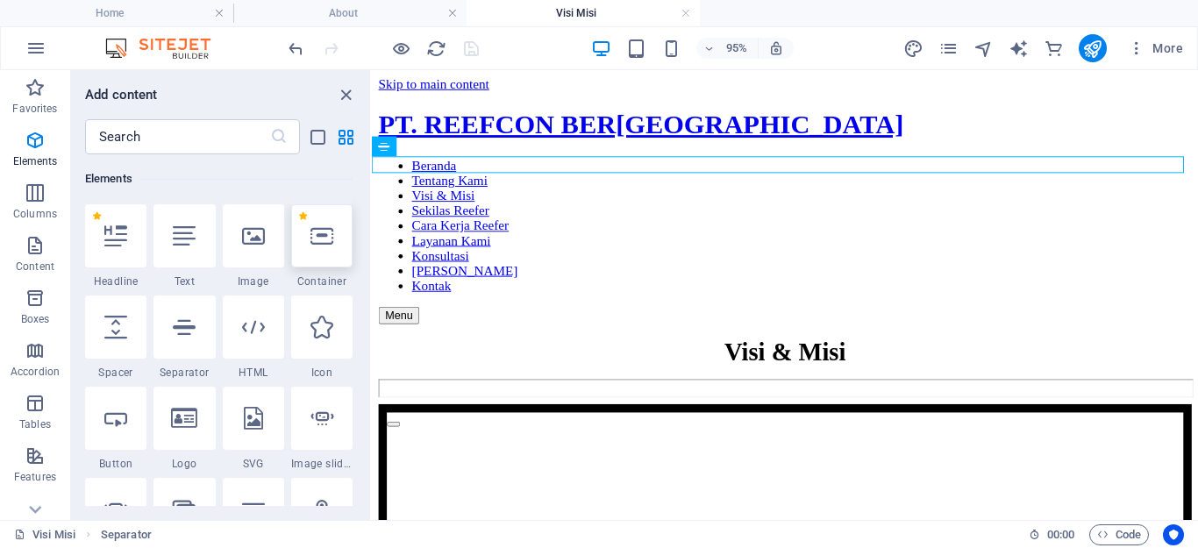
click at [308, 239] on div at bounding box center [321, 235] width 61 height 63
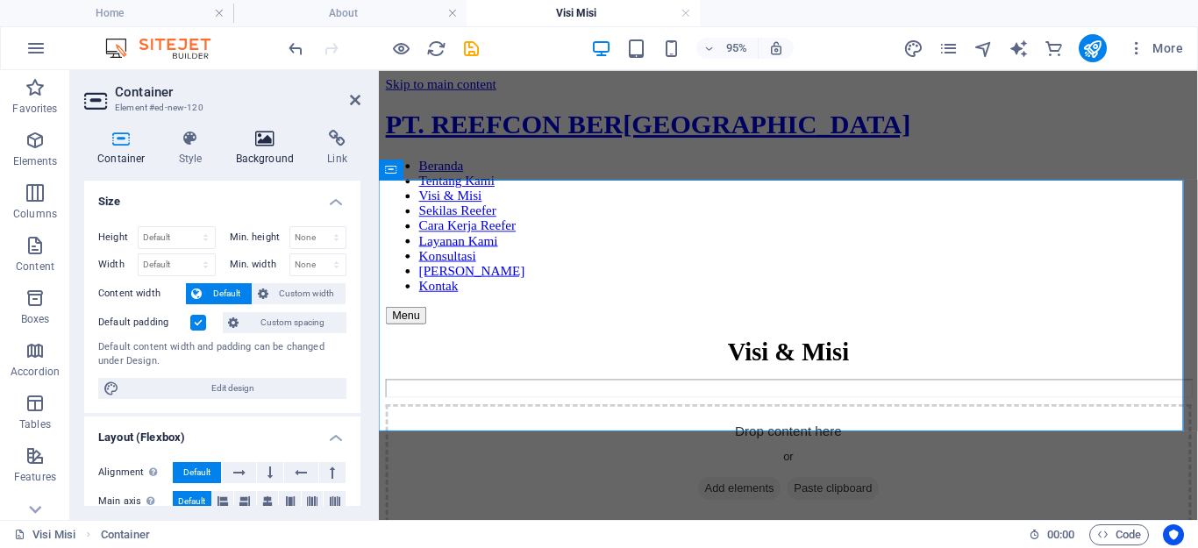
click at [258, 140] on icon at bounding box center [265, 139] width 85 height 18
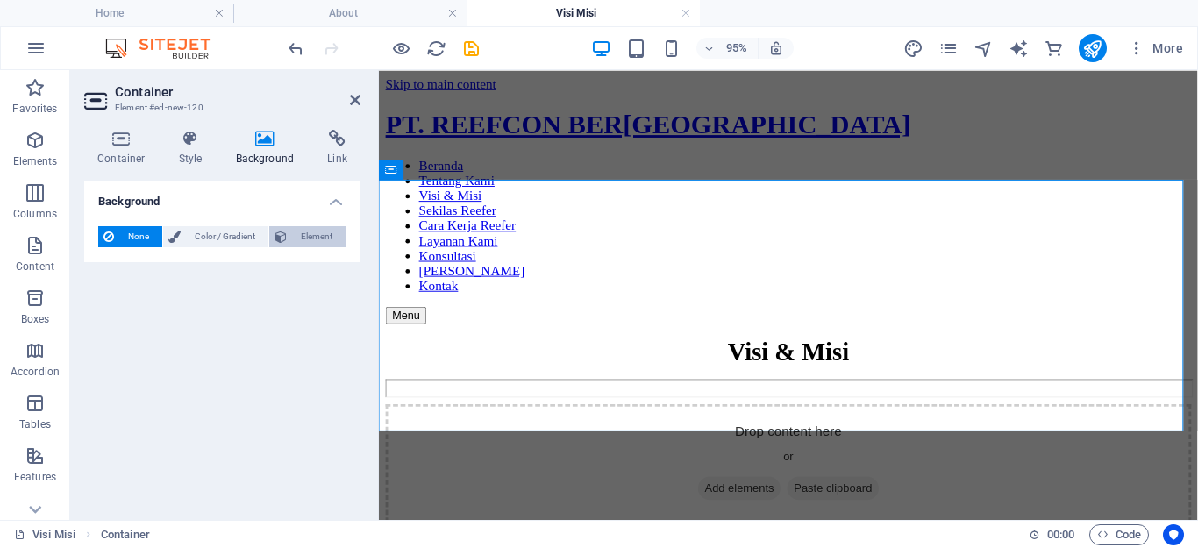
click at [307, 236] on span "Element" at bounding box center [316, 236] width 48 height 21
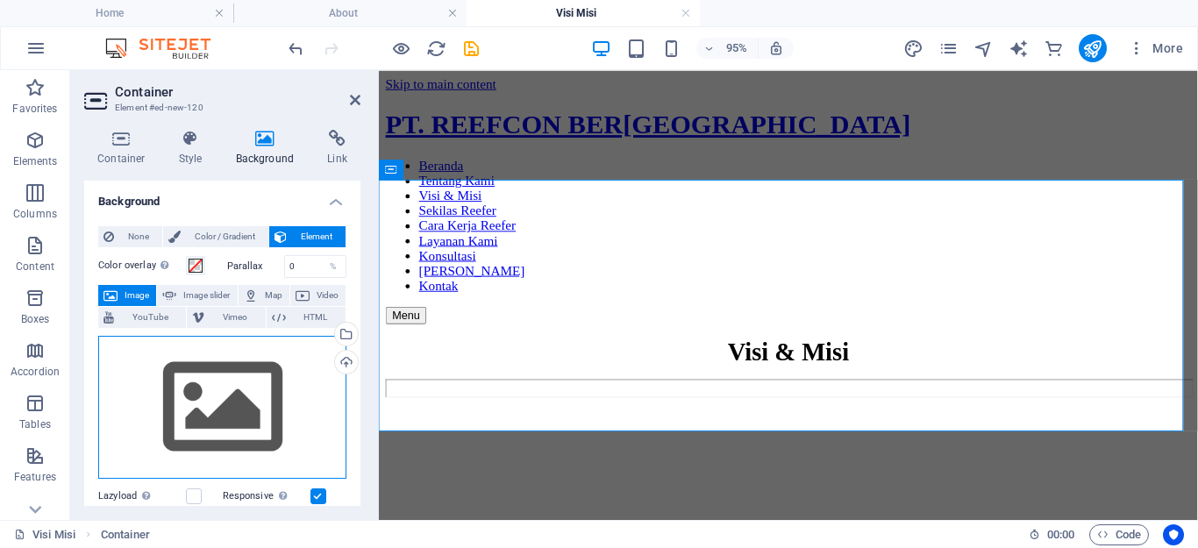
click at [213, 405] on div "Drag files here, click to choose files or select files from Files or our free s…" at bounding box center [222, 408] width 248 height 144
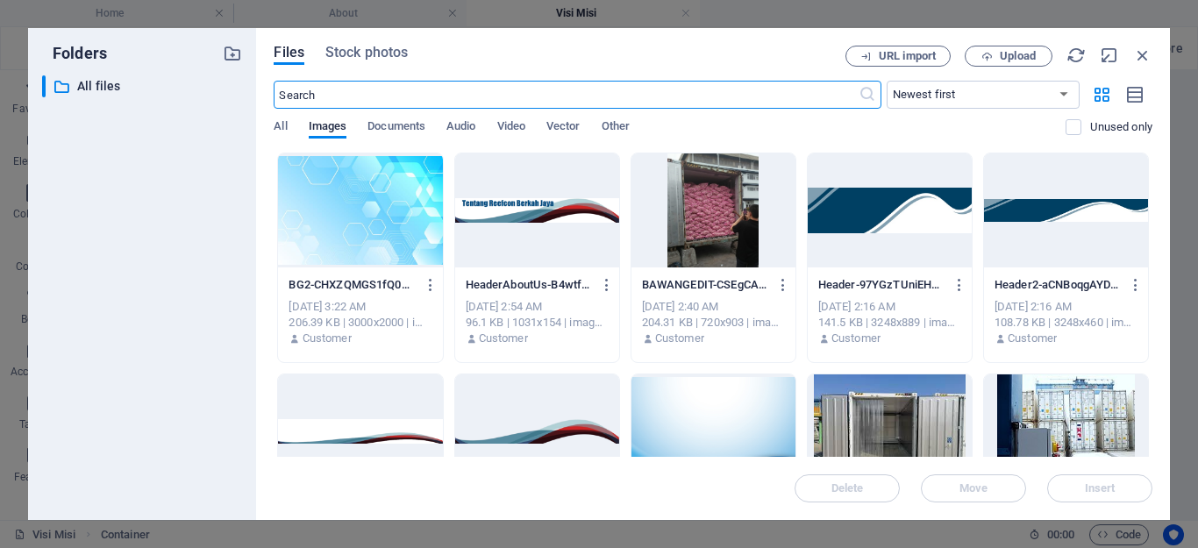
click at [387, 195] on div at bounding box center [360, 211] width 164 height 114
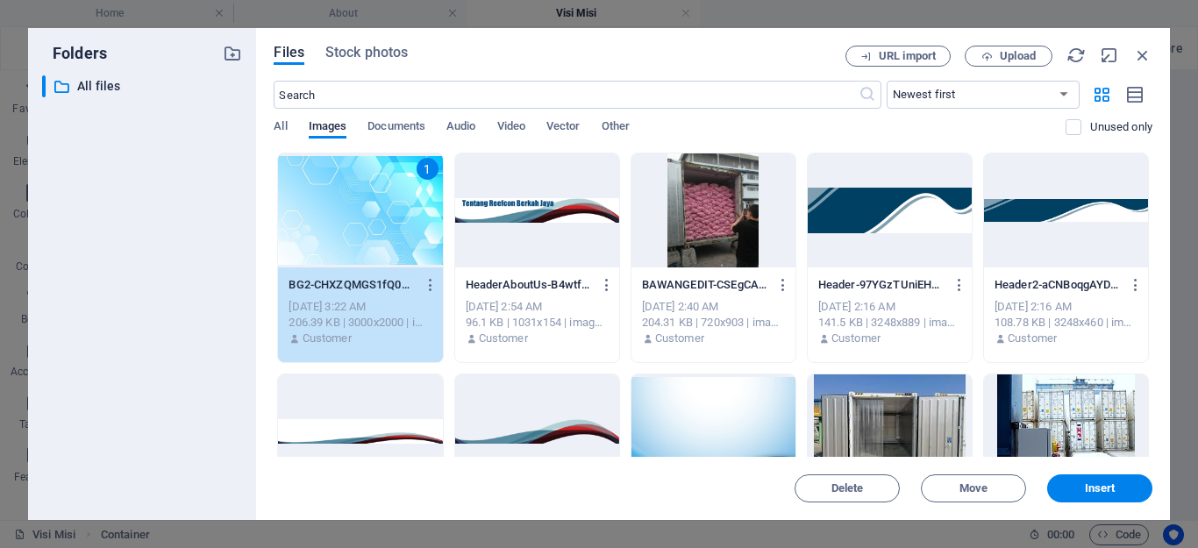
drag, startPoint x: 387, startPoint y: 195, endPoint x: 407, endPoint y: 243, distance: 52.3
click at [387, 195] on div "1" at bounding box center [360, 211] width 164 height 114
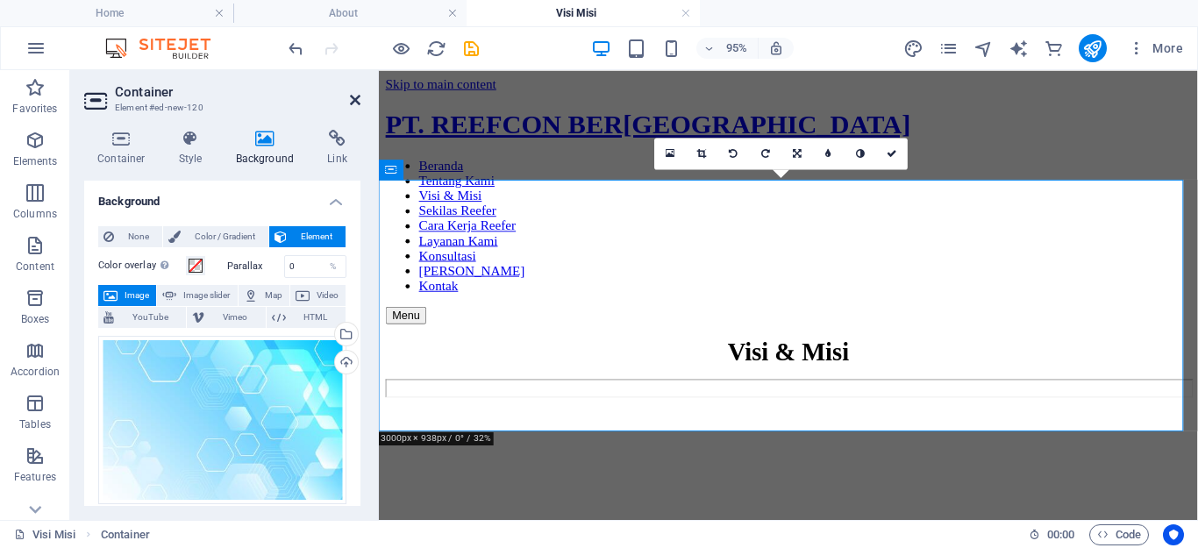
click at [352, 95] on icon at bounding box center [355, 100] width 11 height 14
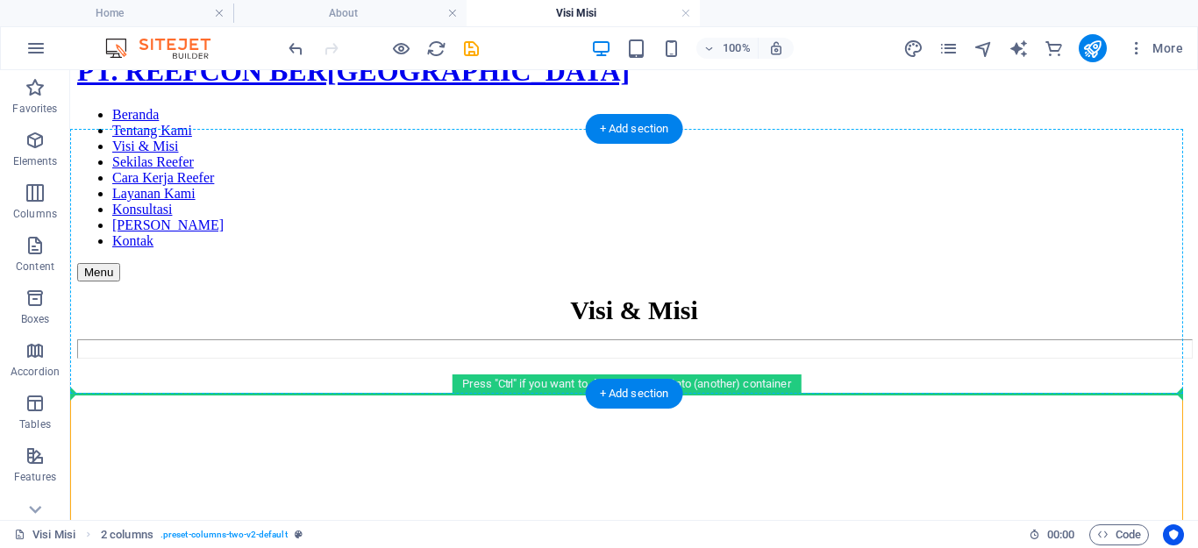
scroll to position [113, 0]
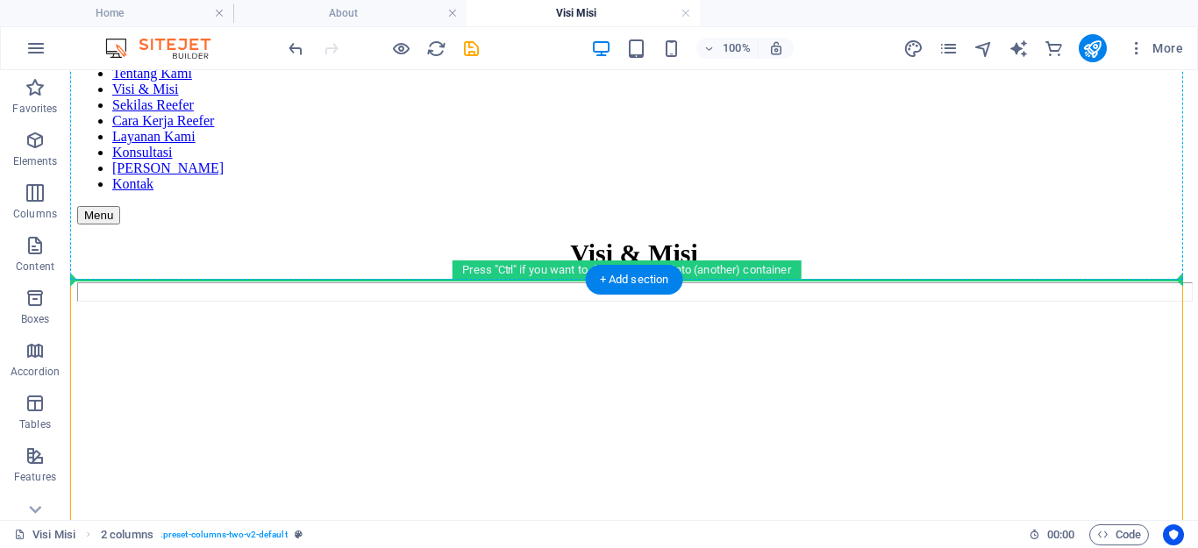
drag, startPoint x: 182, startPoint y: 252, endPoint x: 533, endPoint y: 226, distance: 352.7
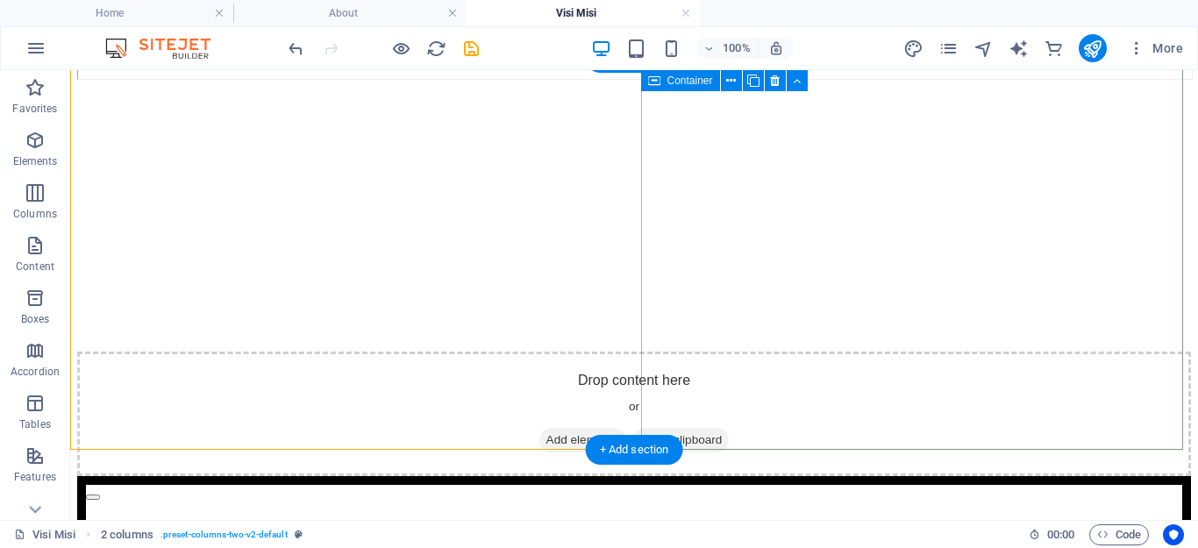
scroll to position [247, 0]
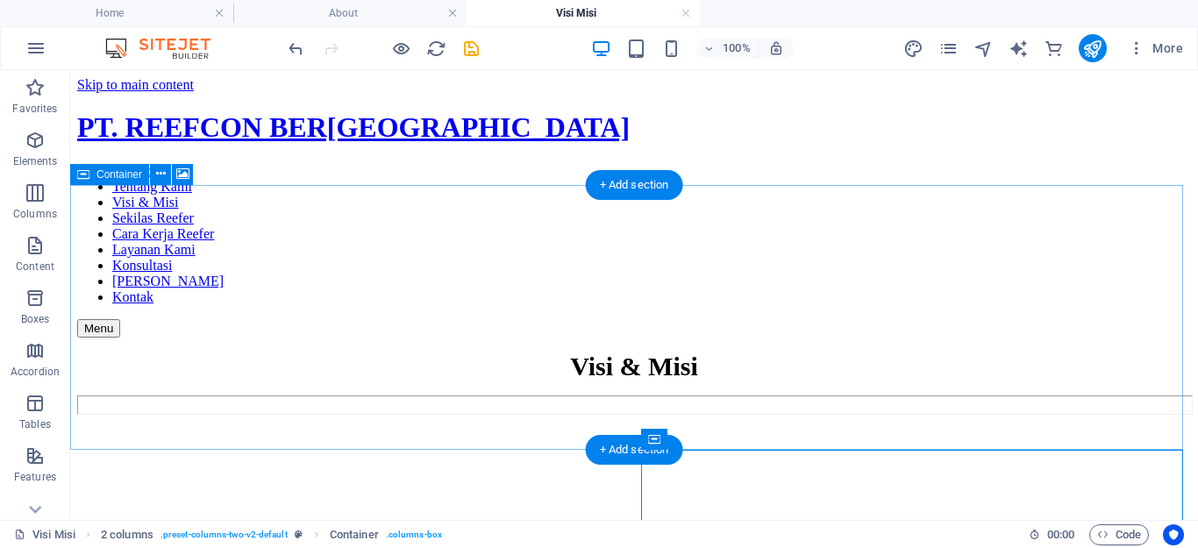
scroll to position [175, 0]
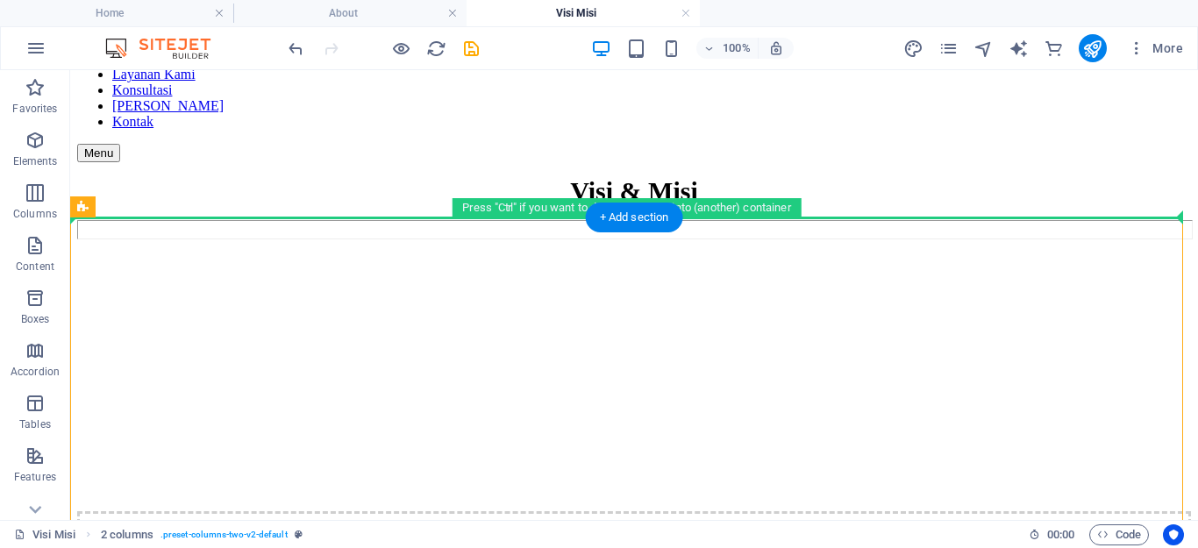
drag, startPoint x: 154, startPoint y: 276, endPoint x: 103, endPoint y: 161, distance: 126.8
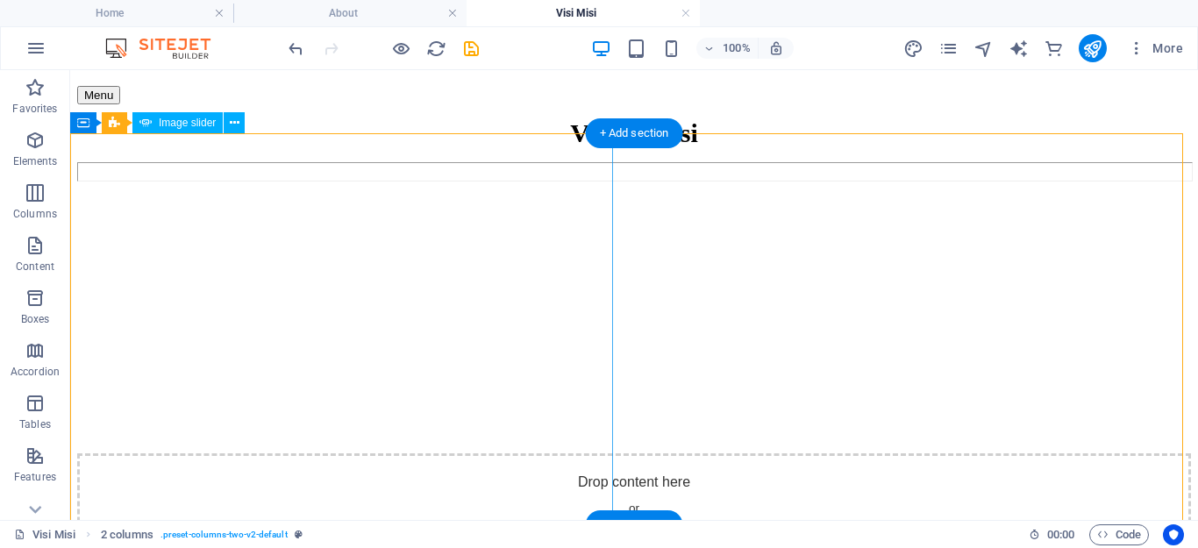
scroll to position [206, 0]
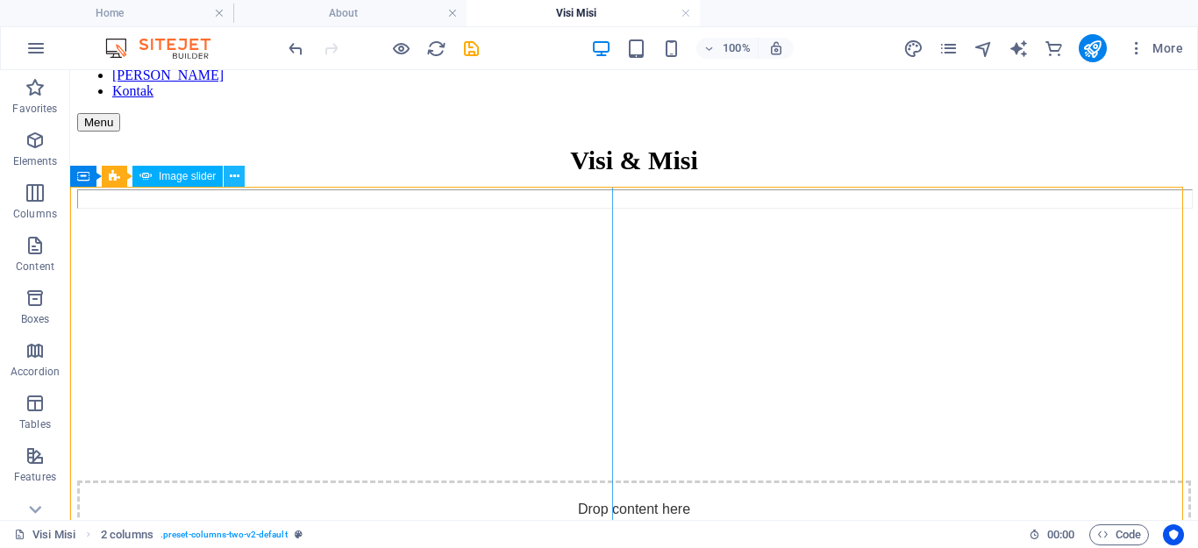
click at [236, 181] on icon at bounding box center [235, 177] width 10 height 18
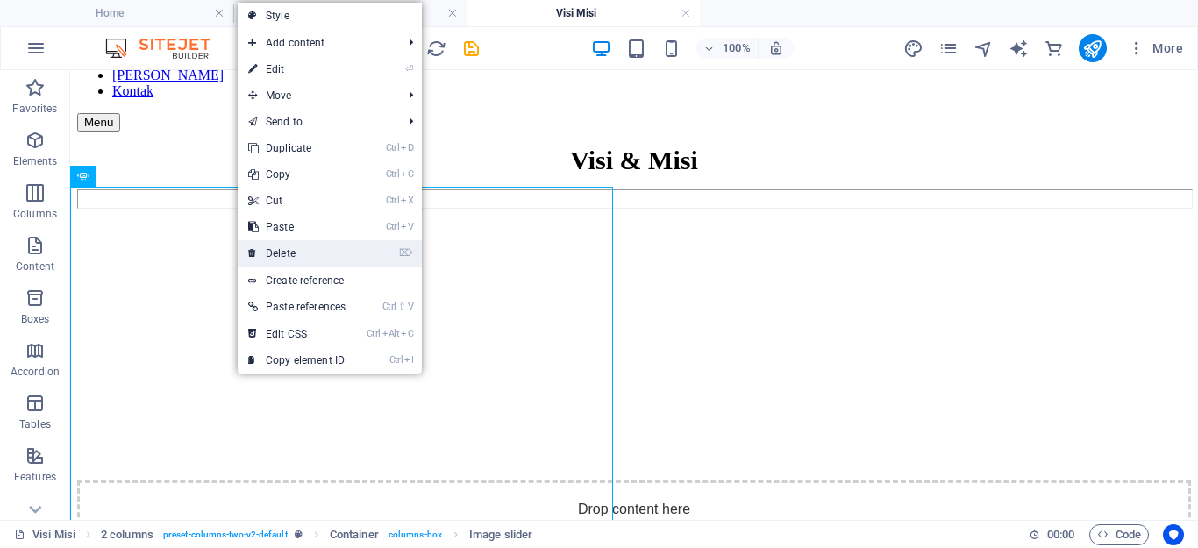
click at [289, 249] on link "⌦ Delete" at bounding box center [297, 253] width 118 height 26
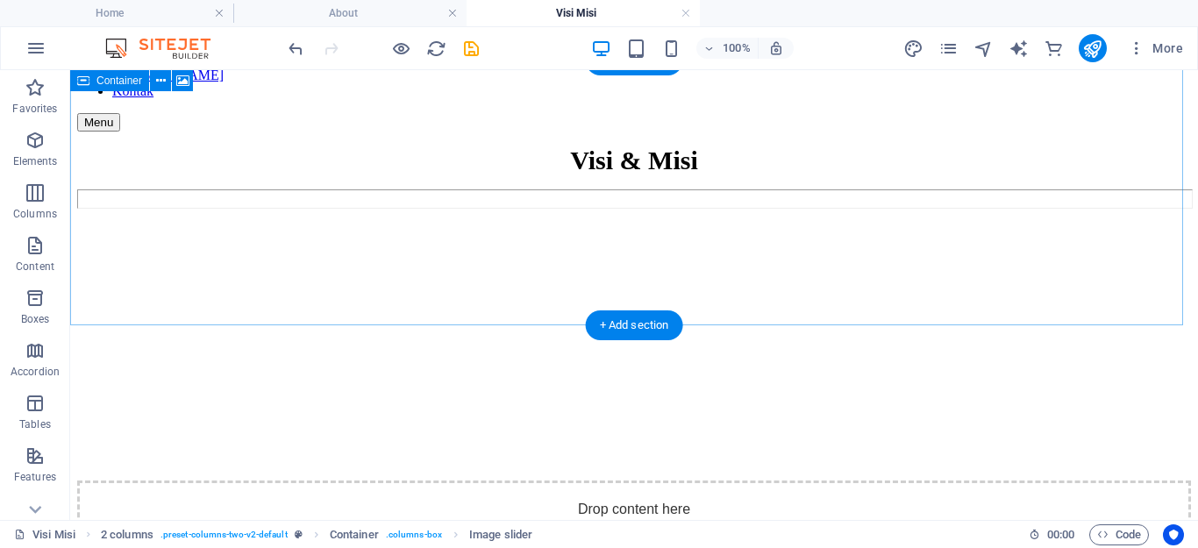
scroll to position [68, 0]
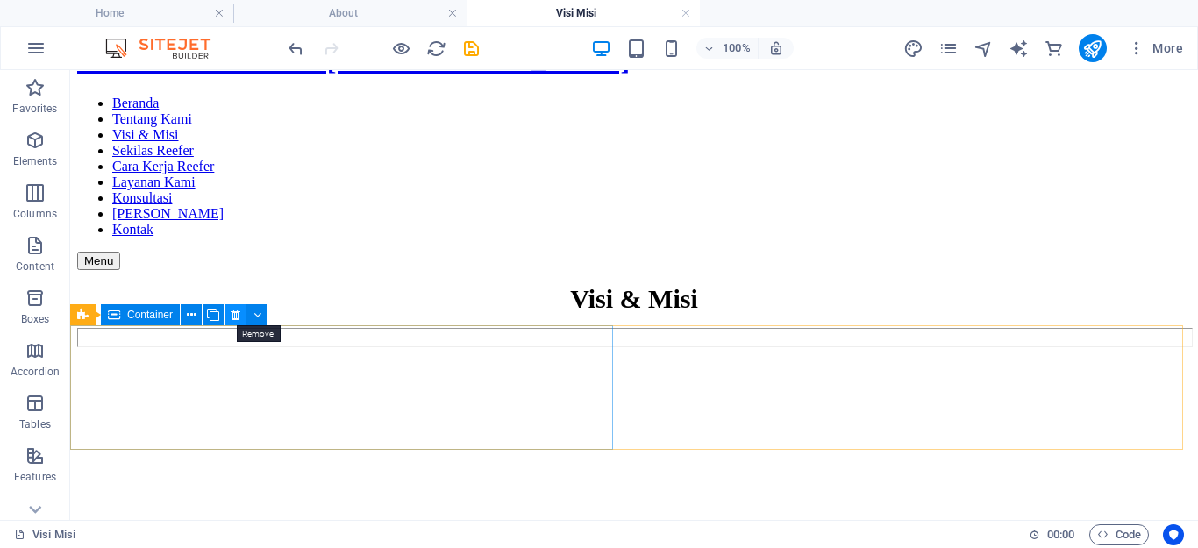
click at [236, 317] on icon at bounding box center [236, 315] width 10 height 18
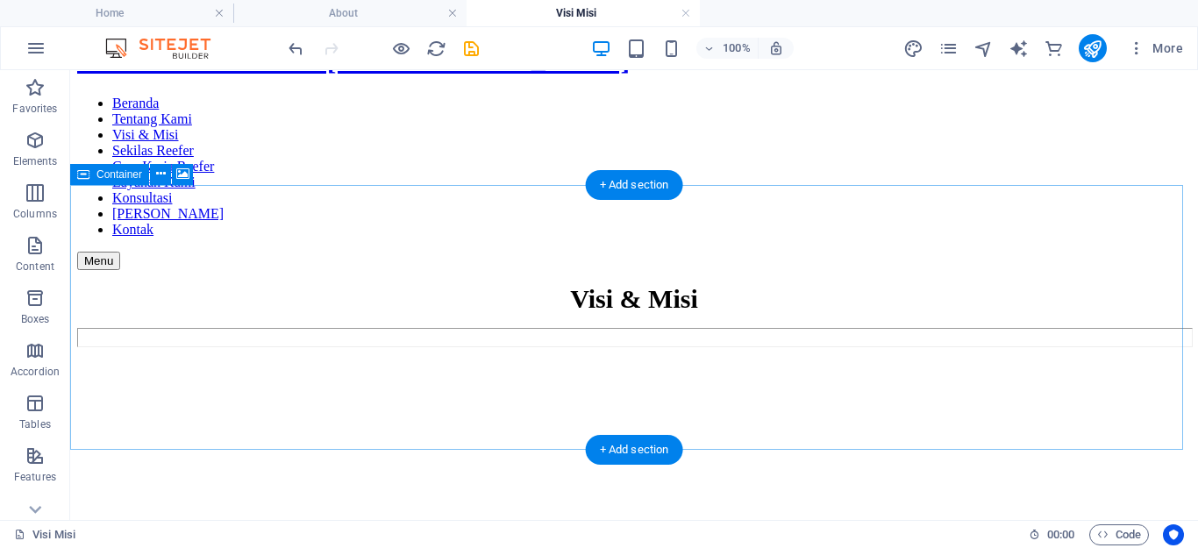
scroll to position [0, 0]
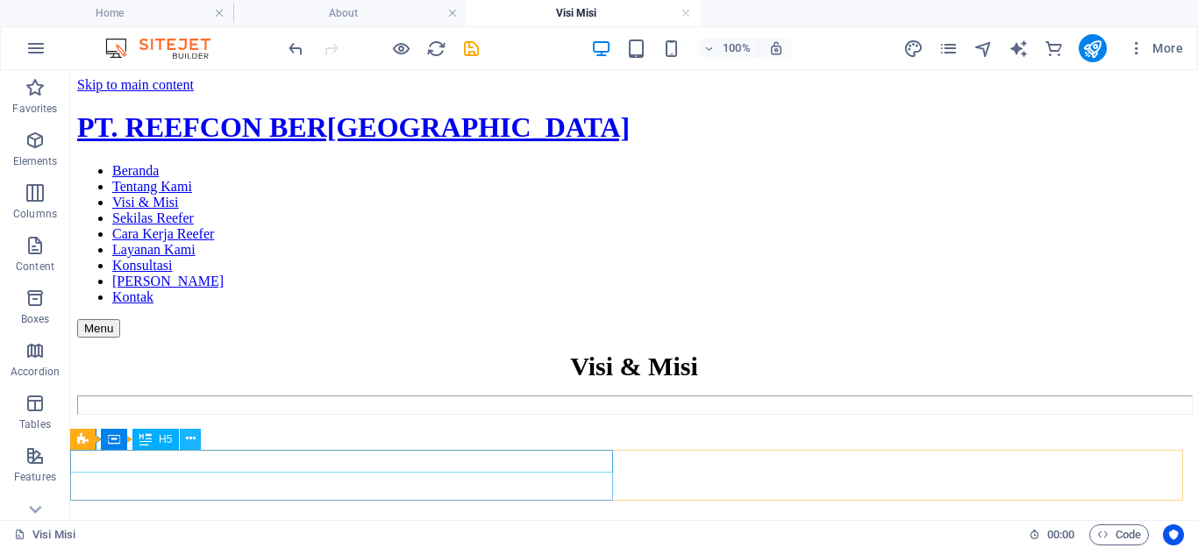
click at [188, 441] on icon at bounding box center [191, 439] width 10 height 18
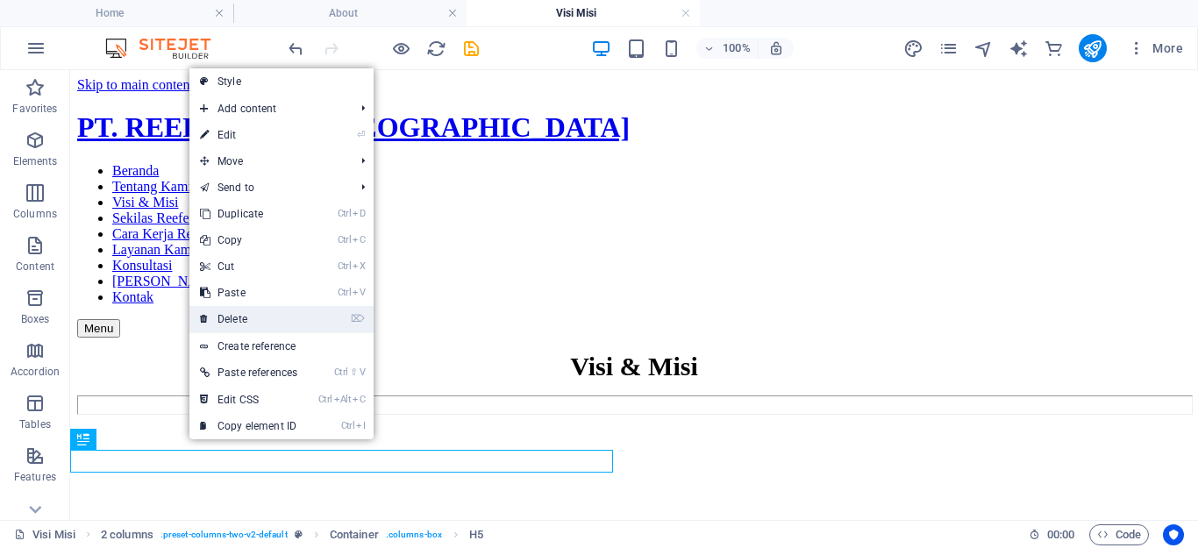
click at [249, 315] on link "⌦ Delete" at bounding box center [248, 319] width 118 height 26
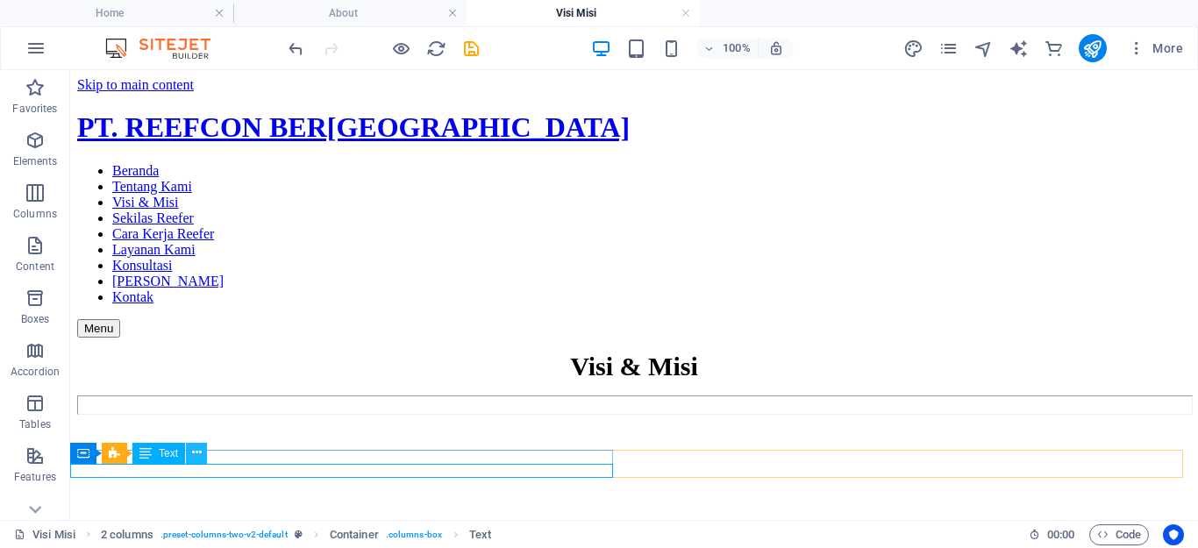
click at [199, 457] on icon at bounding box center [197, 453] width 10 height 18
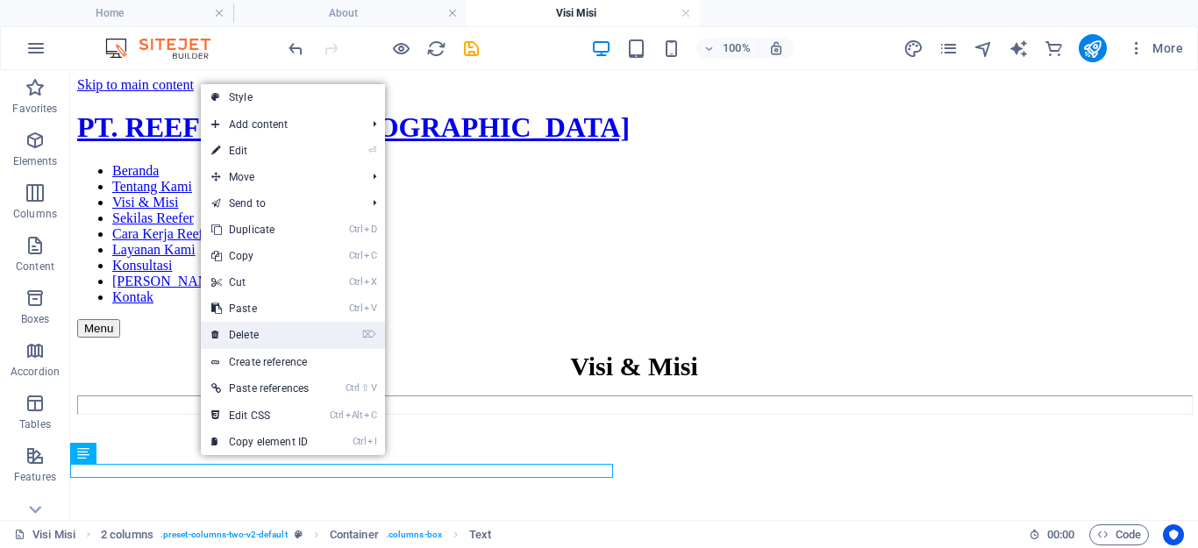
drag, startPoint x: 261, startPoint y: 336, endPoint x: 203, endPoint y: 274, distance: 85.6
click at [261, 336] on link "⌦ Delete" at bounding box center [260, 335] width 118 height 26
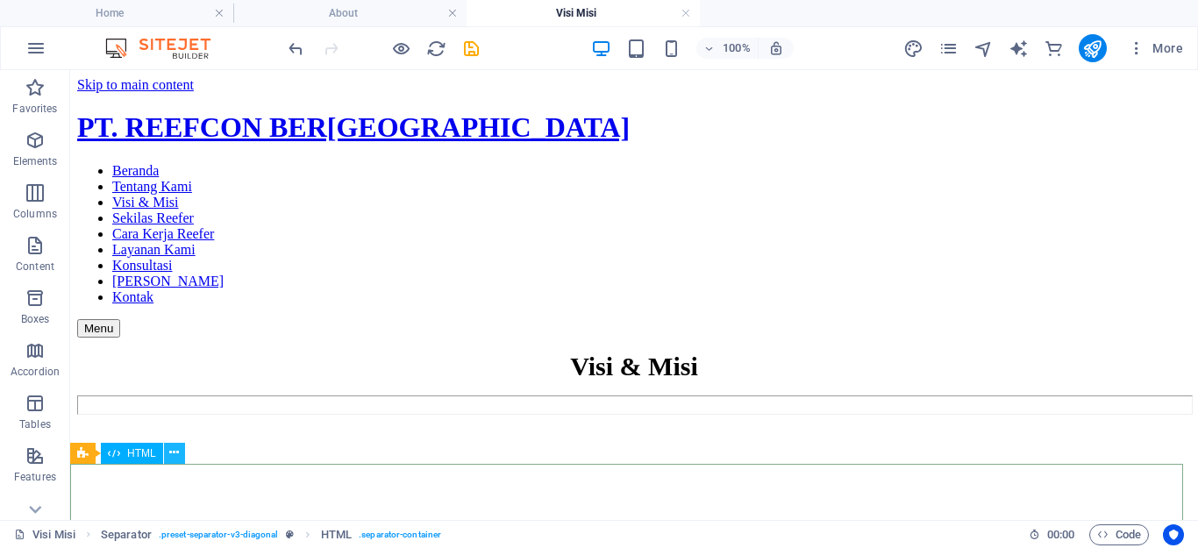
click at [175, 450] on icon at bounding box center [174, 453] width 10 height 18
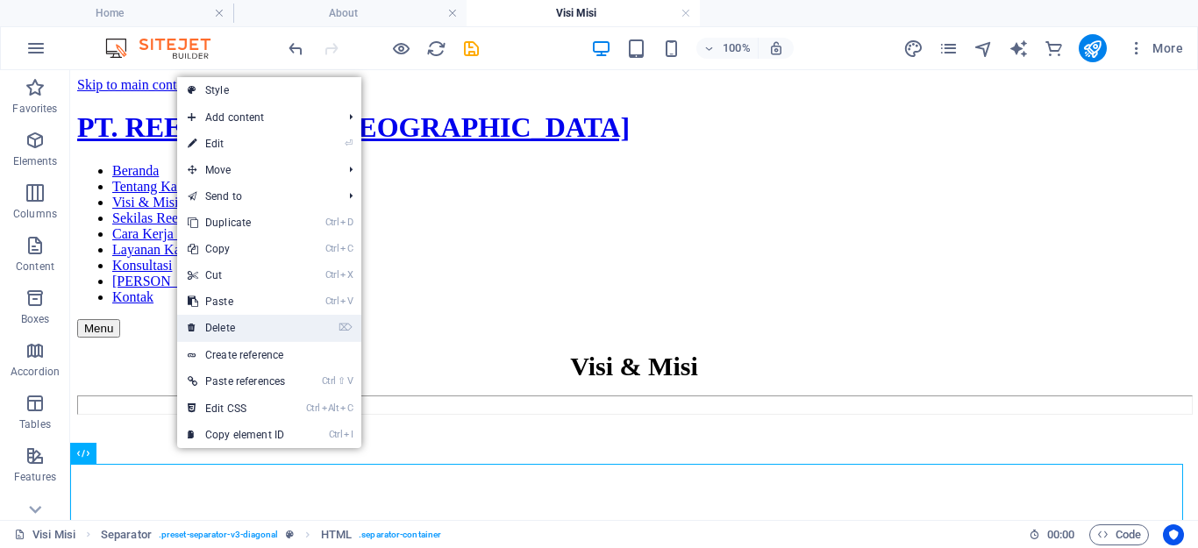
click at [250, 333] on link "⌦ Delete" at bounding box center [236, 328] width 118 height 26
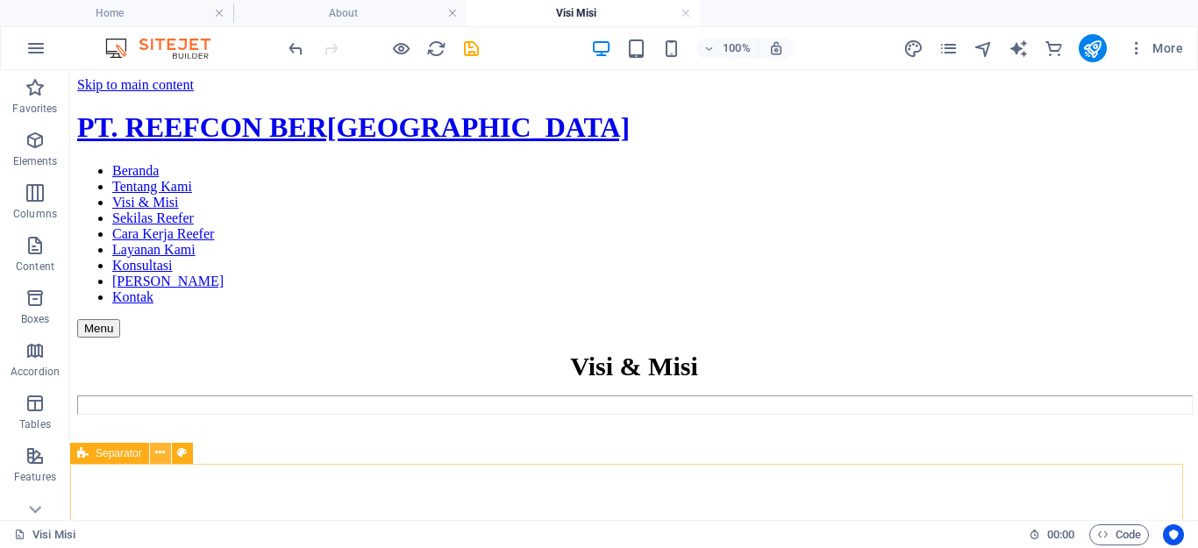
click at [160, 453] on icon at bounding box center [160, 453] width 10 height 18
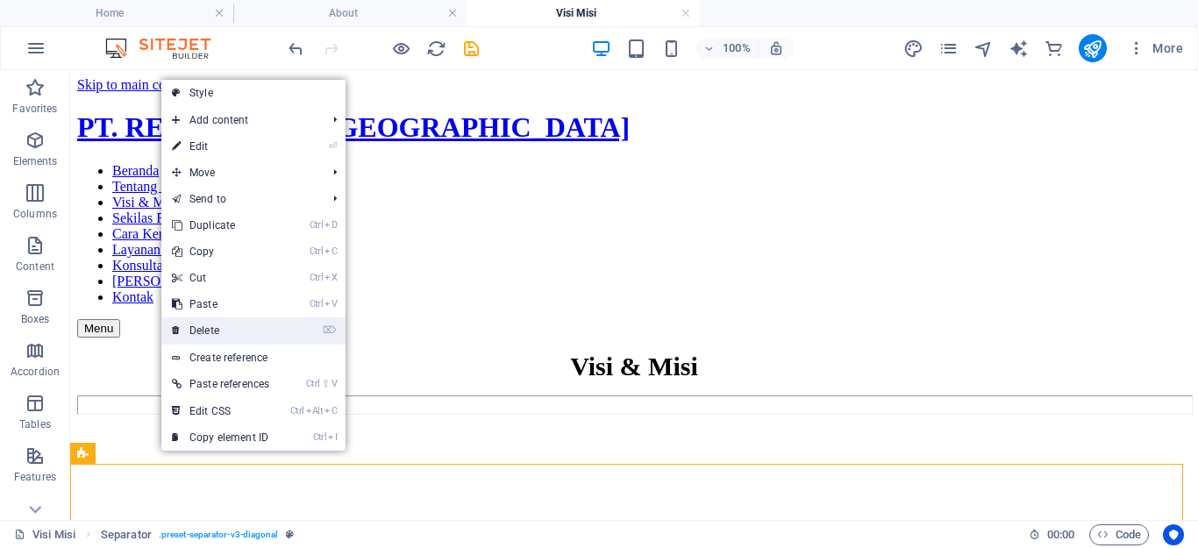
click at [217, 333] on link "⌦ Delete" at bounding box center [220, 331] width 118 height 26
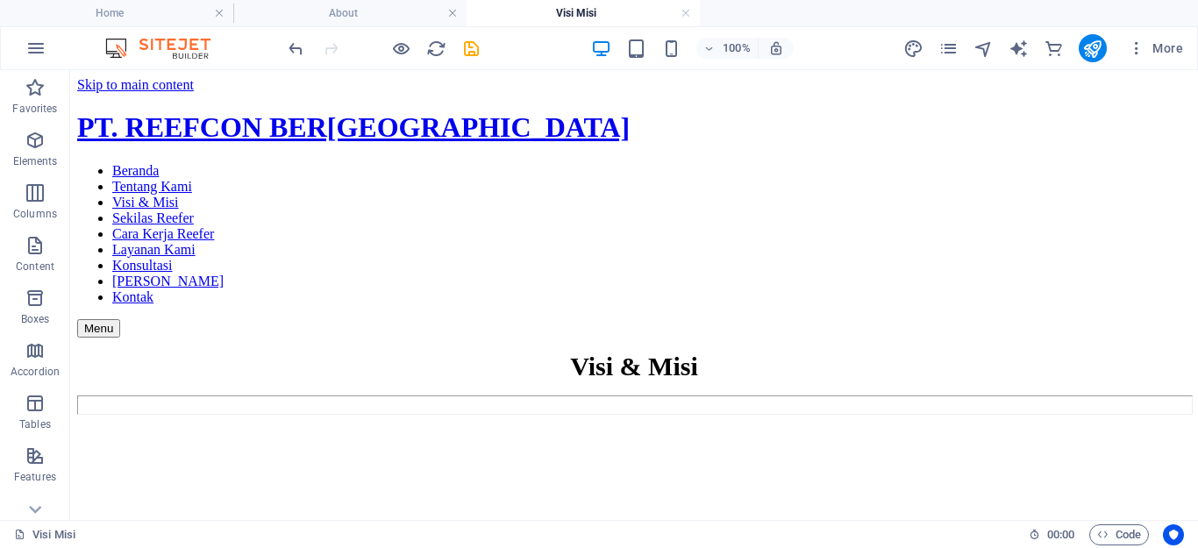
click at [261, 496] on html "Skip to main content PT. REEFCON BERKAH JAYA Beranda Tentang Kami Visi & Misi S…" at bounding box center [634, 462] width 1128 height 785
click at [27, 139] on icon "button" at bounding box center [35, 140] width 21 height 21
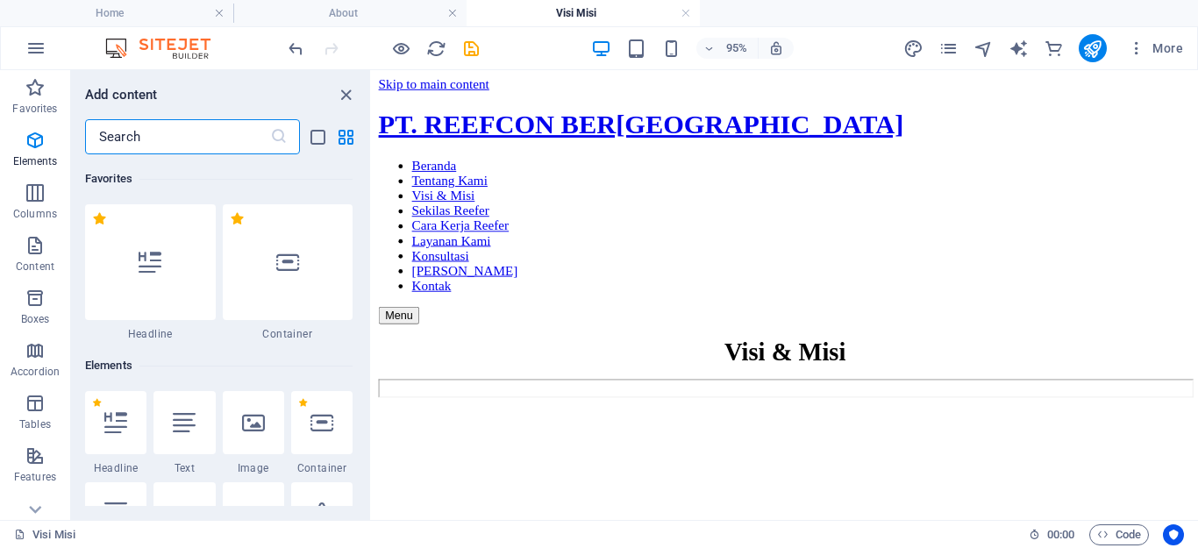
scroll to position [187, 0]
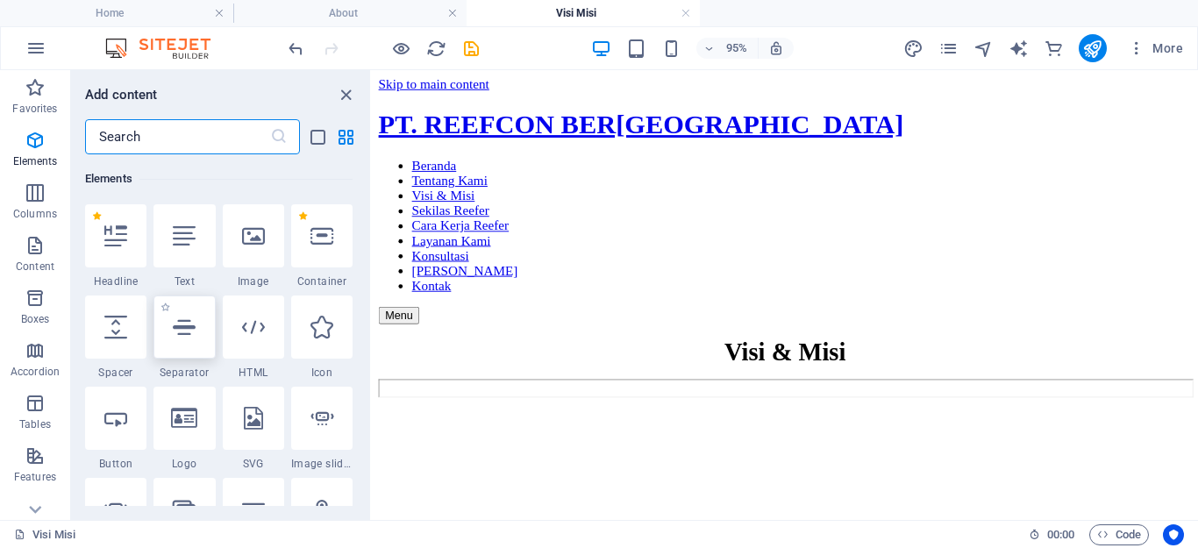
click at [179, 324] on icon at bounding box center [184, 327] width 23 height 23
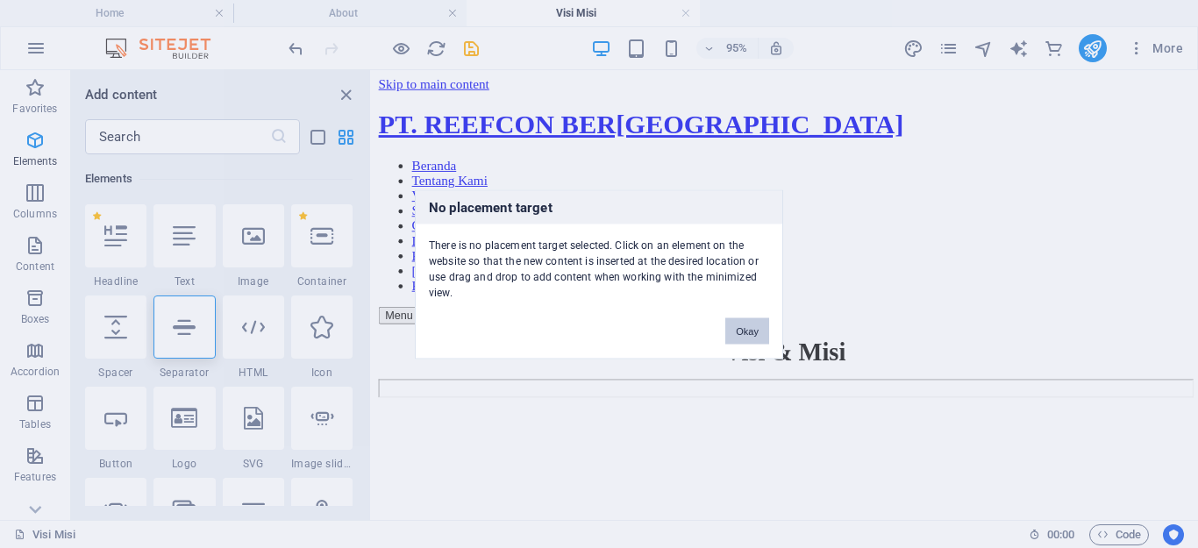
click at [761, 327] on button "Okay" at bounding box center [747, 331] width 44 height 26
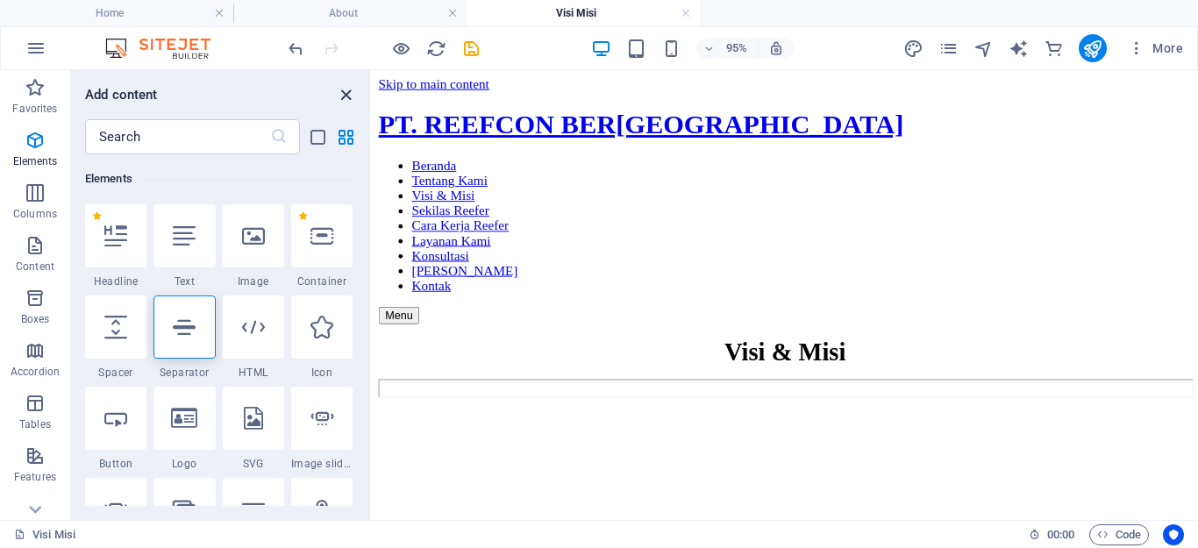
click at [346, 87] on icon "close panel" at bounding box center [346, 95] width 20 height 20
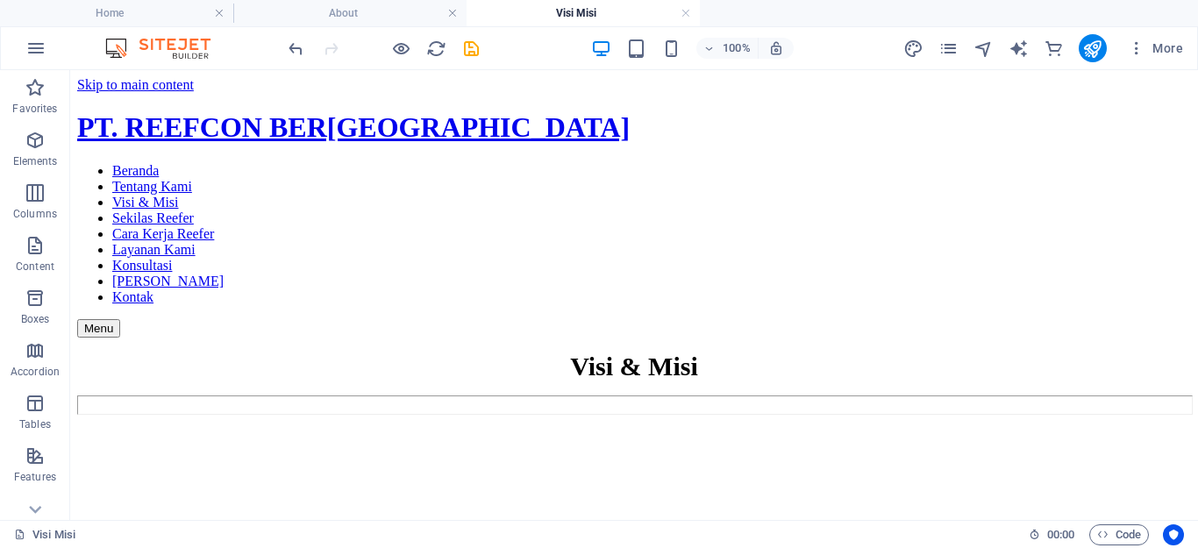
click at [580, 486] on html "Skip to main content PT. REEFCON BERKAH JAYA Beranda Tentang Kami Visi & Misi S…" at bounding box center [634, 462] width 1128 height 785
click at [598, 475] on html "Skip to main content PT. REEFCON BERKAH JAYA Beranda Tentang Kami Visi & Misi S…" at bounding box center [634, 462] width 1128 height 785
click at [616, 463] on div "+ Add section" at bounding box center [634, 464] width 97 height 30
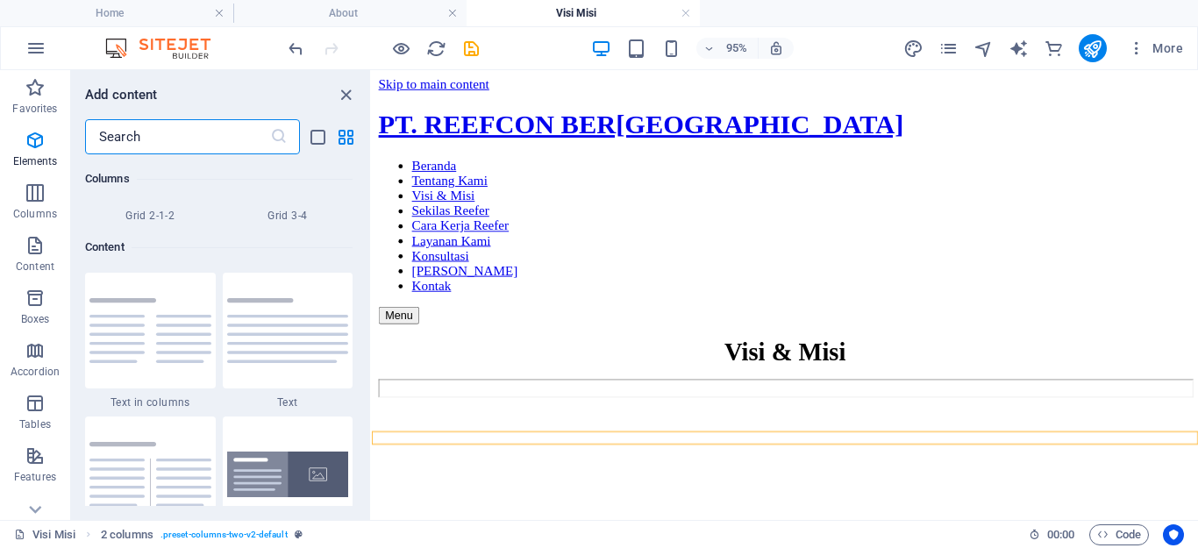
scroll to position [3069, 0]
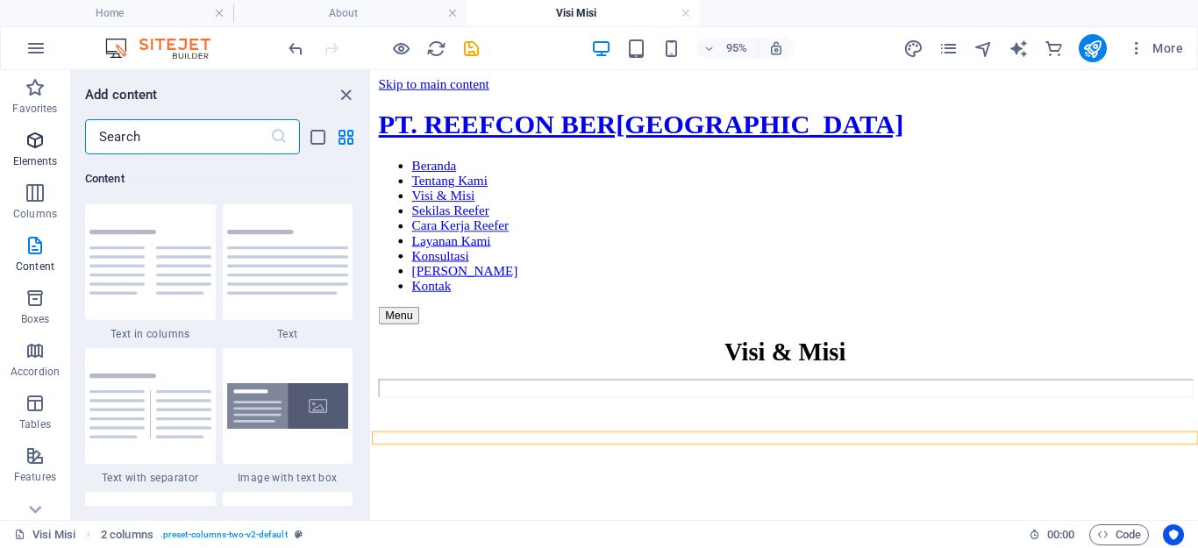
click at [38, 149] on icon "button" at bounding box center [35, 140] width 21 height 21
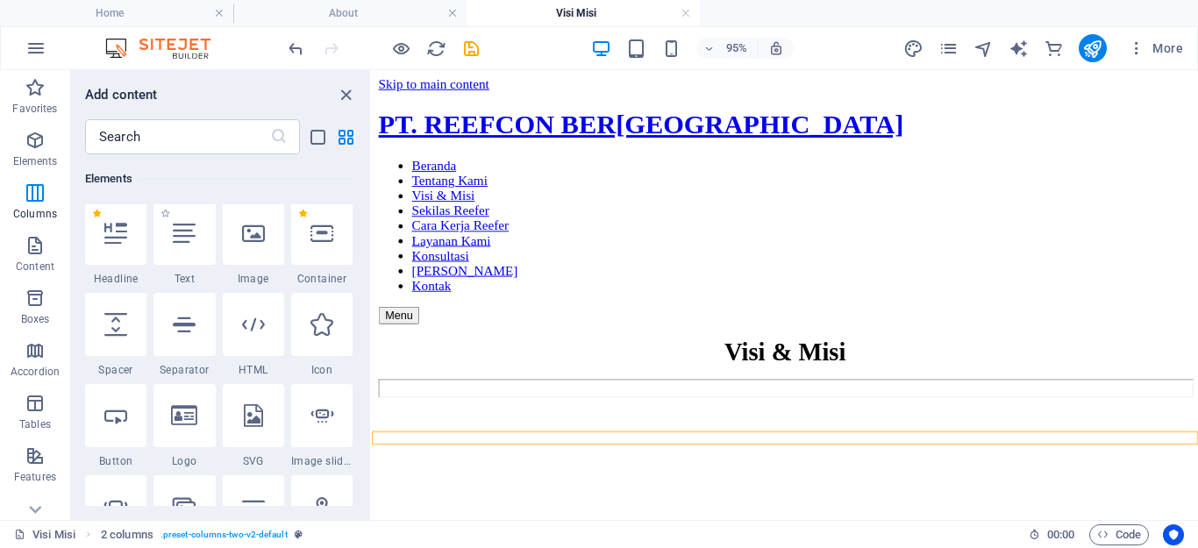
scroll to position [187, 0]
click at [189, 330] on icon at bounding box center [184, 327] width 23 height 23
select select "%"
select select "px"
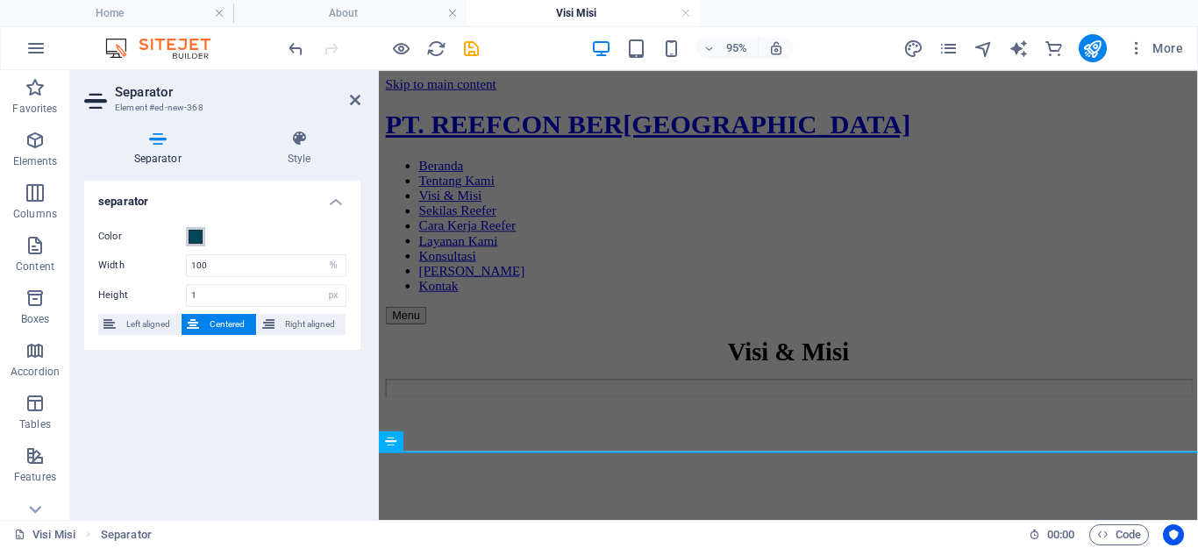
click at [189, 234] on span at bounding box center [196, 237] width 14 height 14
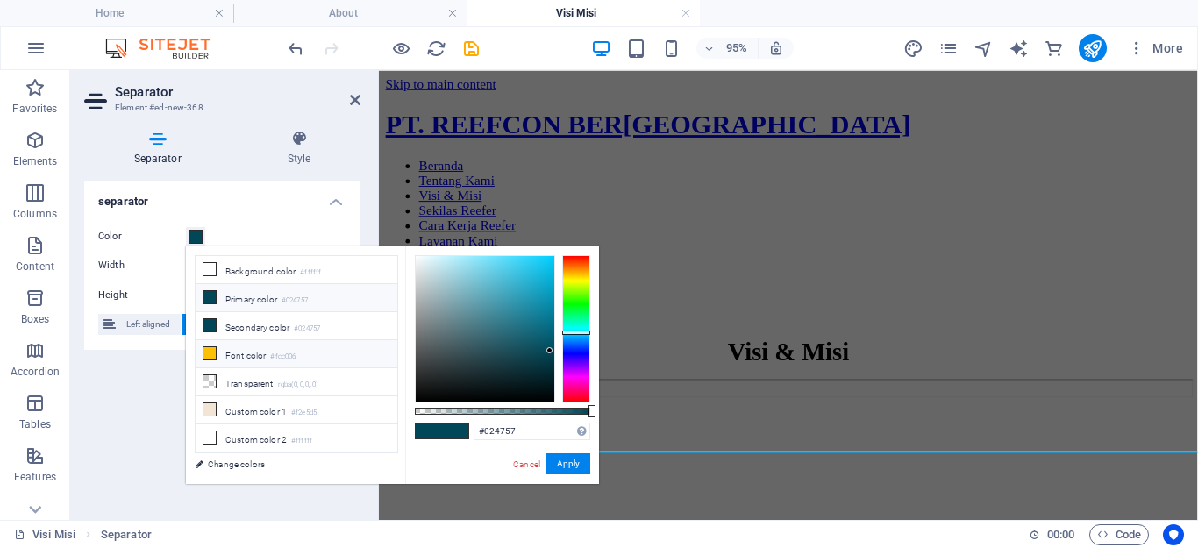
click at [232, 352] on li "Font color #fcc006" at bounding box center [297, 354] width 202 height 28
type input "#fcc006"
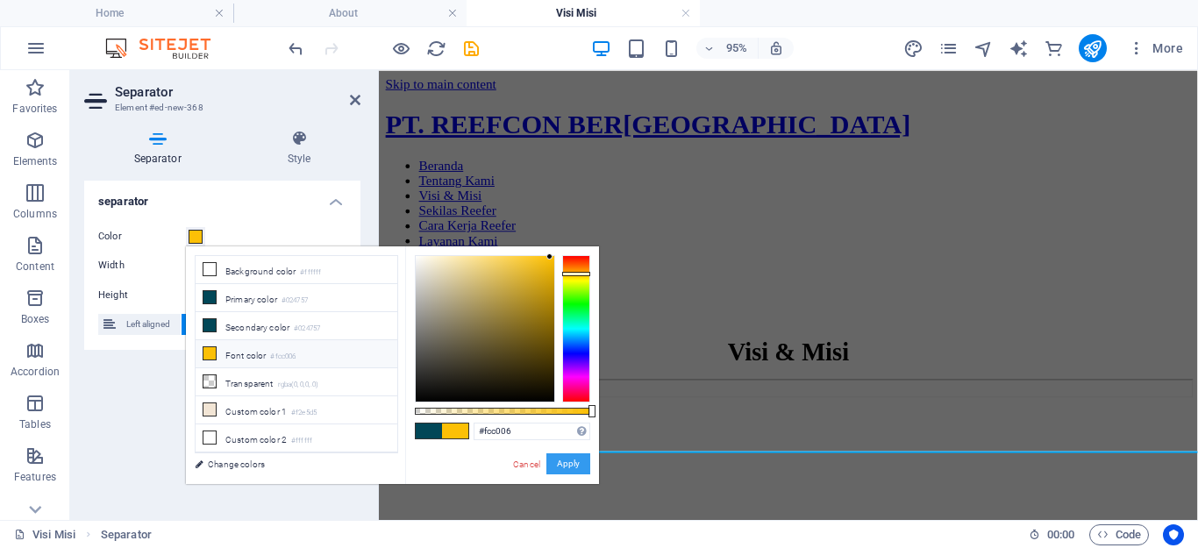
drag, startPoint x: 561, startPoint y: 461, endPoint x: 189, endPoint y: 410, distance: 376.4
click at [561, 461] on button "Apply" at bounding box center [568, 463] width 44 height 21
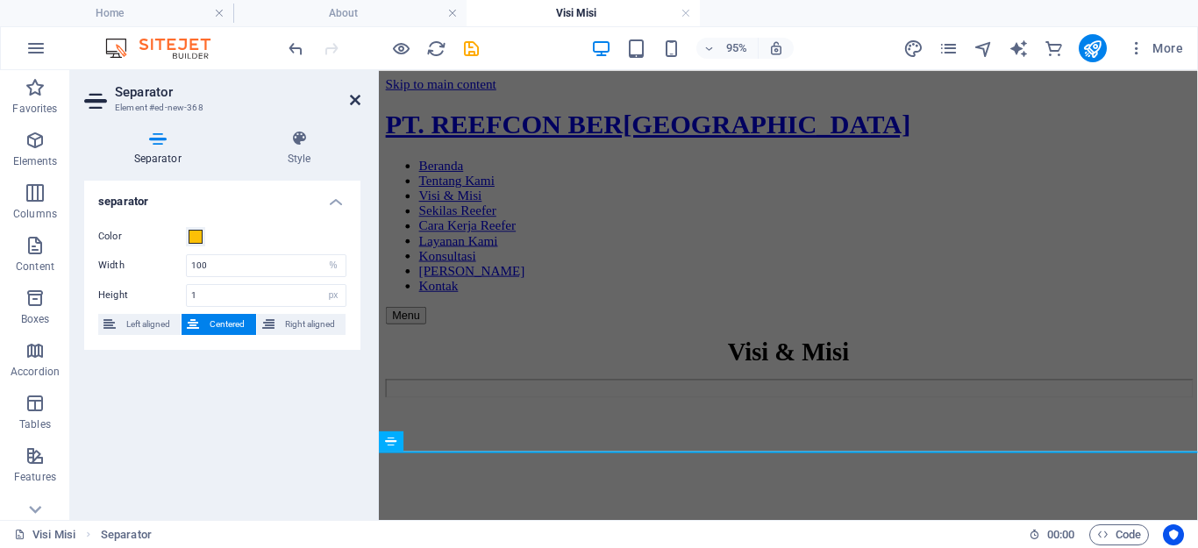
drag, startPoint x: 356, startPoint y: 104, endPoint x: 286, endPoint y: 35, distance: 98.0
click at [356, 104] on icon at bounding box center [355, 100] width 11 height 14
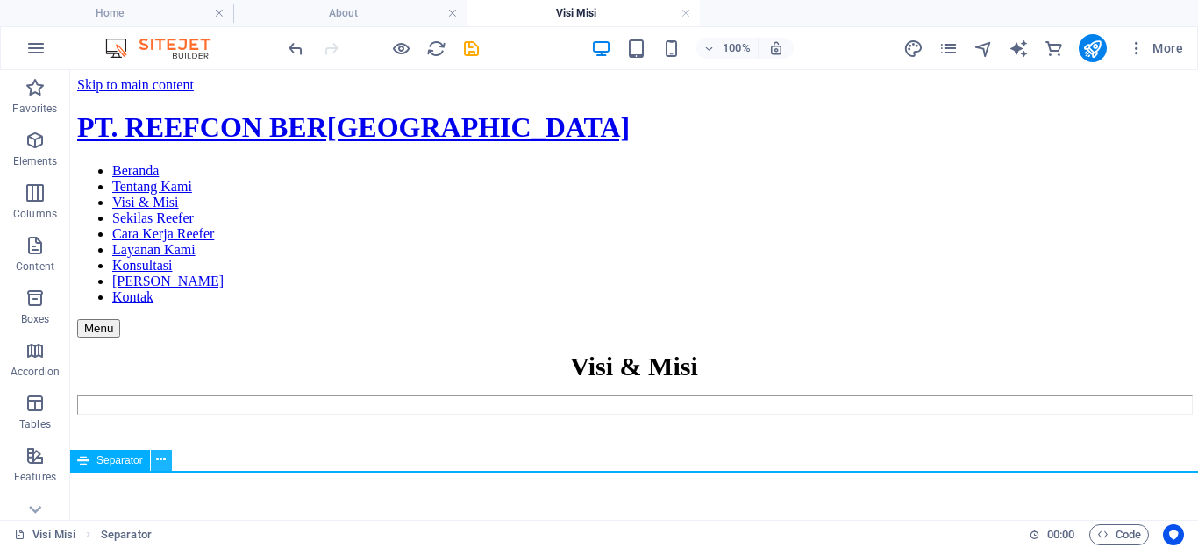
click at [160, 461] on icon at bounding box center [161, 460] width 10 height 18
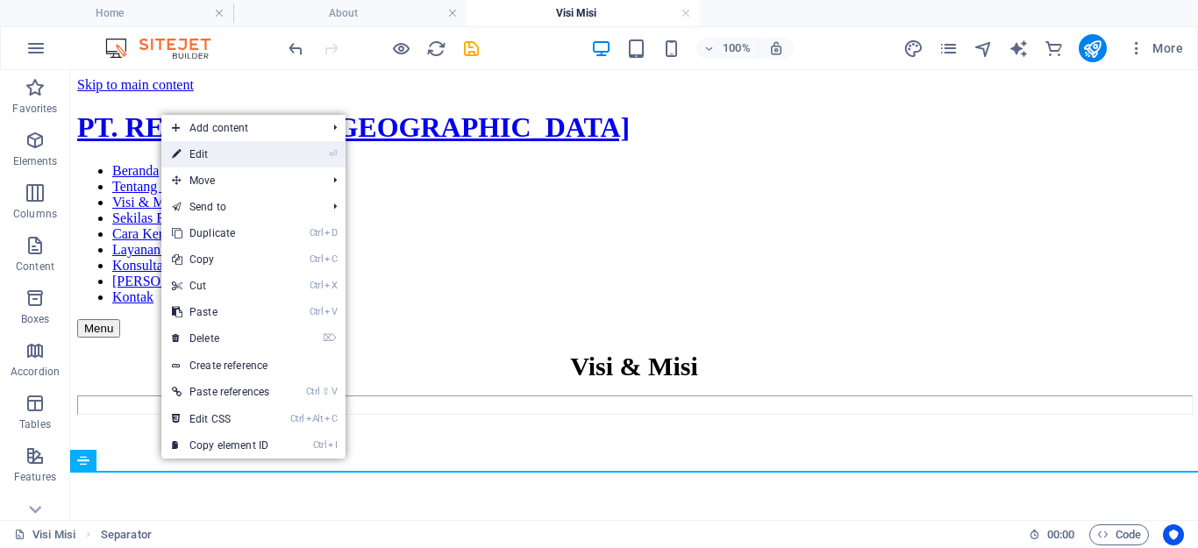
click at [220, 153] on link "⏎ Edit" at bounding box center [220, 154] width 118 height 26
select select "%"
select select "px"
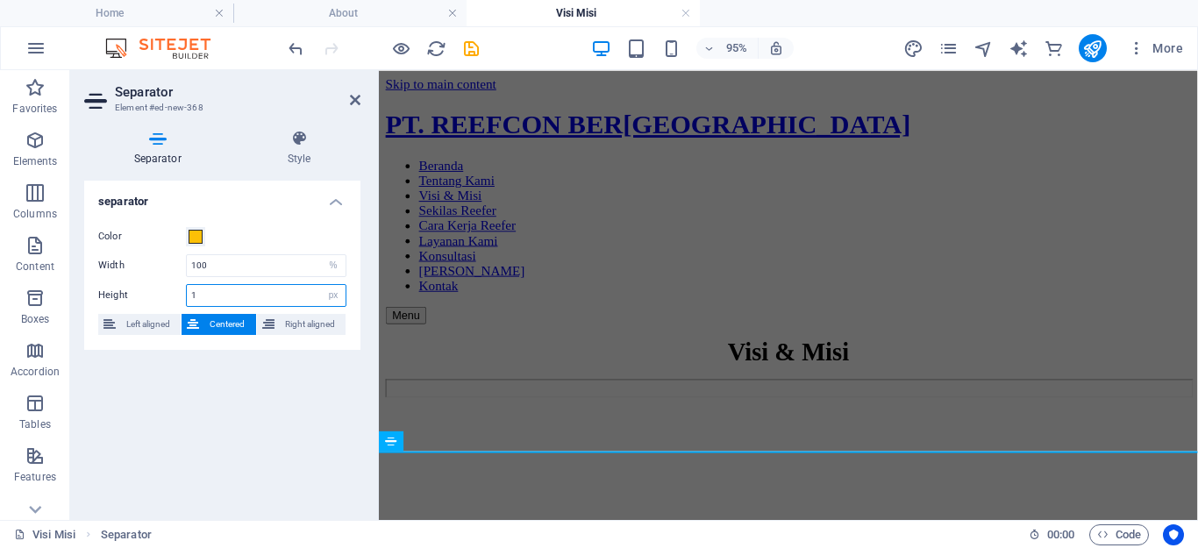
drag, startPoint x: 207, startPoint y: 289, endPoint x: 169, endPoint y: 289, distance: 37.7
click at [169, 289] on div "Height 1 px rem vh vw" at bounding box center [222, 295] width 248 height 23
type input "20"
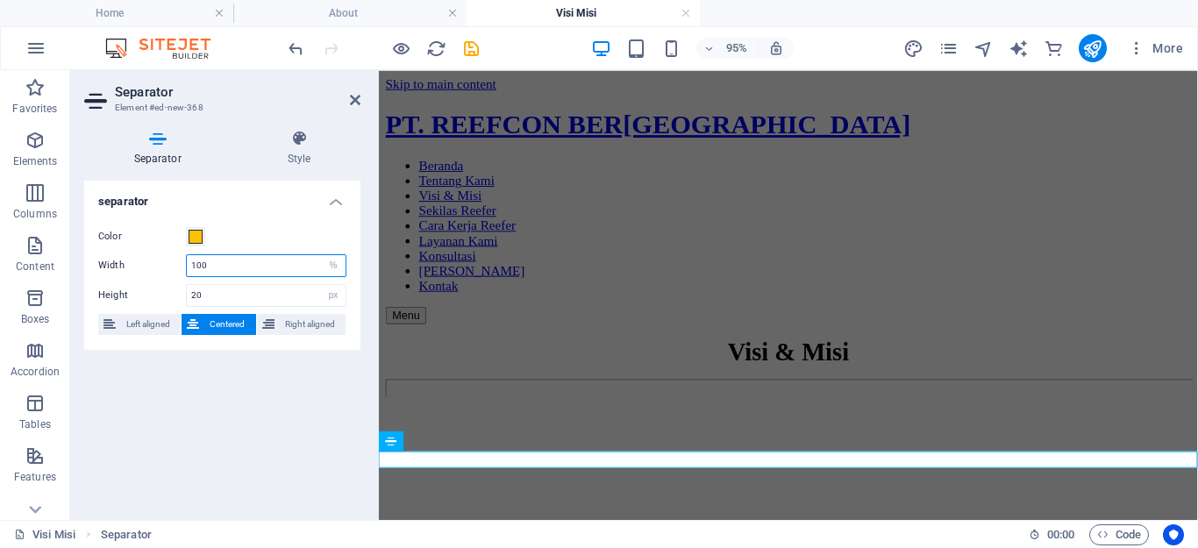
drag, startPoint x: 219, startPoint y: 269, endPoint x: 153, endPoint y: 260, distance: 67.4
click at [153, 260] on div "Width 100 px rem % vh vw" at bounding box center [222, 265] width 248 height 23
type input "100"
click at [353, 100] on icon at bounding box center [355, 100] width 11 height 14
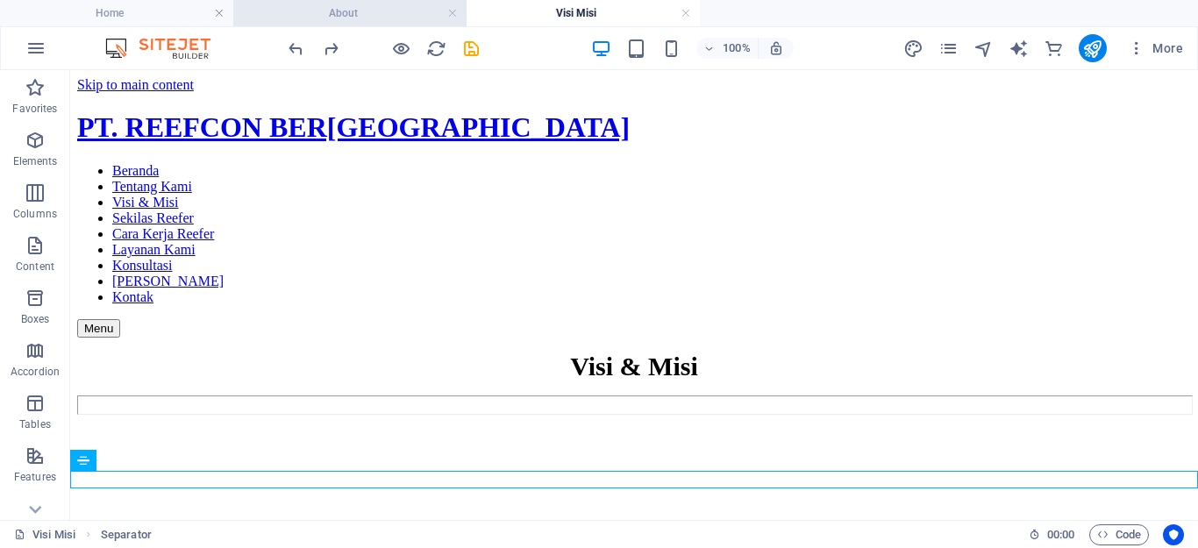
click at [262, 14] on h4 "About" at bounding box center [349, 13] width 233 height 19
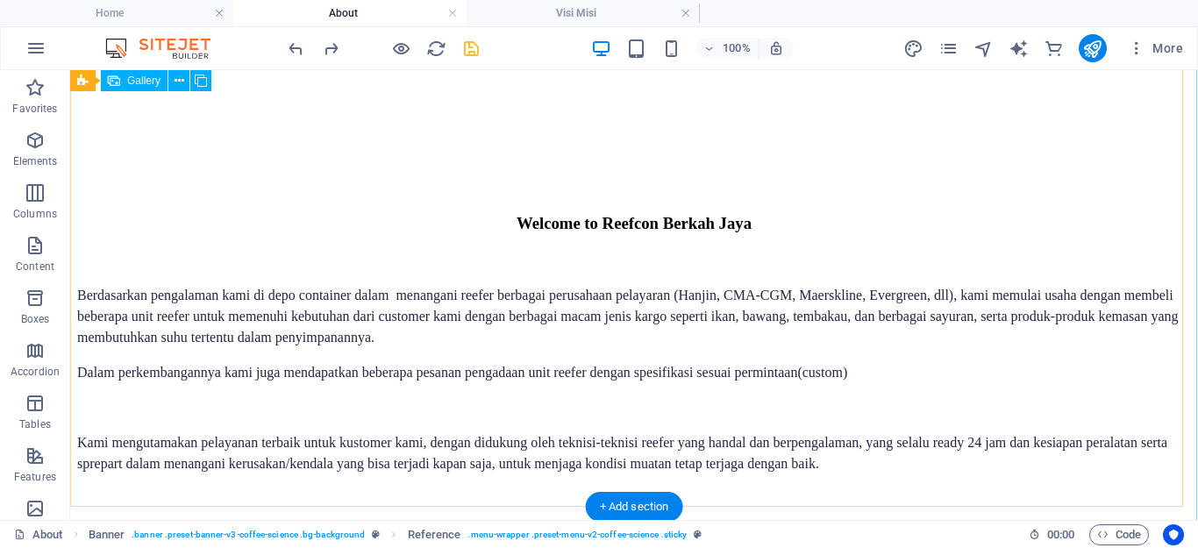
scroll to position [77, 0]
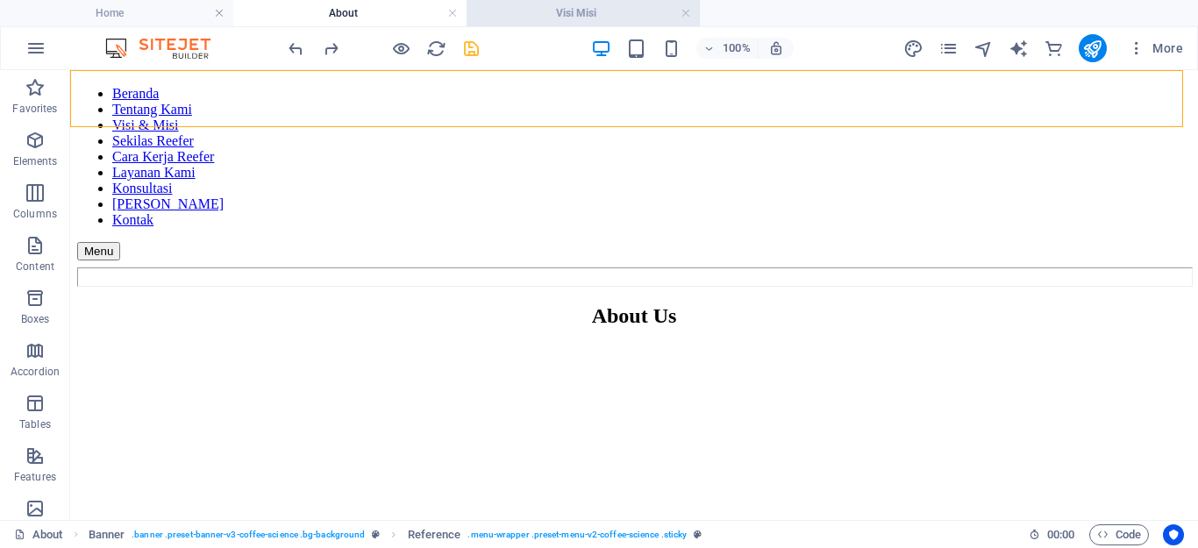
click at [543, 20] on h4 "Visi Misi" at bounding box center [583, 13] width 233 height 19
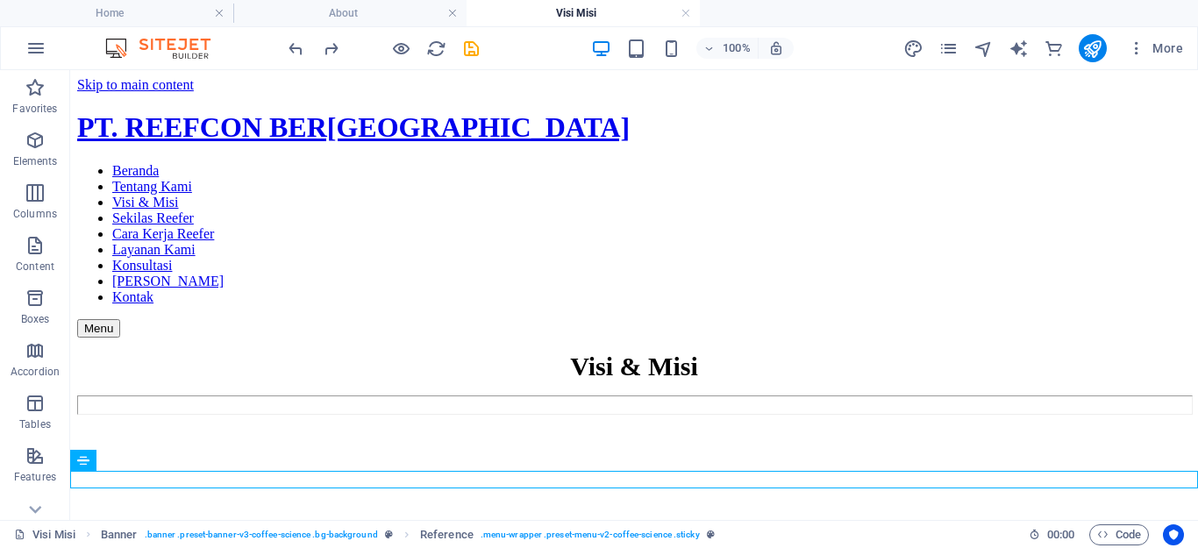
scroll to position [0, 0]
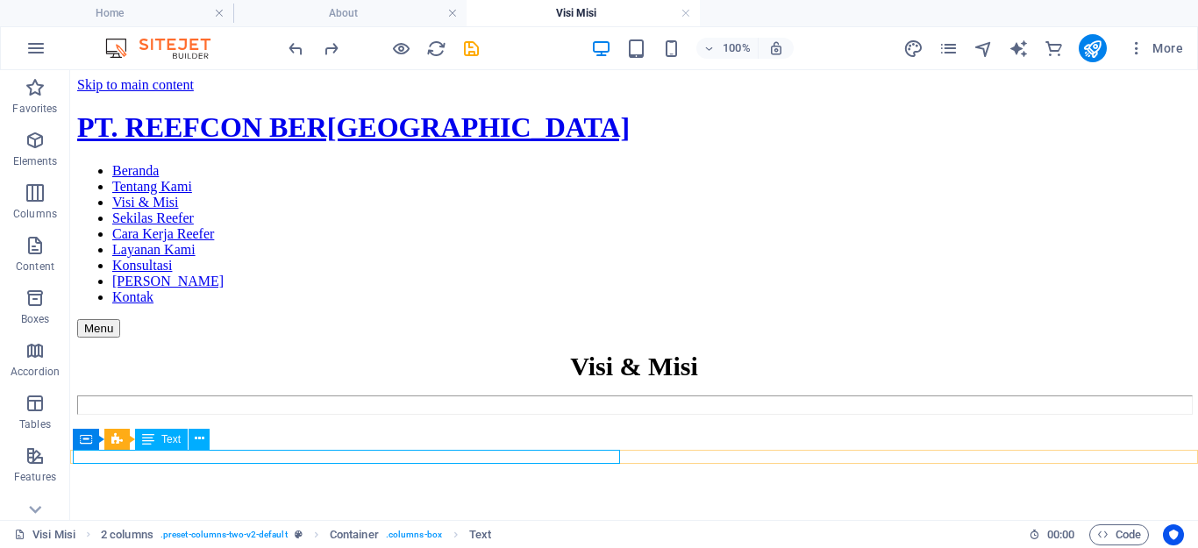
click at [191, 440] on button at bounding box center [199, 439] width 21 height 21
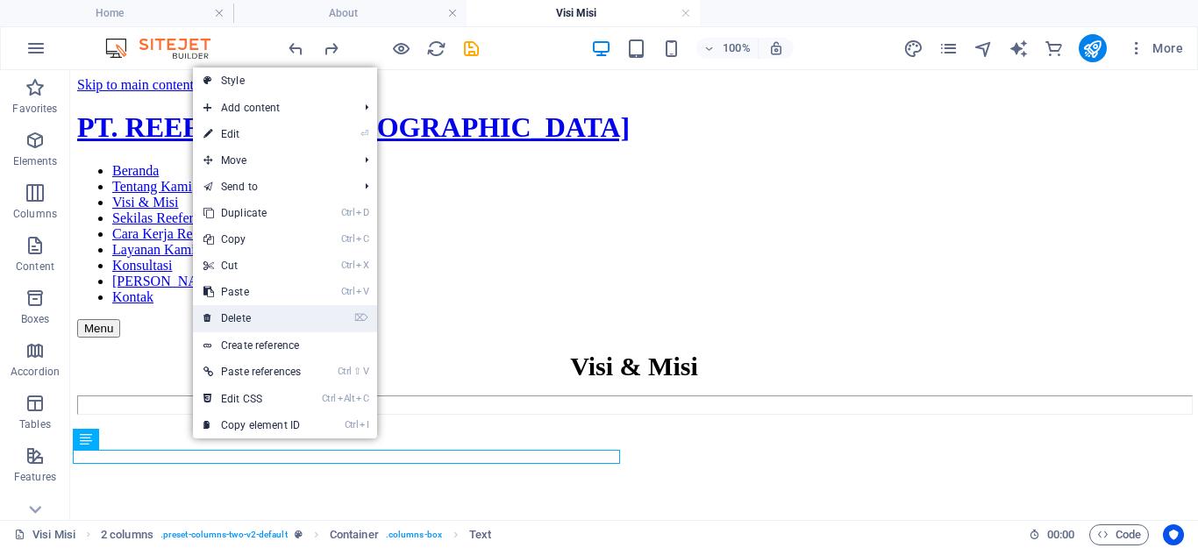
click at [239, 317] on link "⌦ Delete" at bounding box center [252, 318] width 118 height 26
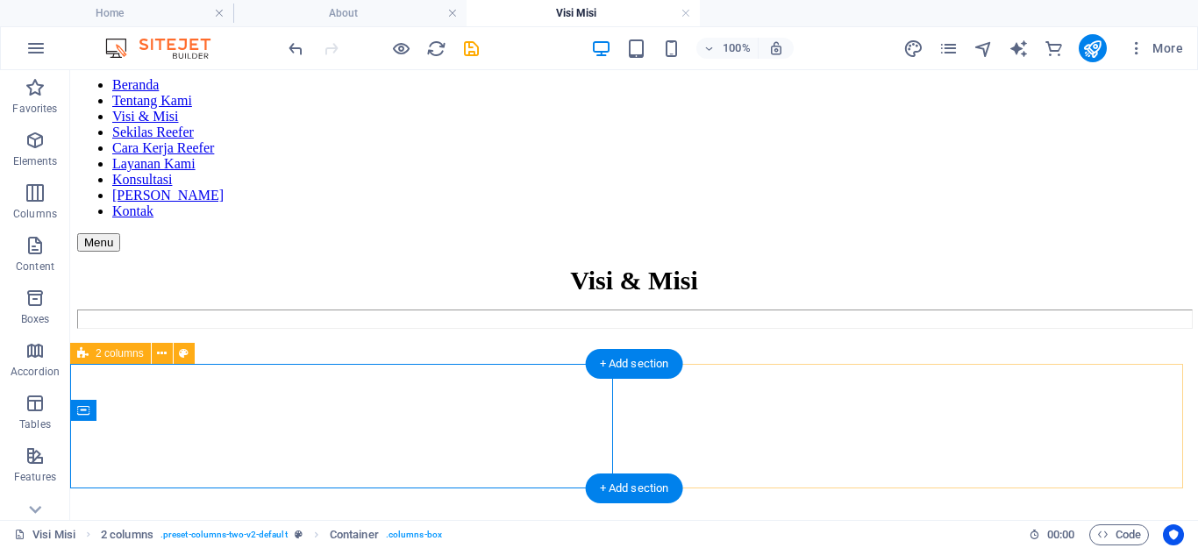
drag, startPoint x: 726, startPoint y: 426, endPoint x: 703, endPoint y: 398, distance: 36.2
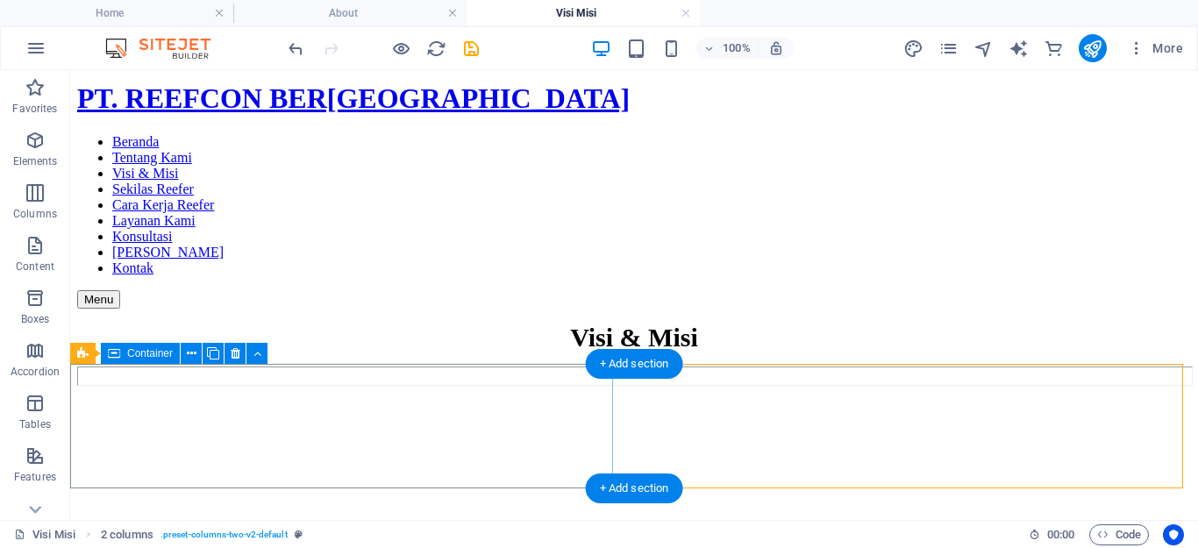
scroll to position [86, 0]
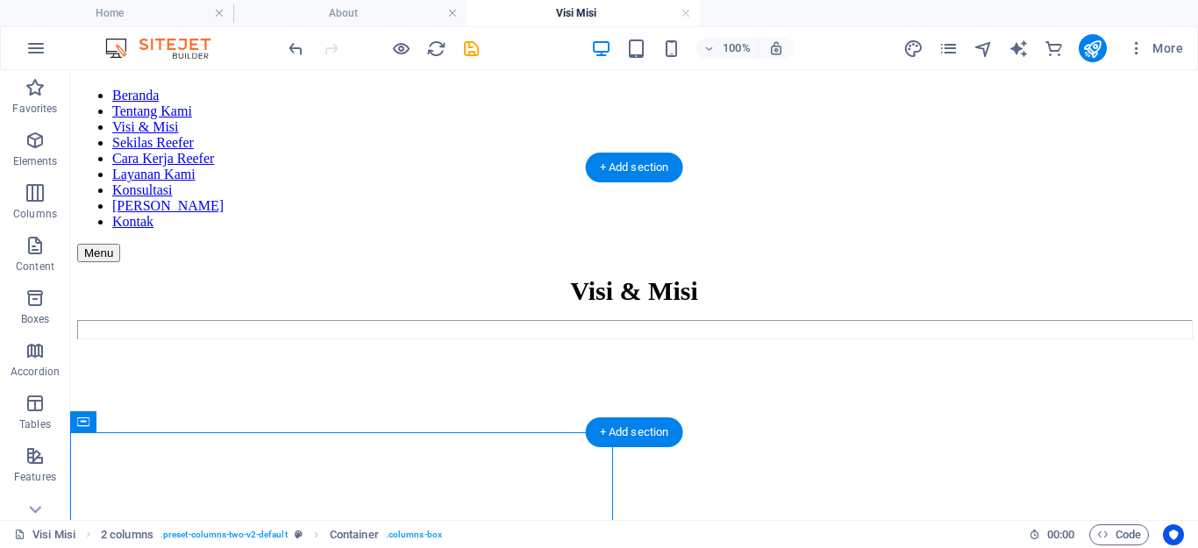
scroll to position [0, 0]
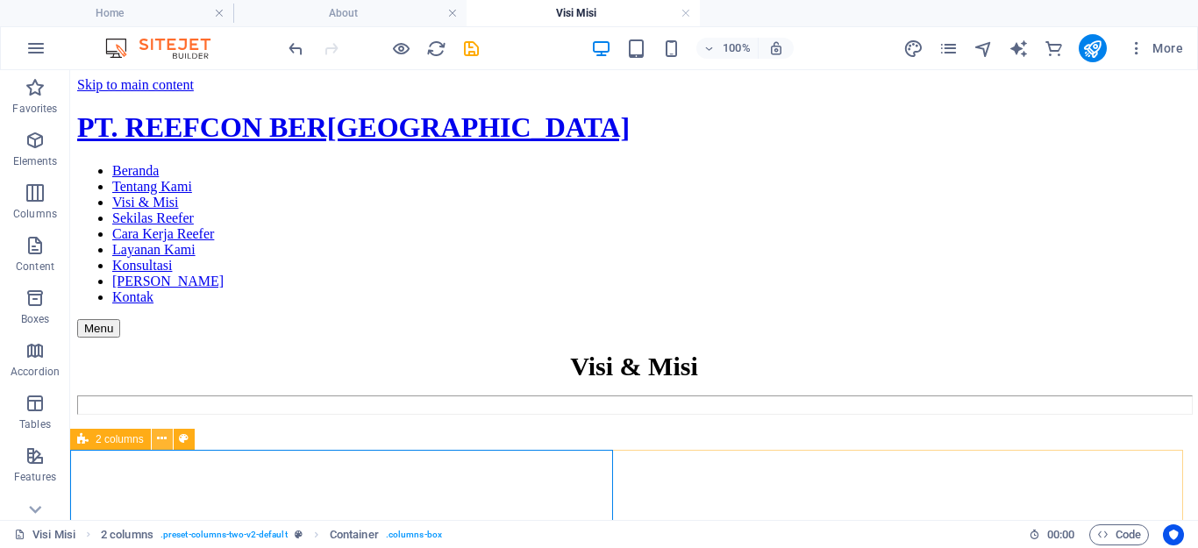
click at [161, 441] on icon at bounding box center [162, 439] width 10 height 18
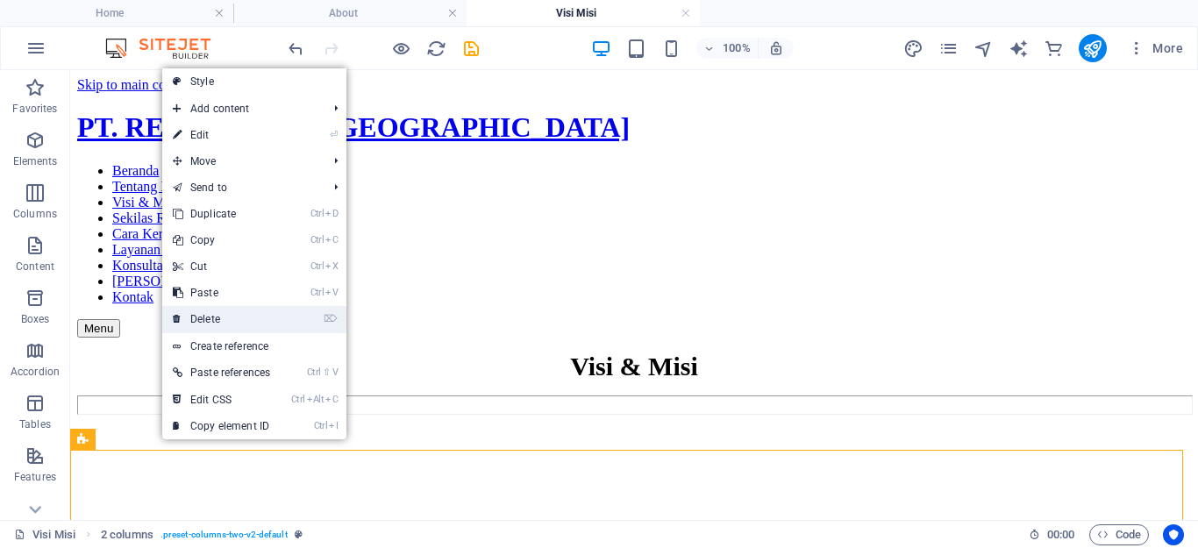
click at [209, 312] on link "⌦ Delete" at bounding box center [221, 319] width 118 height 26
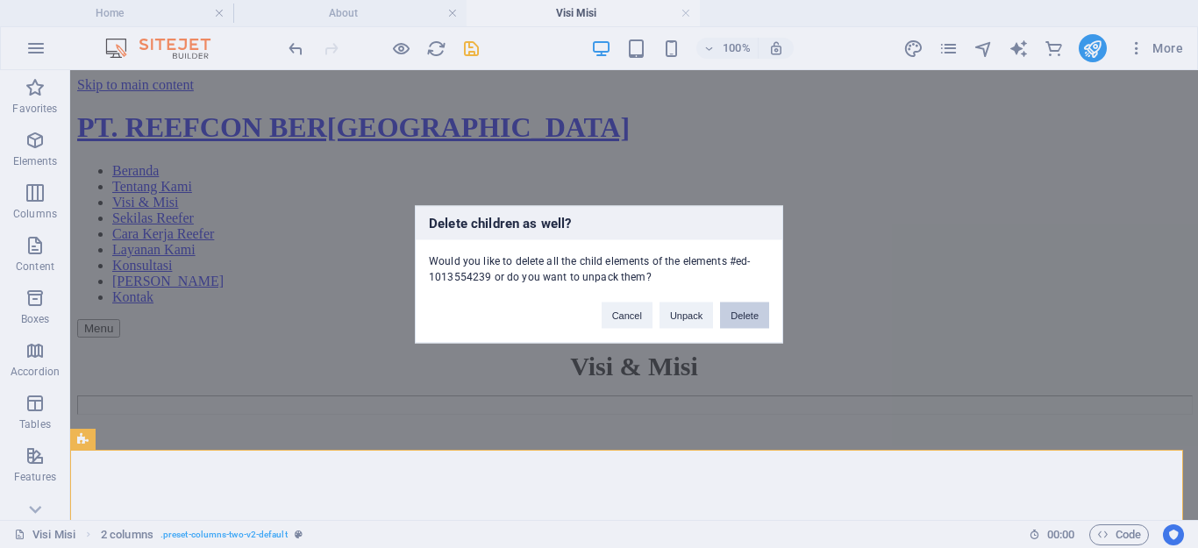
click at [746, 322] on button "Delete" at bounding box center [744, 315] width 49 height 26
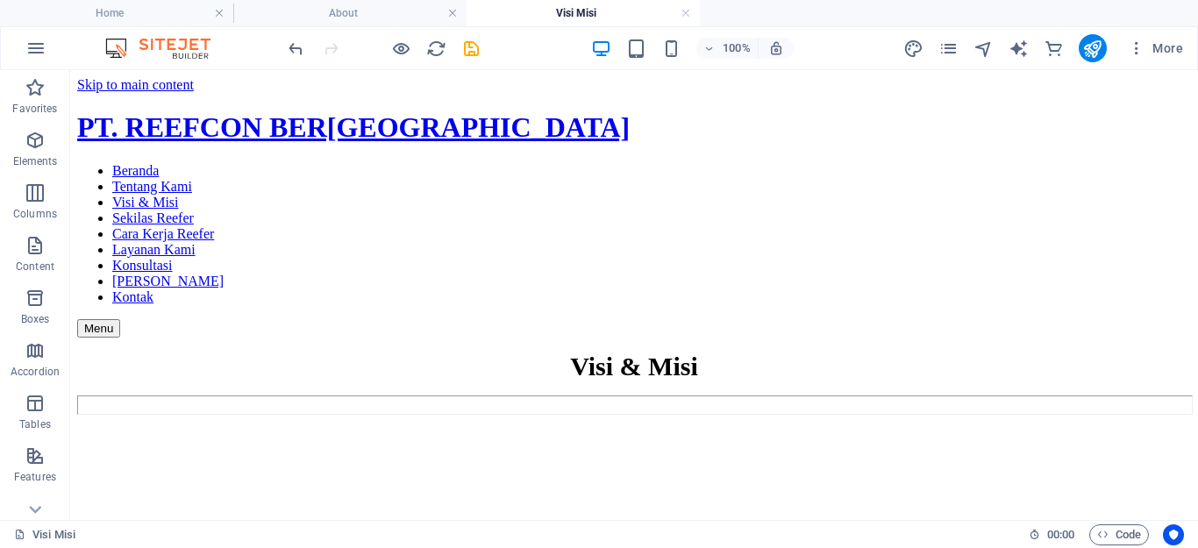
click at [571, 498] on html "Skip to main content PT. REEFCON BERKAH JAYA Beranda Tentang Kami Visi & Misi S…" at bounding box center [634, 457] width 1128 height 775
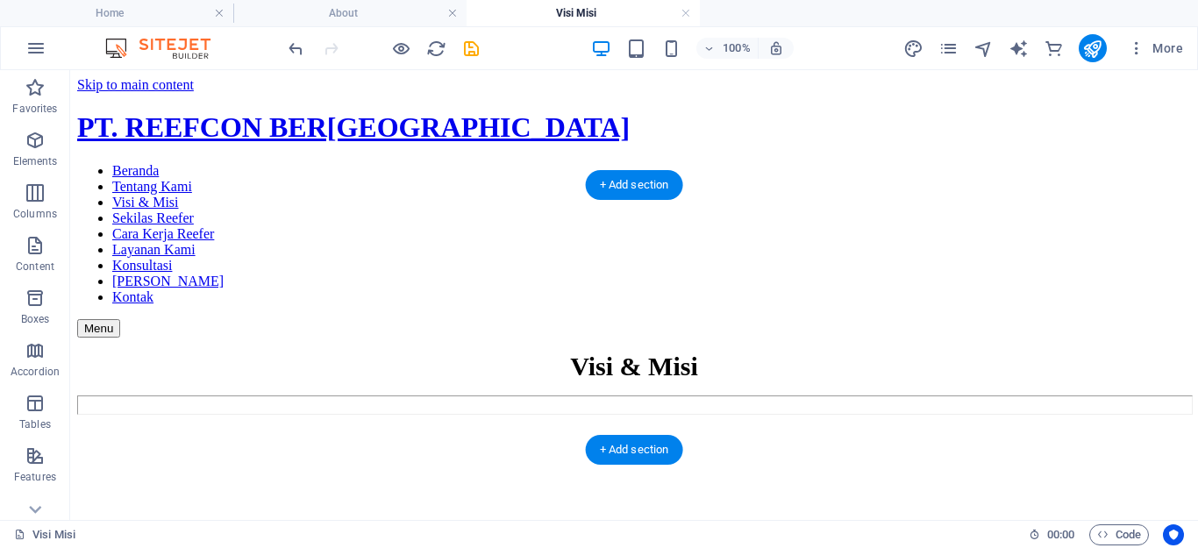
click at [232, 422] on figure at bounding box center [634, 422] width 1114 height 0
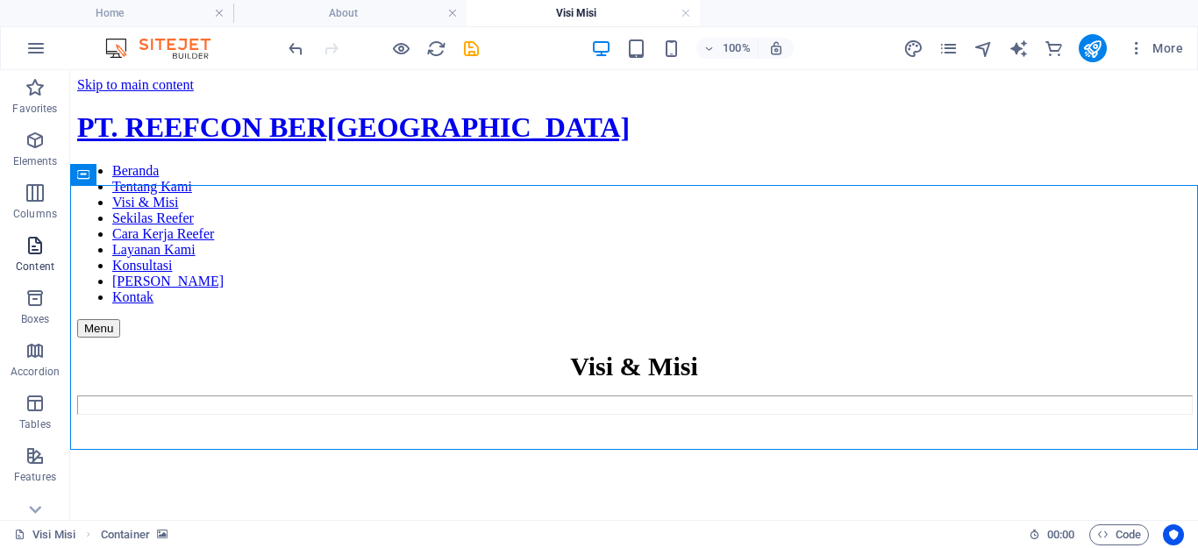
click at [38, 243] on icon "button" at bounding box center [35, 245] width 21 height 21
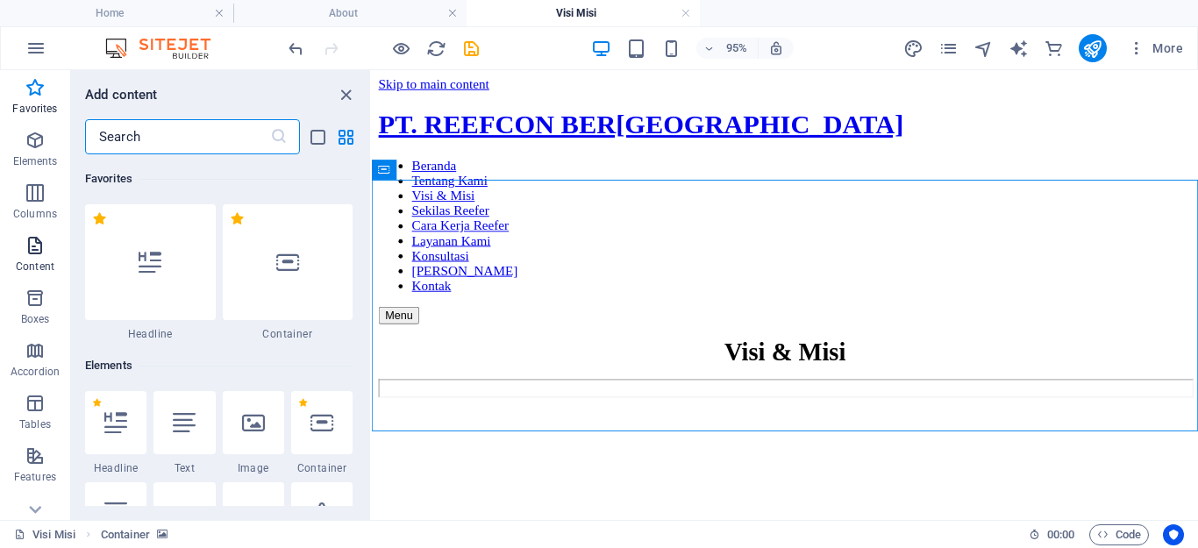
click at [27, 251] on icon "button" at bounding box center [35, 245] width 21 height 21
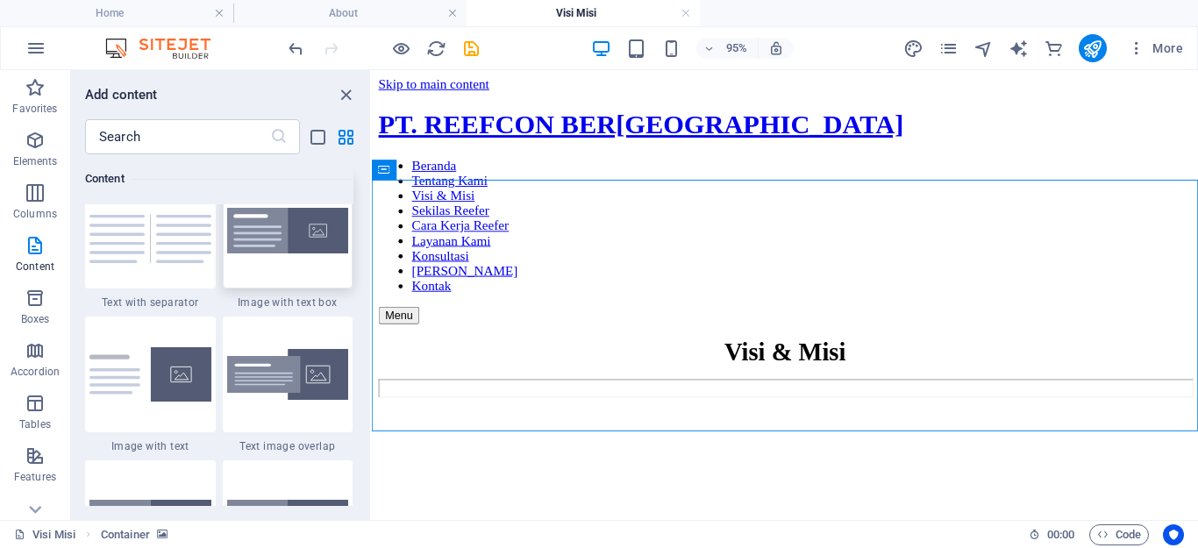
scroll to position [3332, 0]
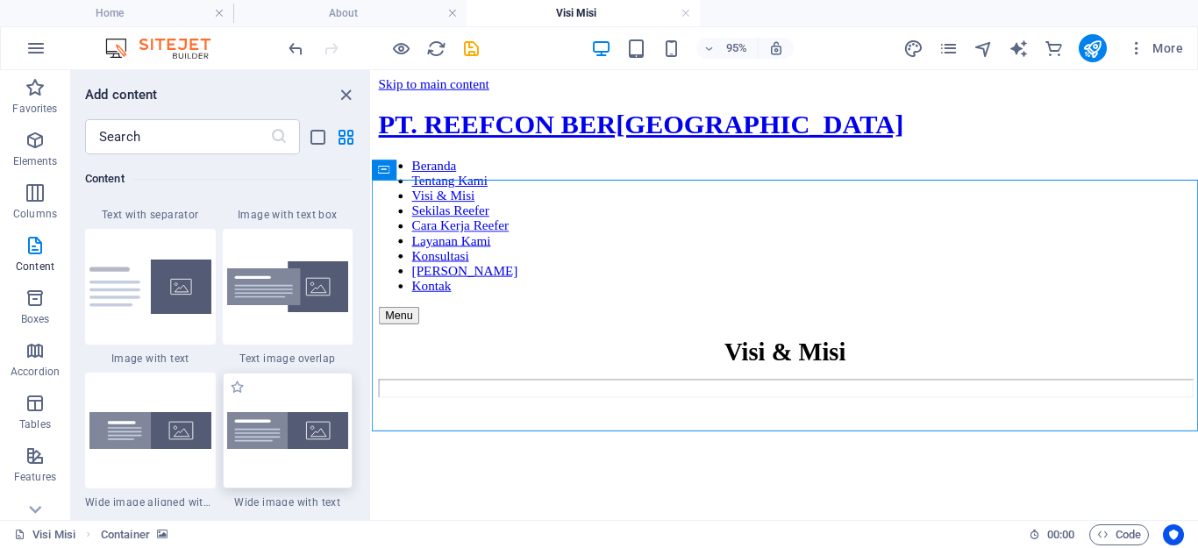
click at [282, 435] on img at bounding box center [288, 430] width 122 height 37
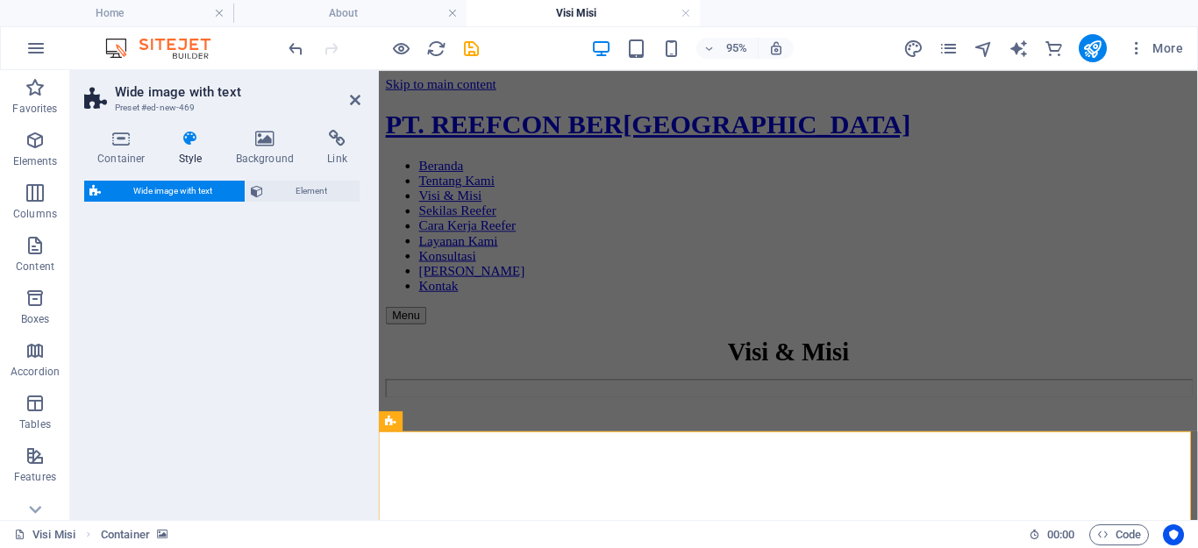
select select "%"
select select "rem"
select select "preset-fullscreen-text-and-background-v3-default"
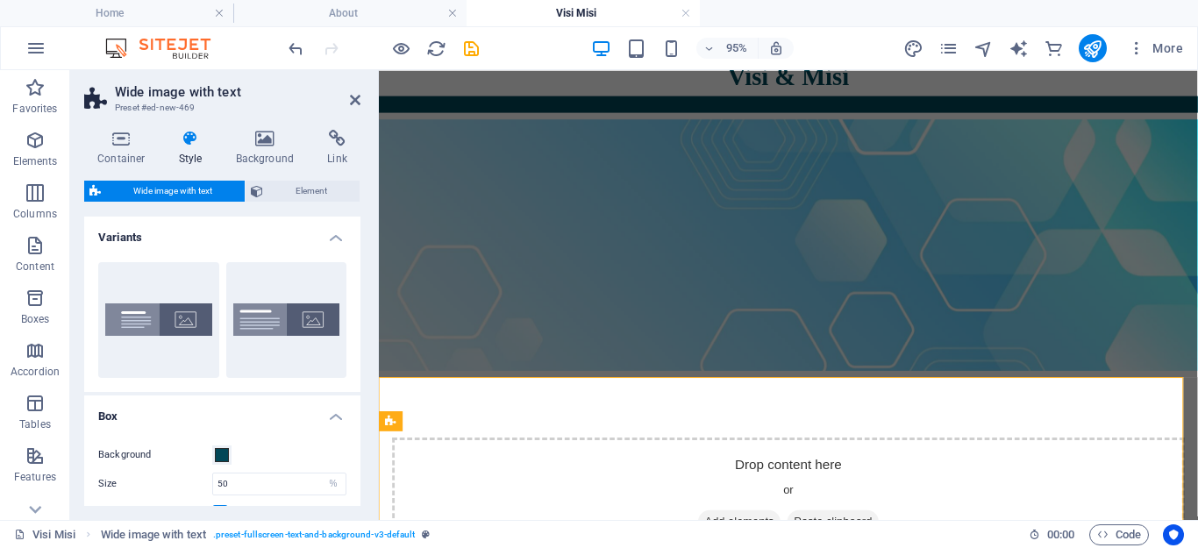
scroll to position [0, 0]
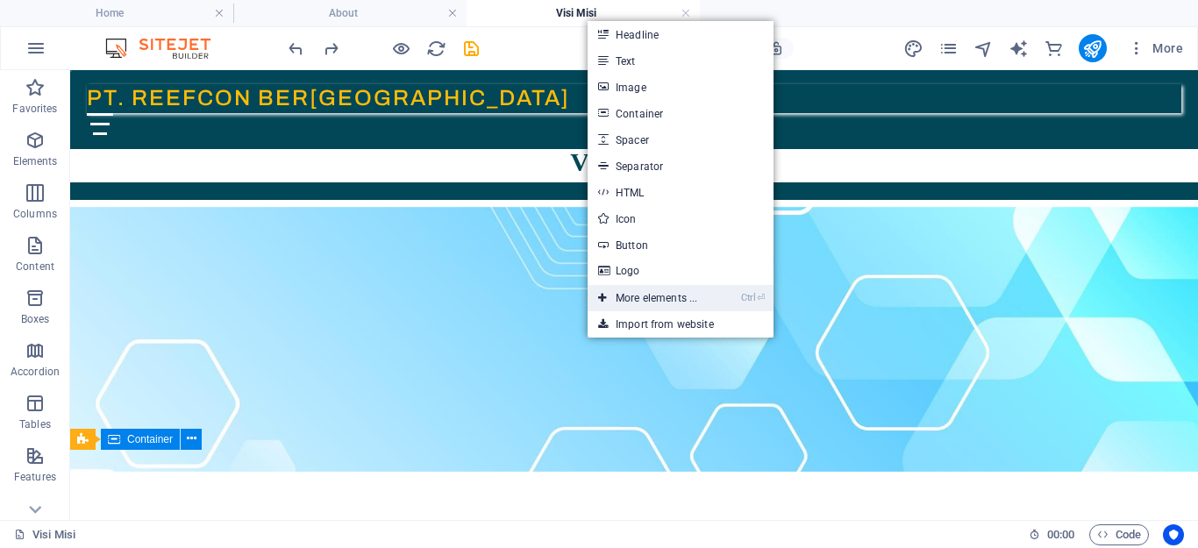
drag, startPoint x: 696, startPoint y: 303, endPoint x: 250, endPoint y: 175, distance: 463.6
click at [696, 303] on link "Ctrl ⏎ More elements ..." at bounding box center [648, 298] width 120 height 26
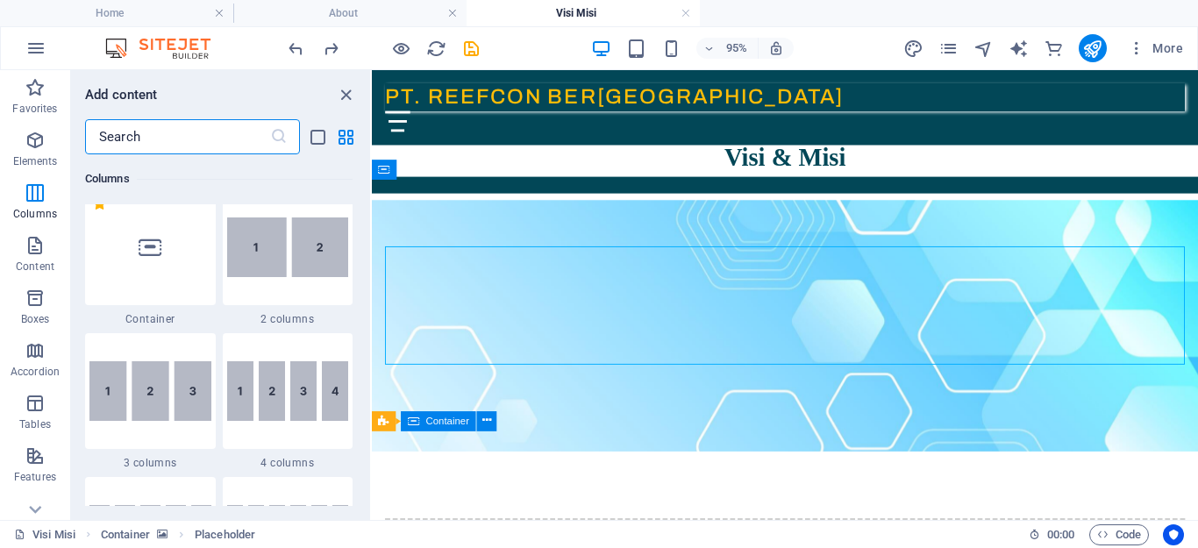
scroll to position [889, 0]
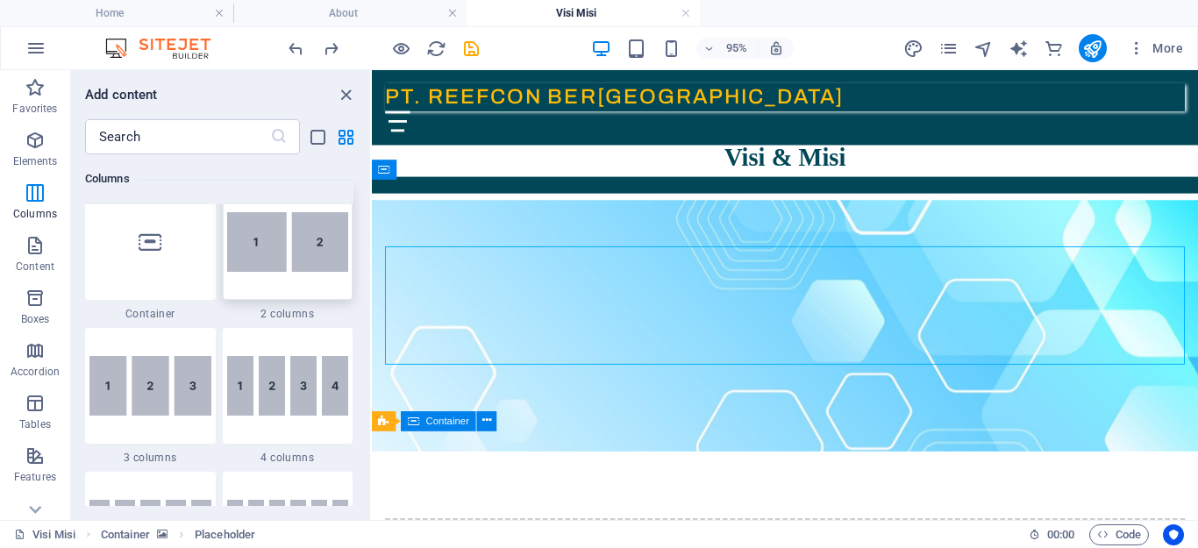
click at [298, 262] on img at bounding box center [288, 242] width 122 height 60
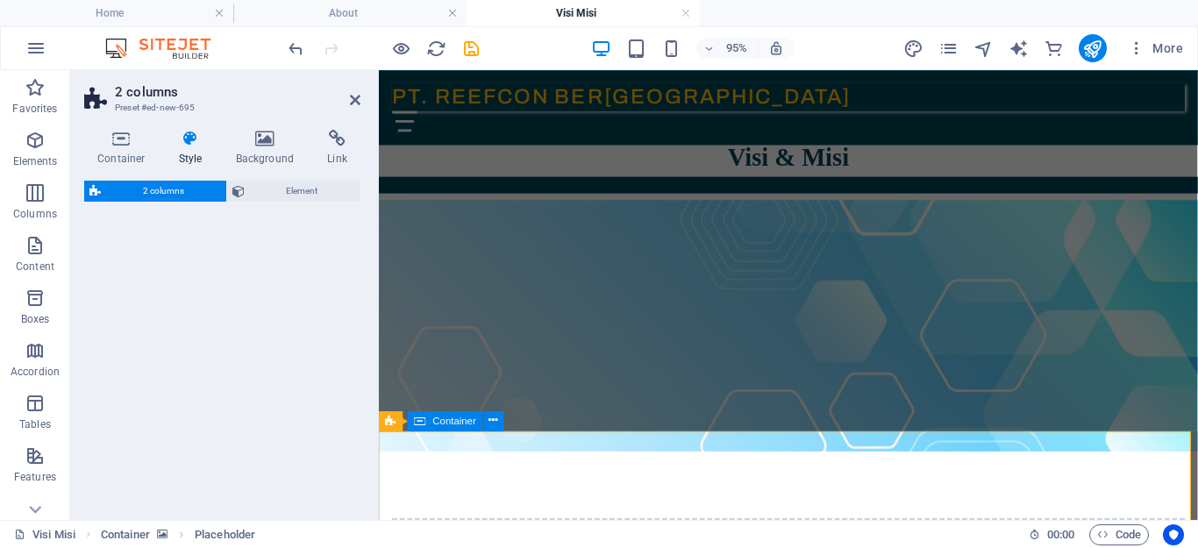
select select "rem"
select select "preset-columns-two-v2-default"
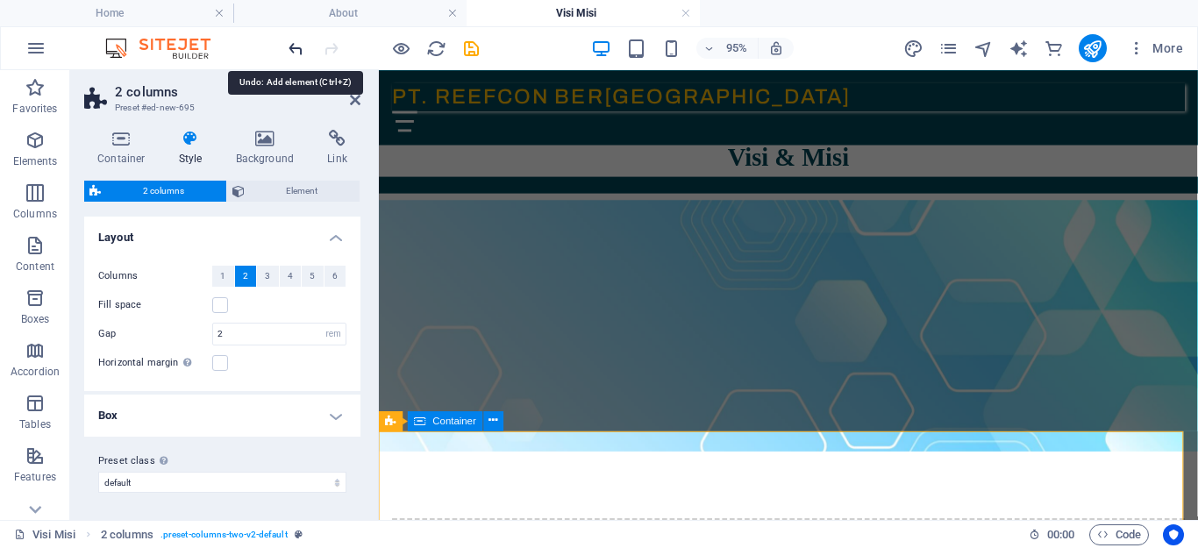
click at [292, 44] on icon "undo" at bounding box center [296, 49] width 20 height 20
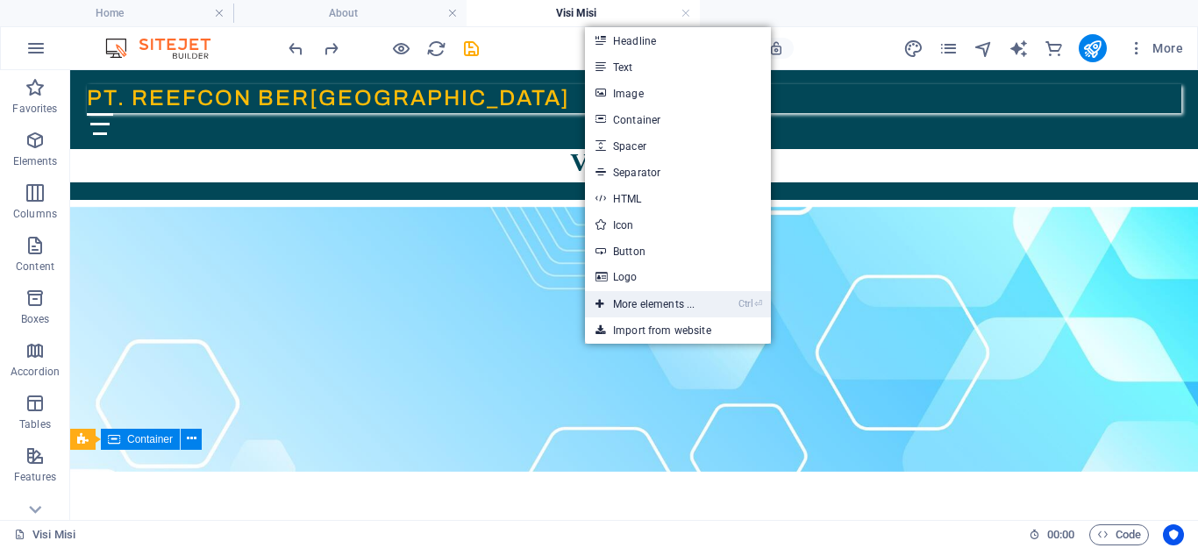
click at [649, 303] on link "Ctrl ⏎ More elements ..." at bounding box center [645, 304] width 120 height 26
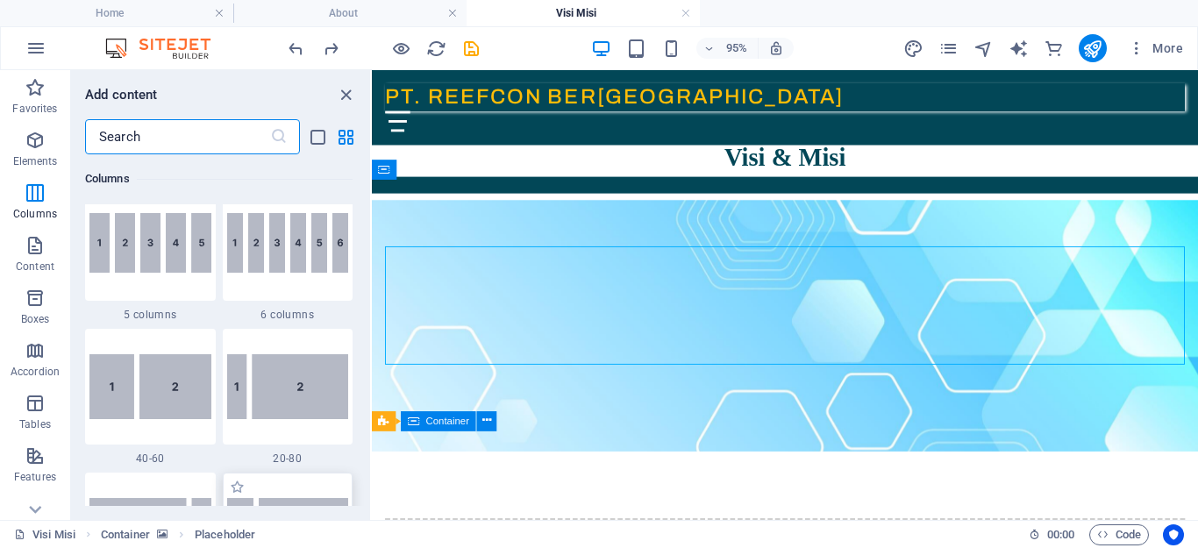
scroll to position [1152, 0]
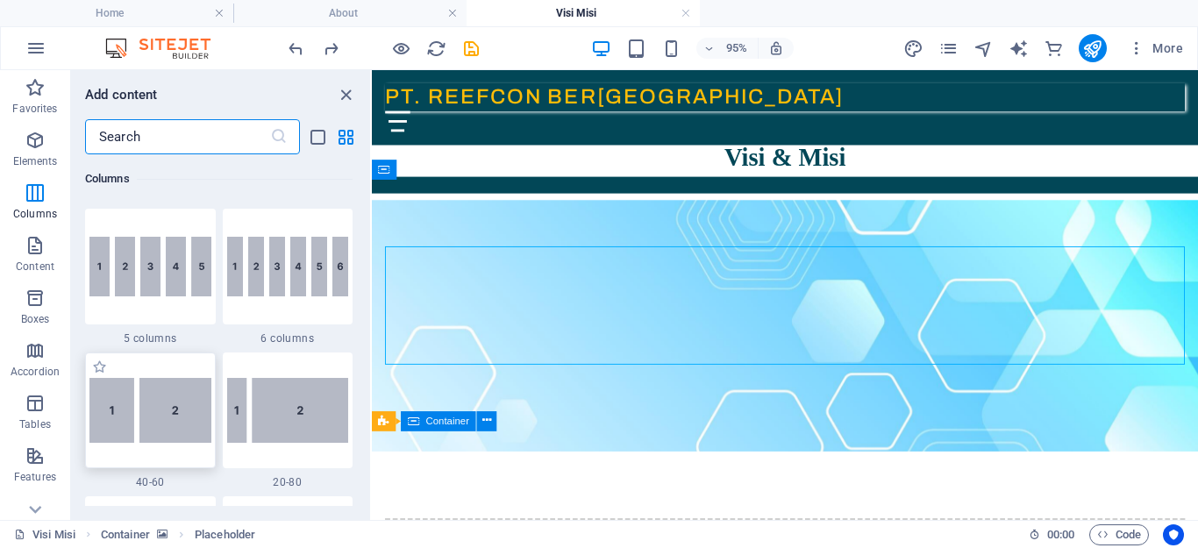
click at [173, 419] on img at bounding box center [150, 410] width 122 height 65
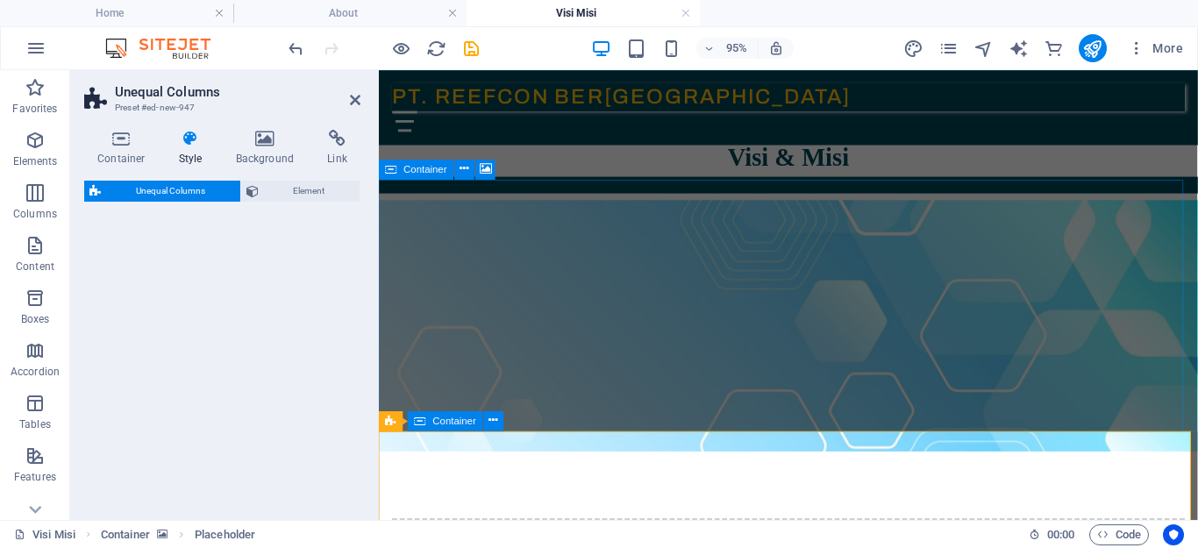
select select "%"
select select "rem"
select select "preset-unequal-columns-v2-1-40-60"
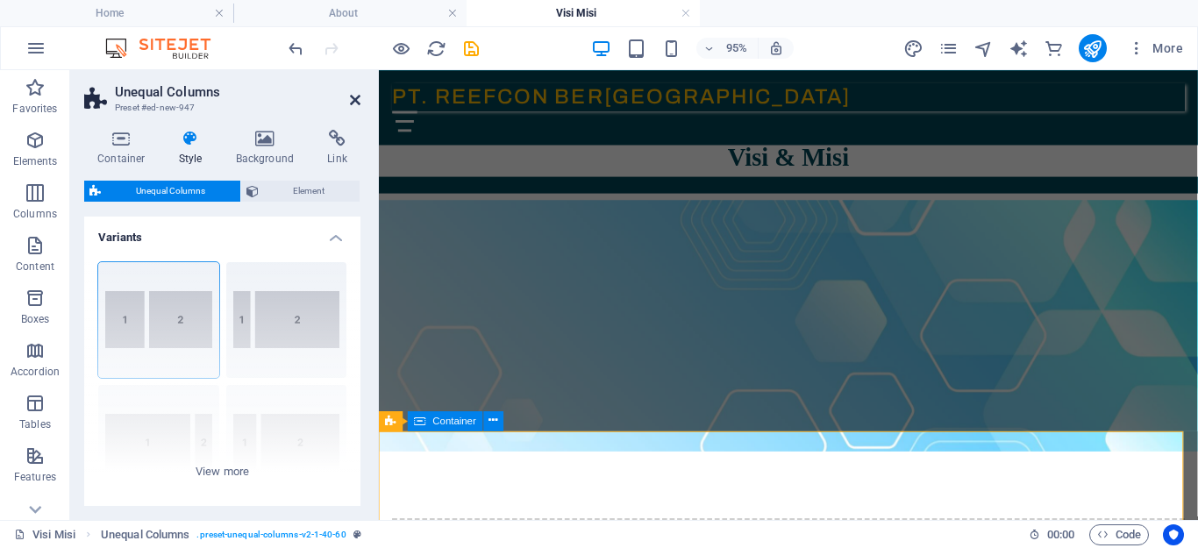
drag, startPoint x: 353, startPoint y: 99, endPoint x: 288, endPoint y: 32, distance: 93.7
click at [353, 99] on icon at bounding box center [355, 100] width 11 height 14
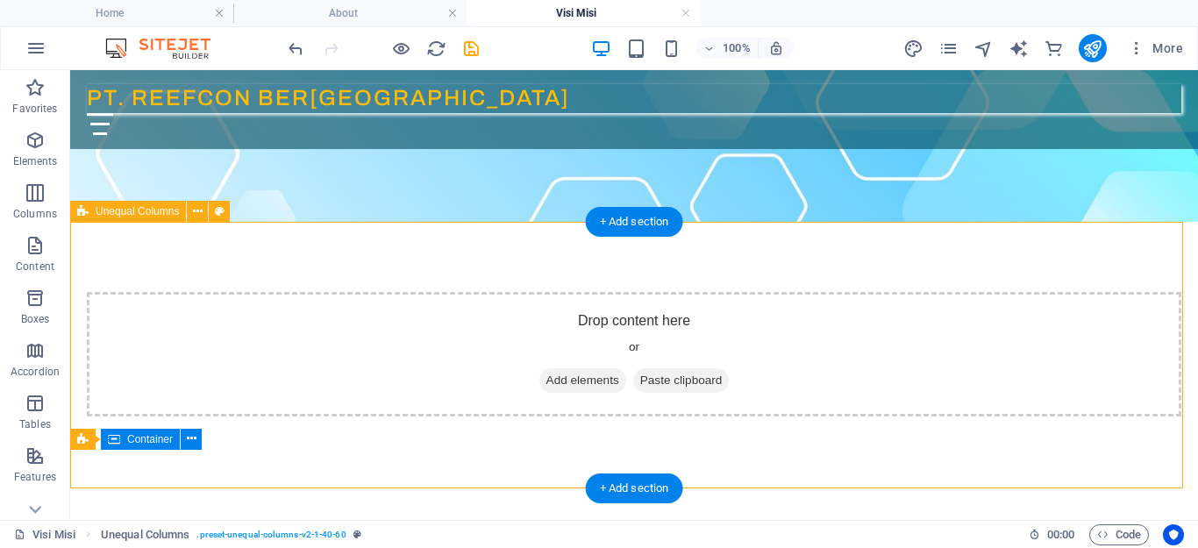
scroll to position [83, 0]
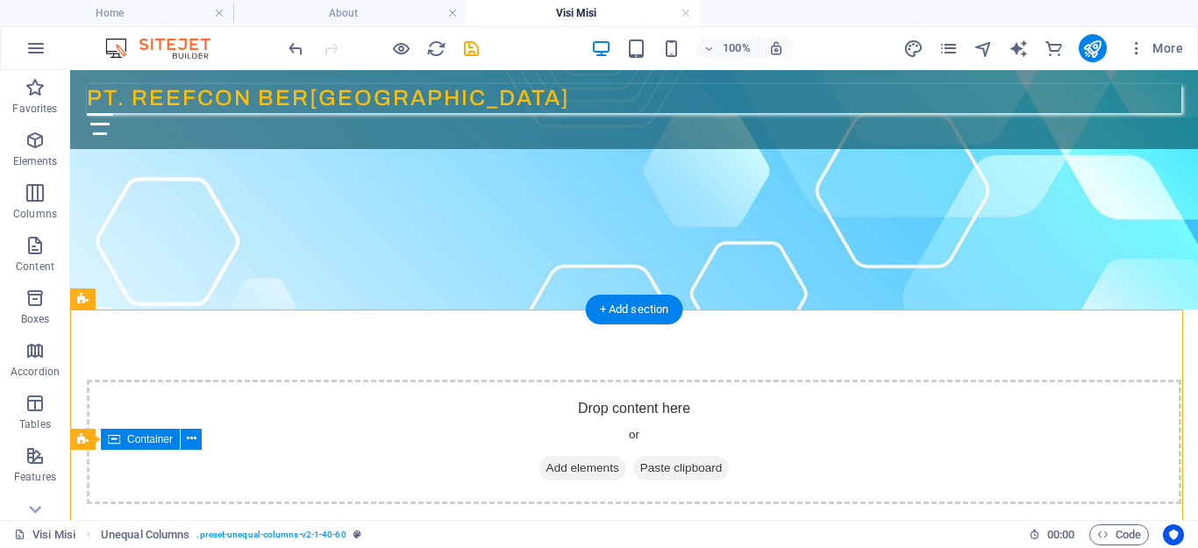
click at [560, 275] on figure at bounding box center [634, 177] width 1128 height 265
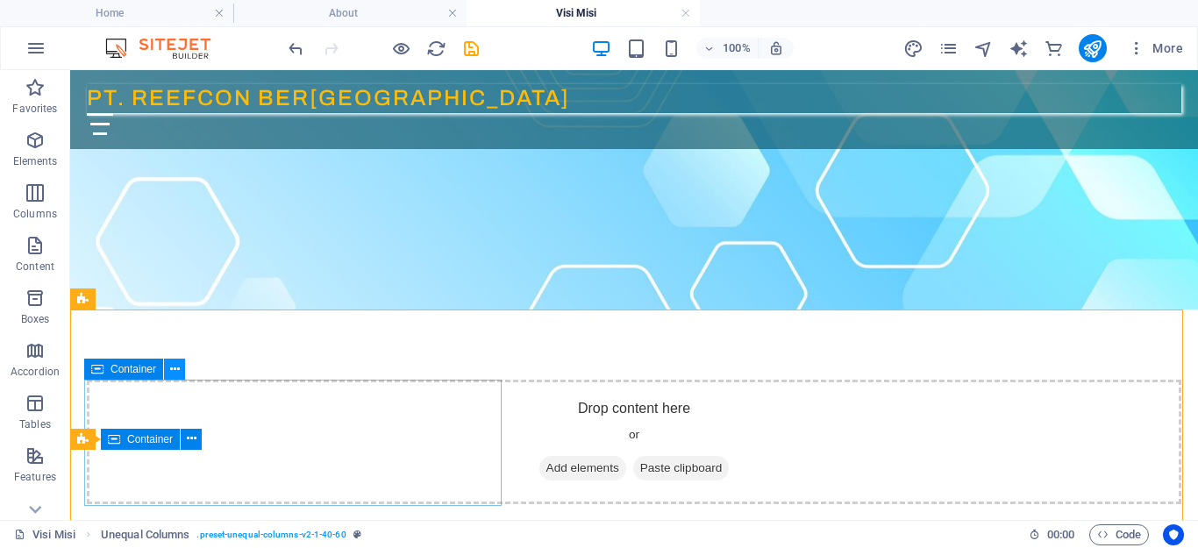
click at [175, 368] on icon at bounding box center [175, 370] width 10 height 18
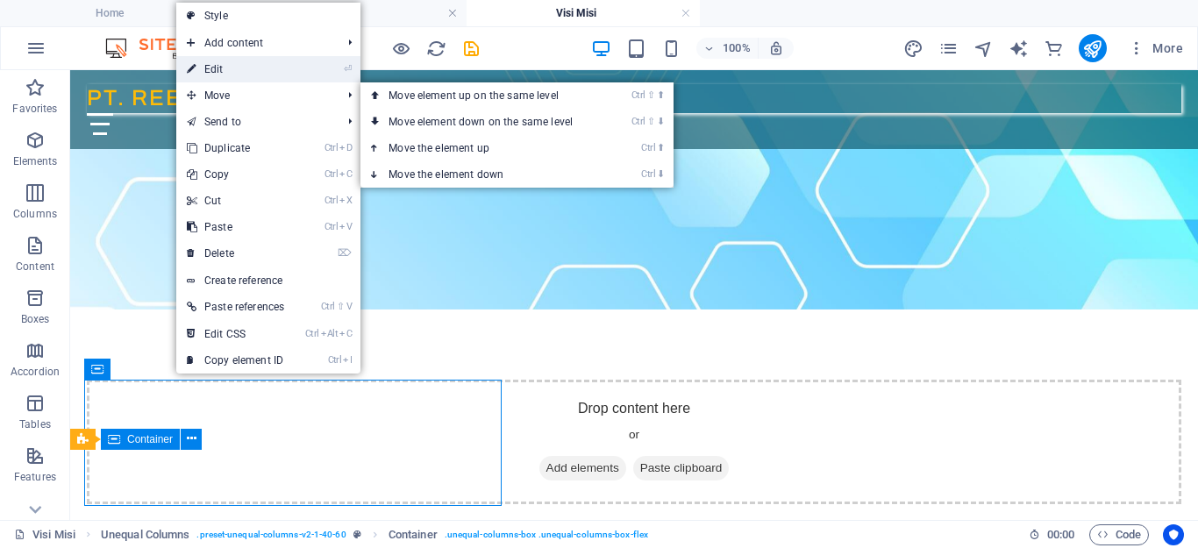
click at [233, 72] on link "⏎ Edit" at bounding box center [235, 69] width 118 height 26
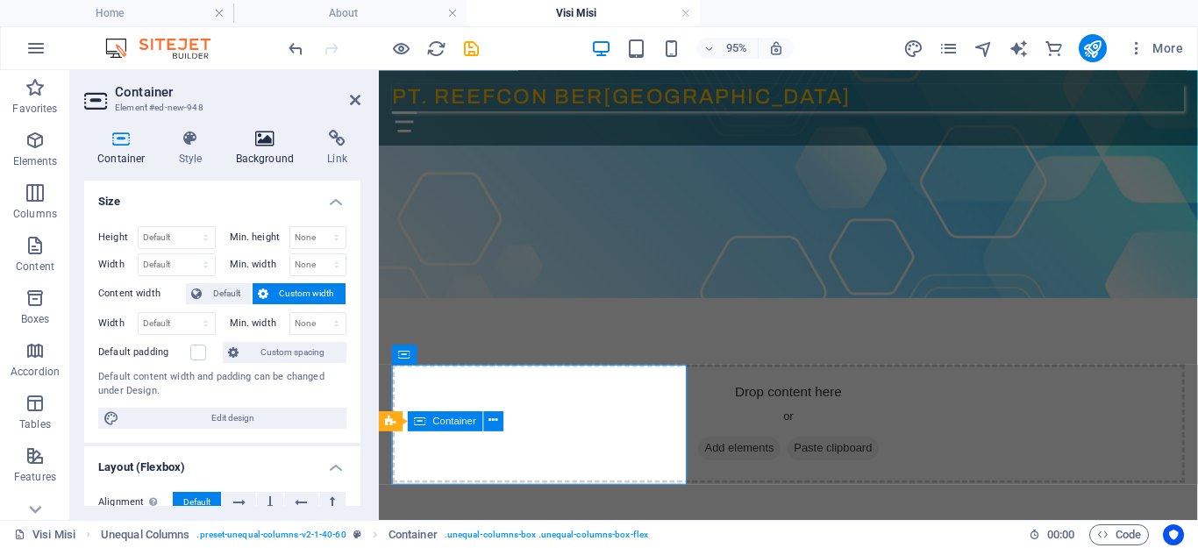
click at [263, 143] on icon at bounding box center [265, 139] width 85 height 18
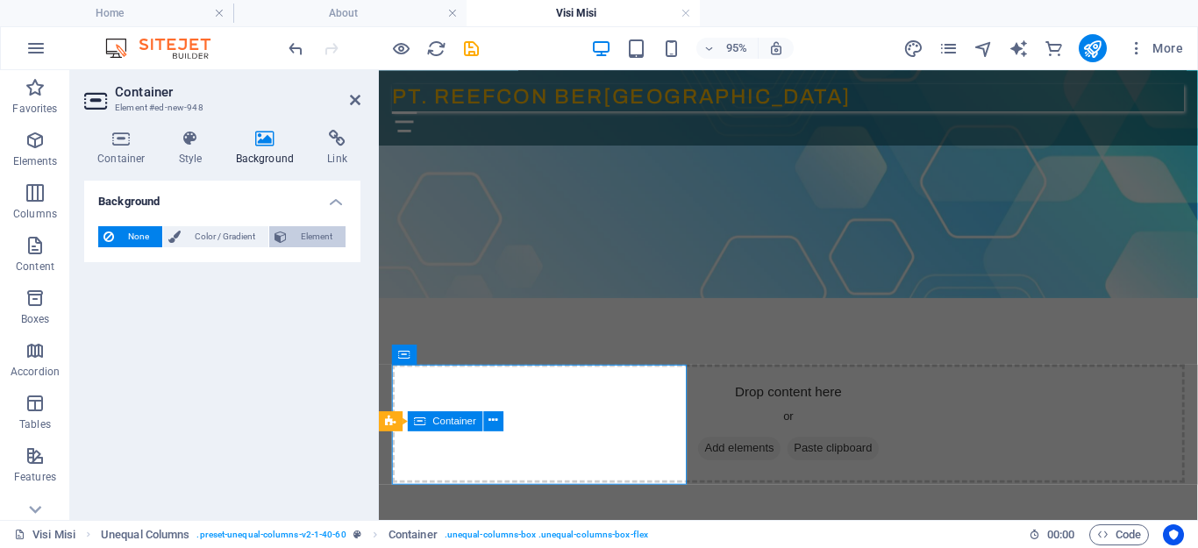
click at [311, 234] on span "Element" at bounding box center [316, 236] width 48 height 21
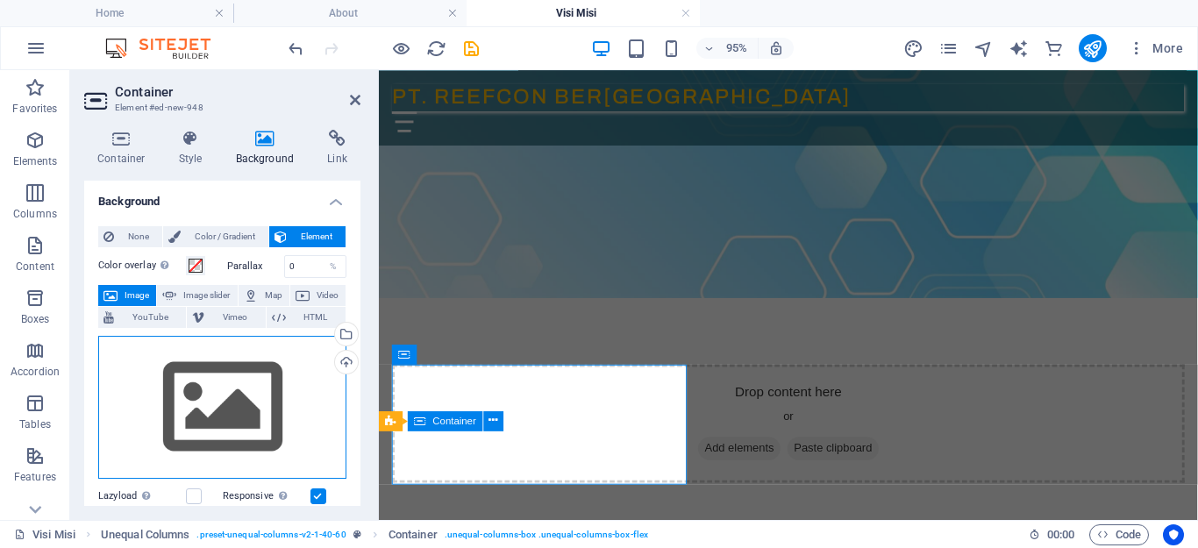
click at [232, 406] on div "Drag files here, click to choose files or select files from Files or our free s…" at bounding box center [222, 408] width 248 height 144
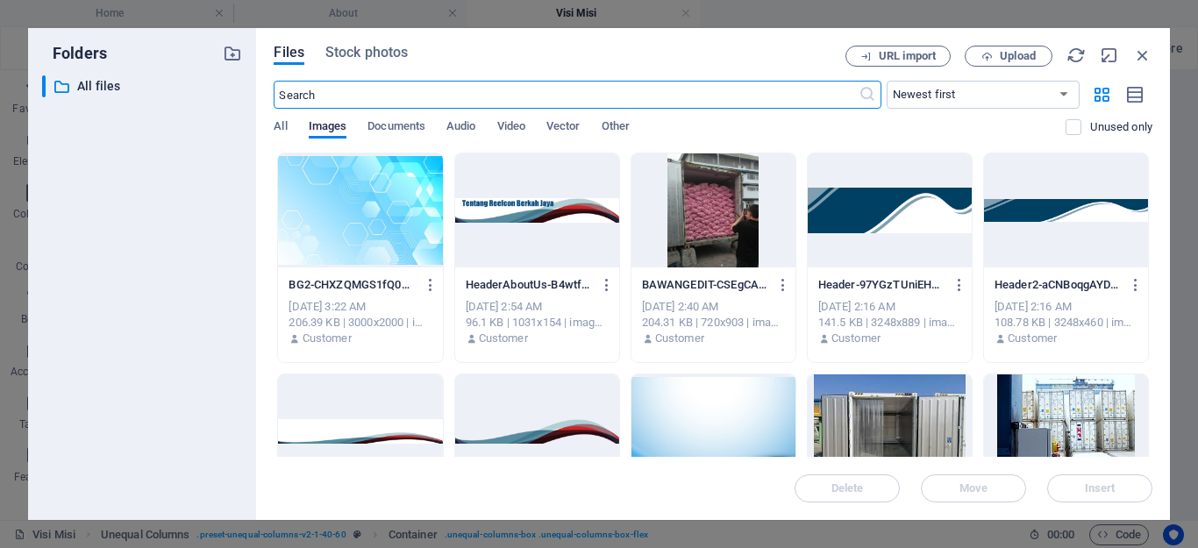
scroll to position [0, 0]
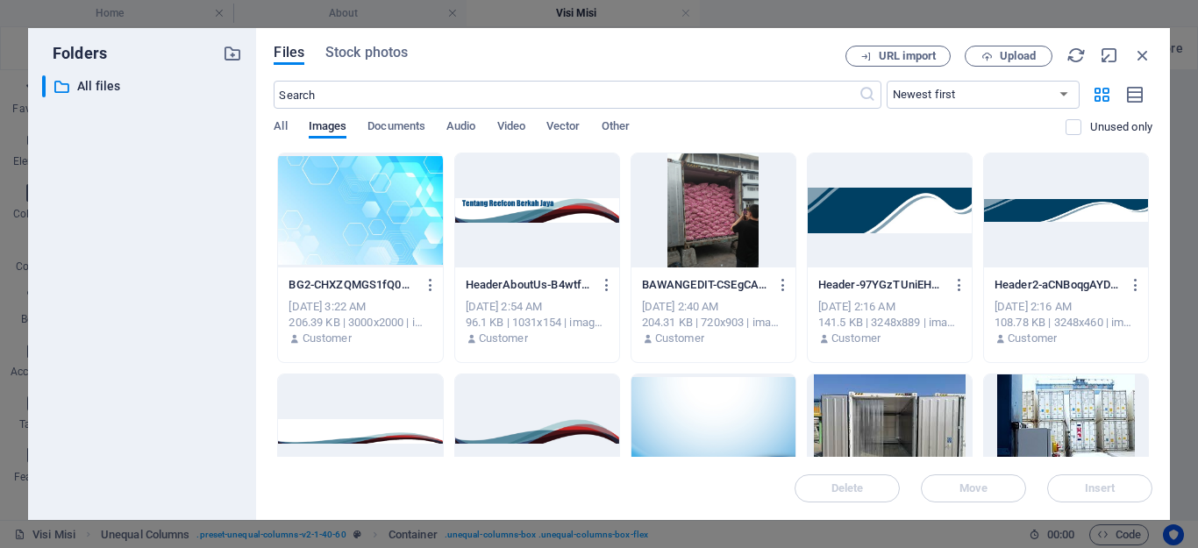
click at [403, 224] on div at bounding box center [360, 211] width 164 height 114
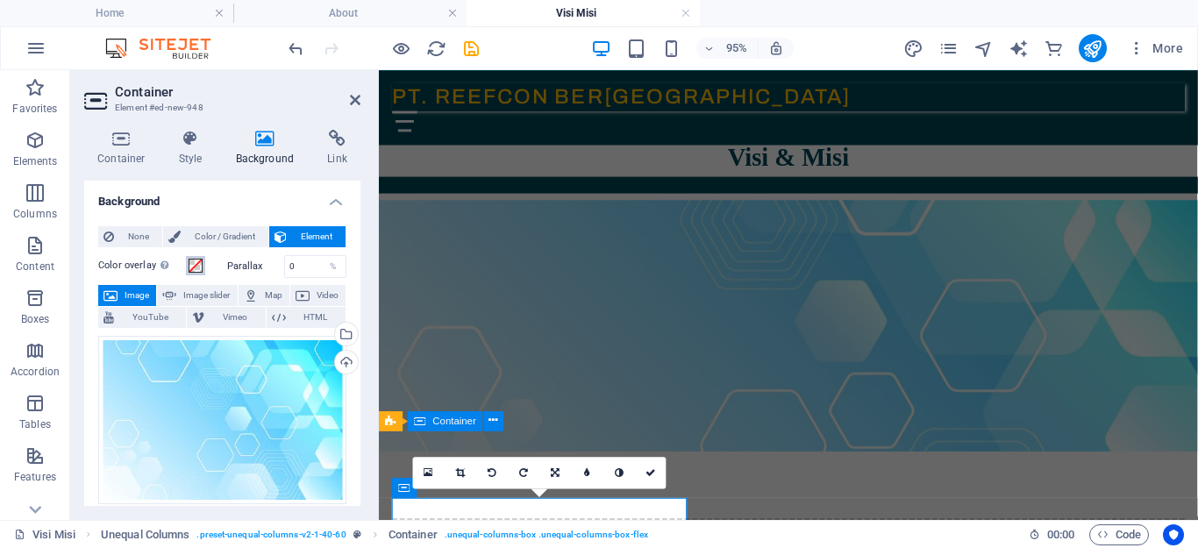
click at [195, 264] on span at bounding box center [196, 266] width 14 height 14
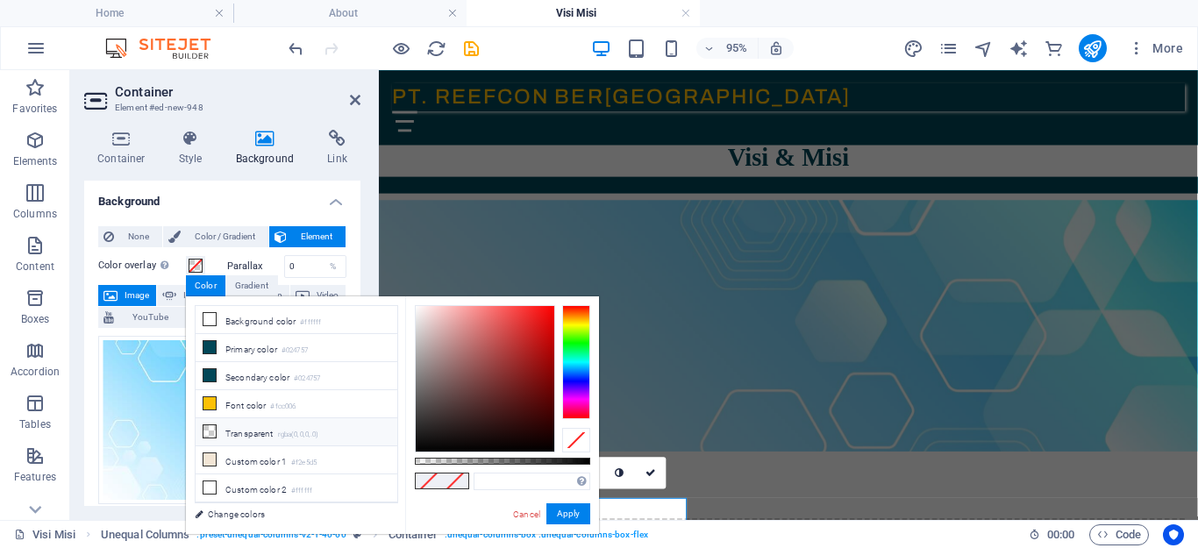
click at [243, 429] on li "Transparent rgba(0,0,0,.0)" at bounding box center [297, 432] width 202 height 28
click at [558, 511] on button "Apply" at bounding box center [568, 513] width 44 height 21
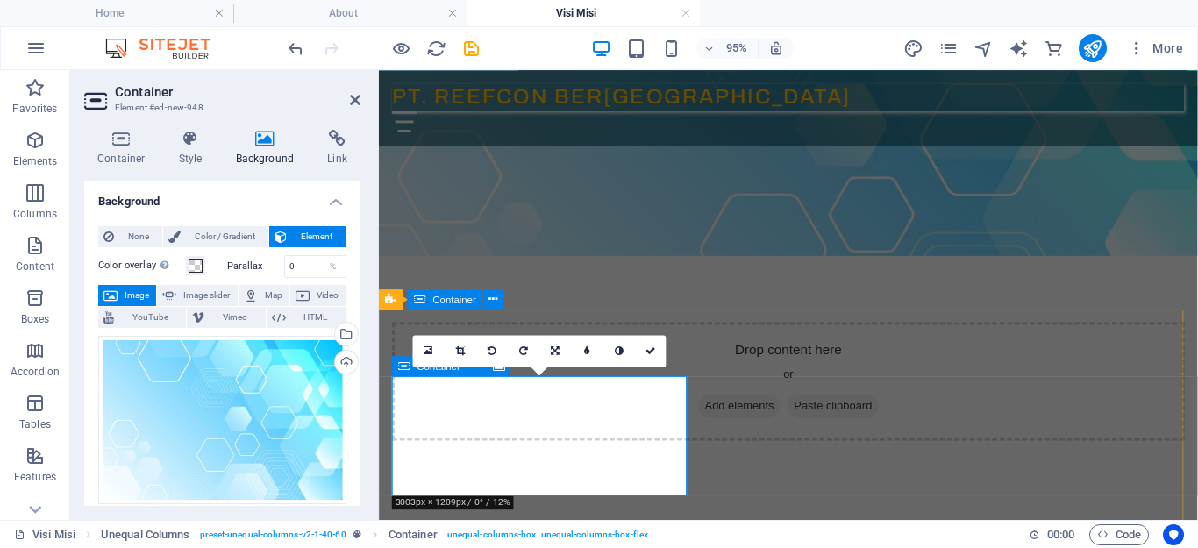
scroll to position [147, 0]
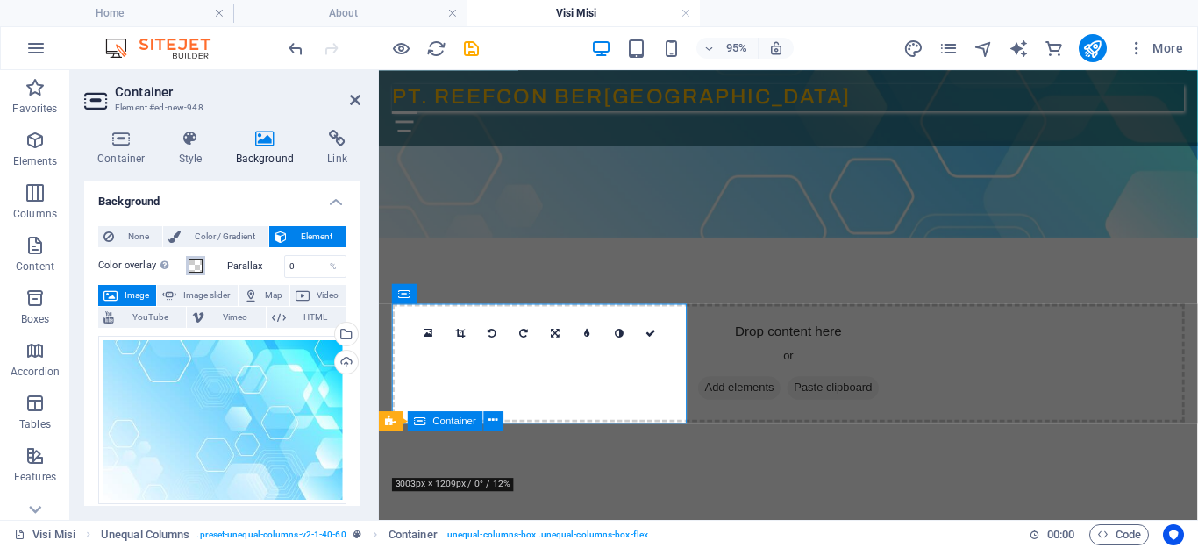
click at [201, 262] on span at bounding box center [196, 266] width 14 height 14
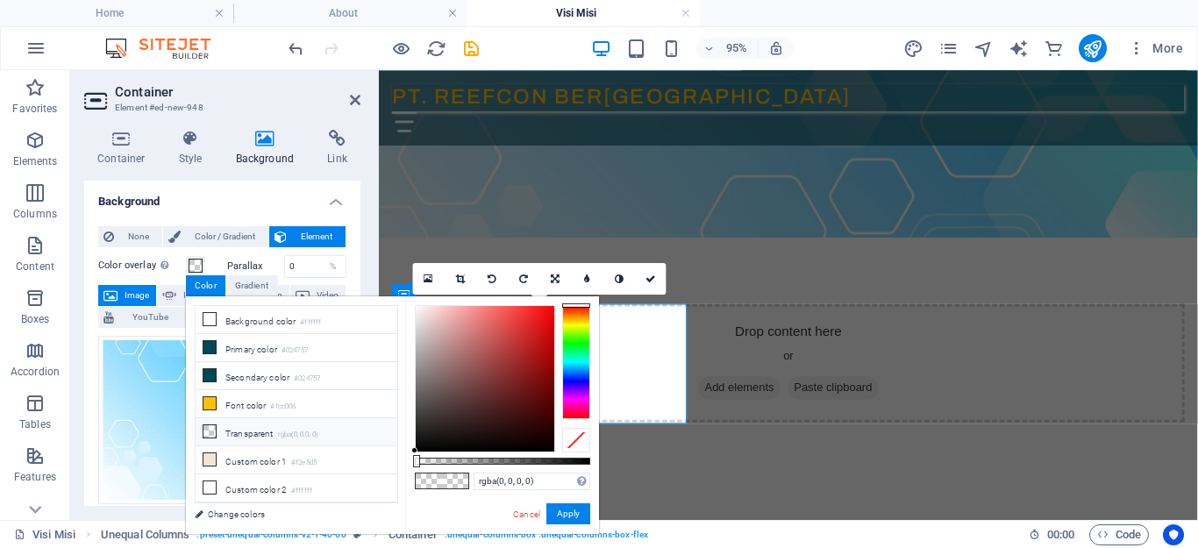
click at [289, 433] on small "rgba(0,0,0,.0)" at bounding box center [298, 435] width 41 height 12
type input "rgba(0, 0, 0, 0.425)"
drag, startPoint x: 415, startPoint y: 461, endPoint x: 489, endPoint y: 473, distance: 75.4
click at [489, 473] on div "rgba(0, 0, 0, 0.425) Supported formats #0852ed rgb(8, 82, 237) rgba(8, 82, 237,…" at bounding box center [502, 542] width 194 height 492
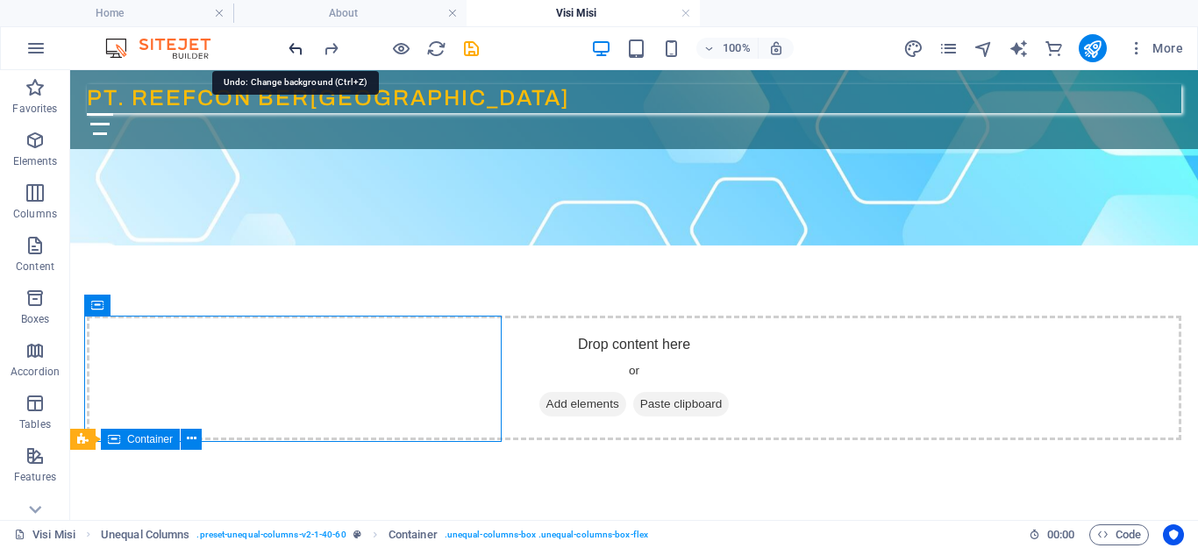
click at [294, 48] on icon "undo" at bounding box center [296, 49] width 20 height 20
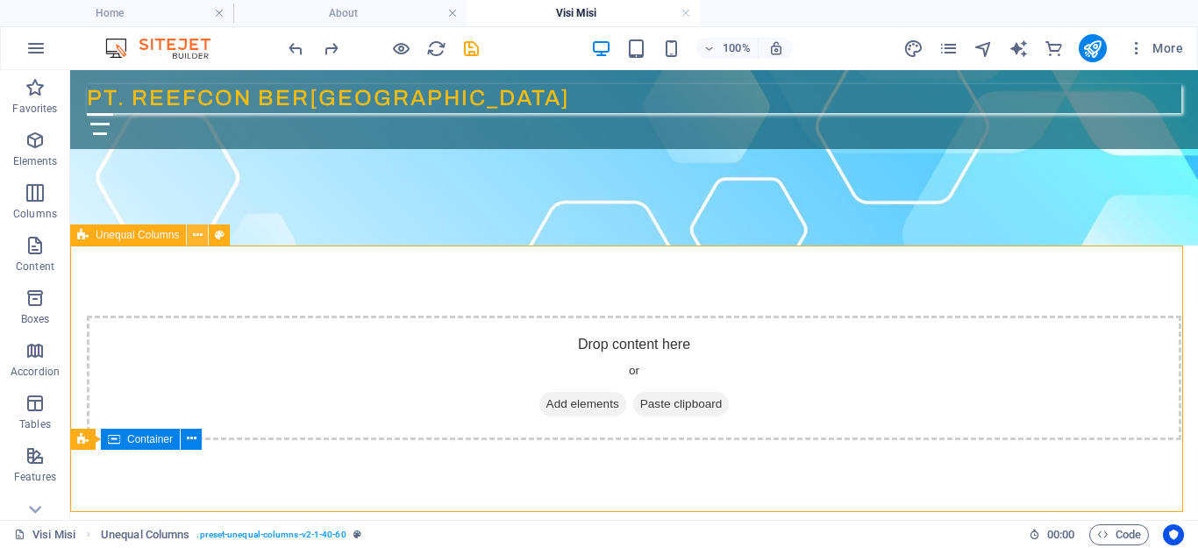
click at [199, 233] on icon at bounding box center [198, 235] width 10 height 18
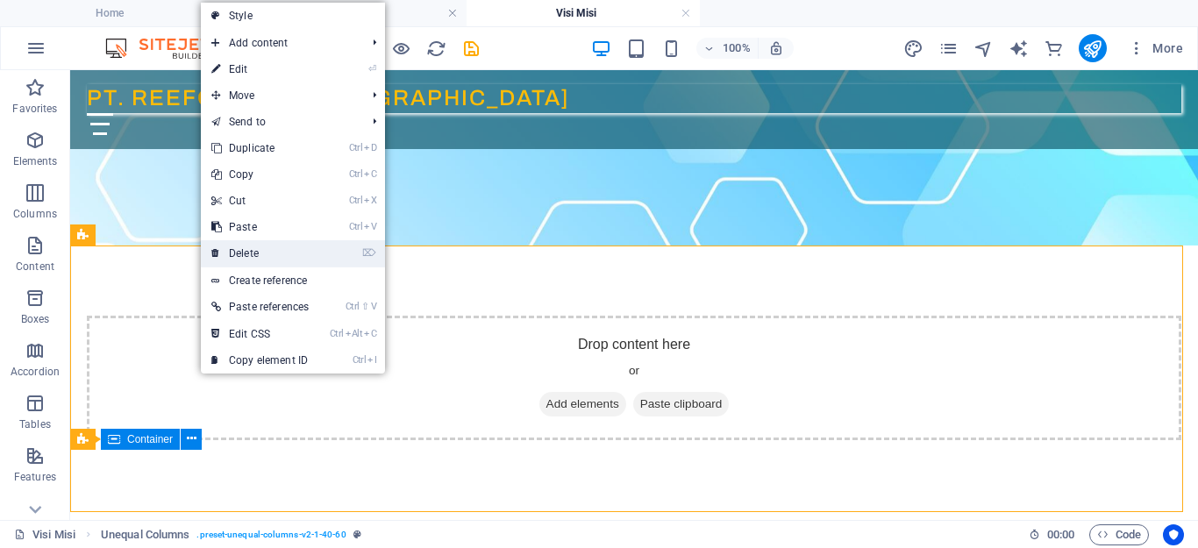
click at [249, 253] on link "⌦ Delete" at bounding box center [260, 253] width 118 height 26
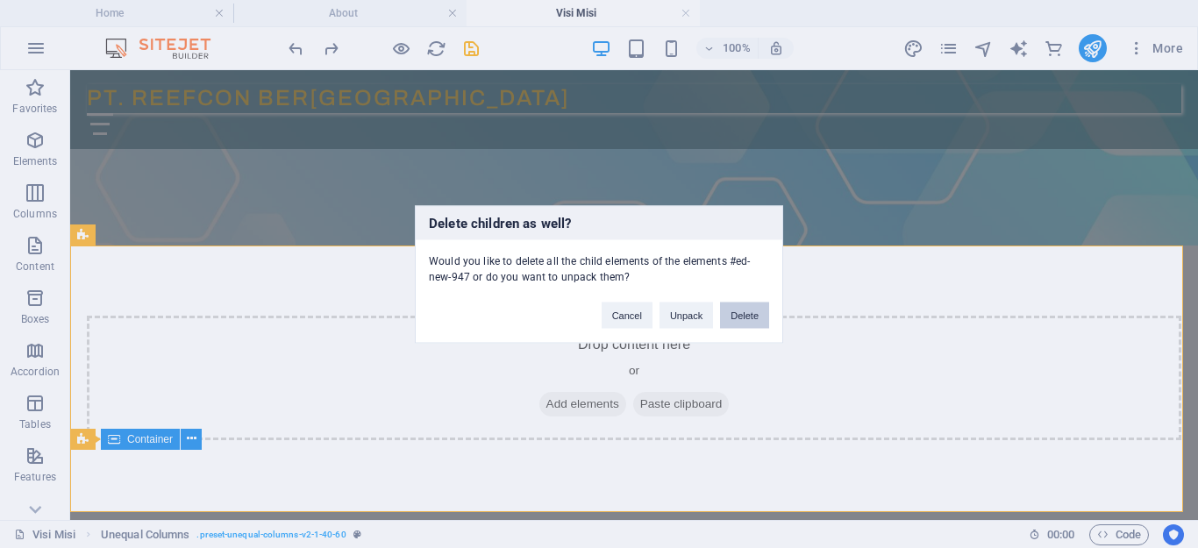
click at [732, 319] on button "Delete" at bounding box center [744, 315] width 49 height 26
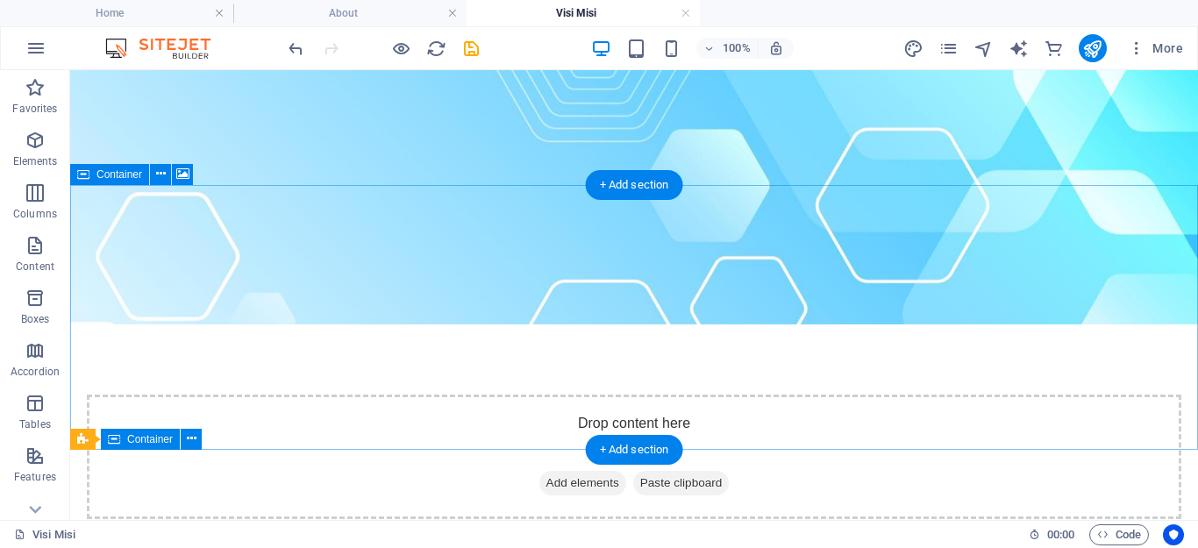
scroll to position [0, 0]
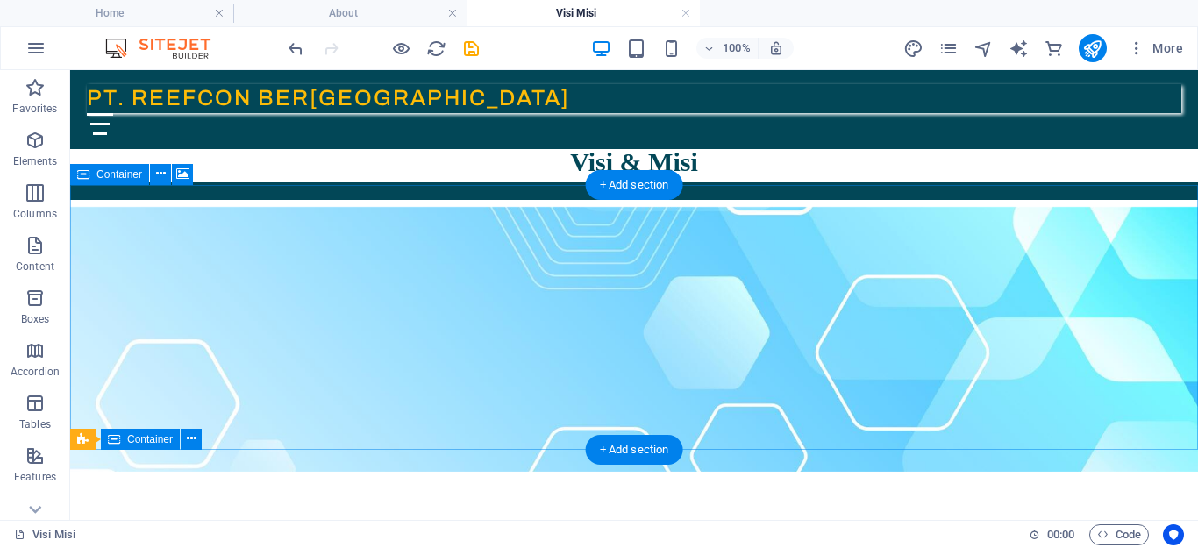
click at [461, 214] on figure at bounding box center [634, 339] width 1128 height 265
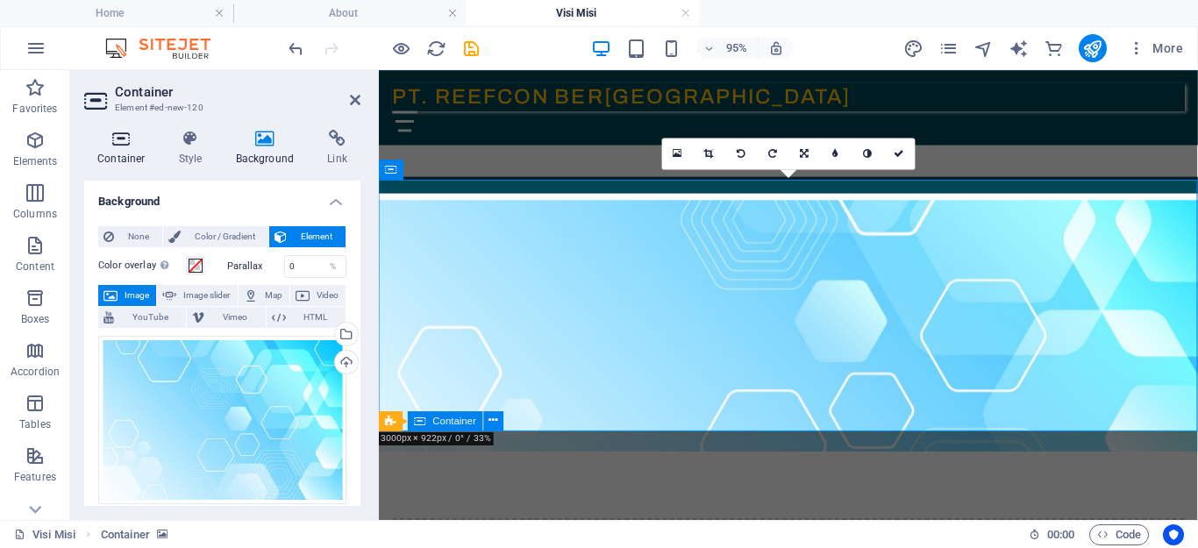
click at [124, 139] on icon at bounding box center [121, 139] width 75 height 18
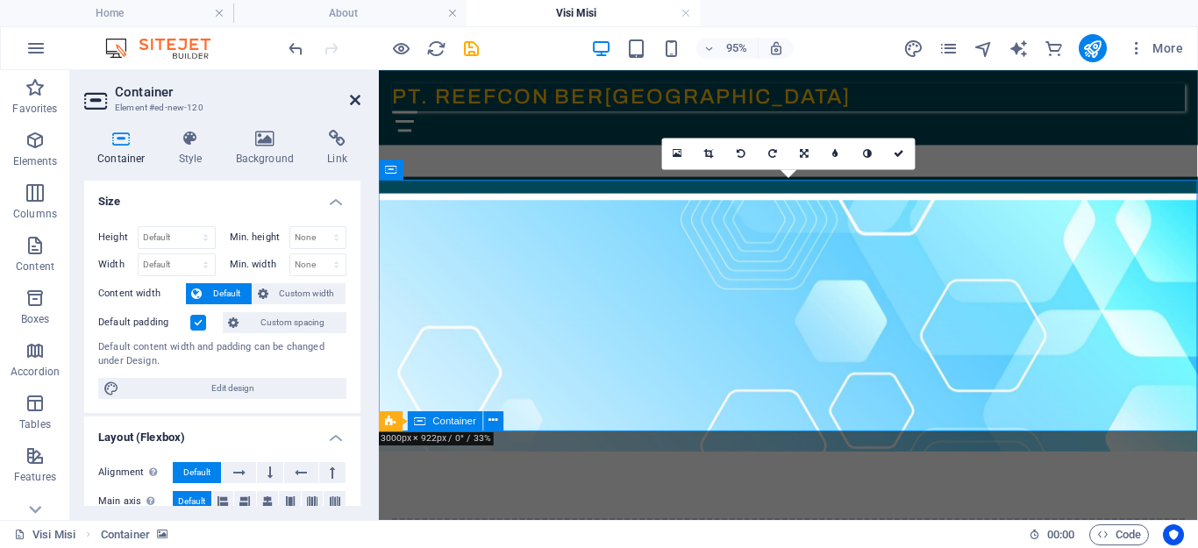
drag, startPoint x: 354, startPoint y: 102, endPoint x: 287, endPoint y: 32, distance: 96.8
click at [354, 102] on icon at bounding box center [355, 100] width 11 height 14
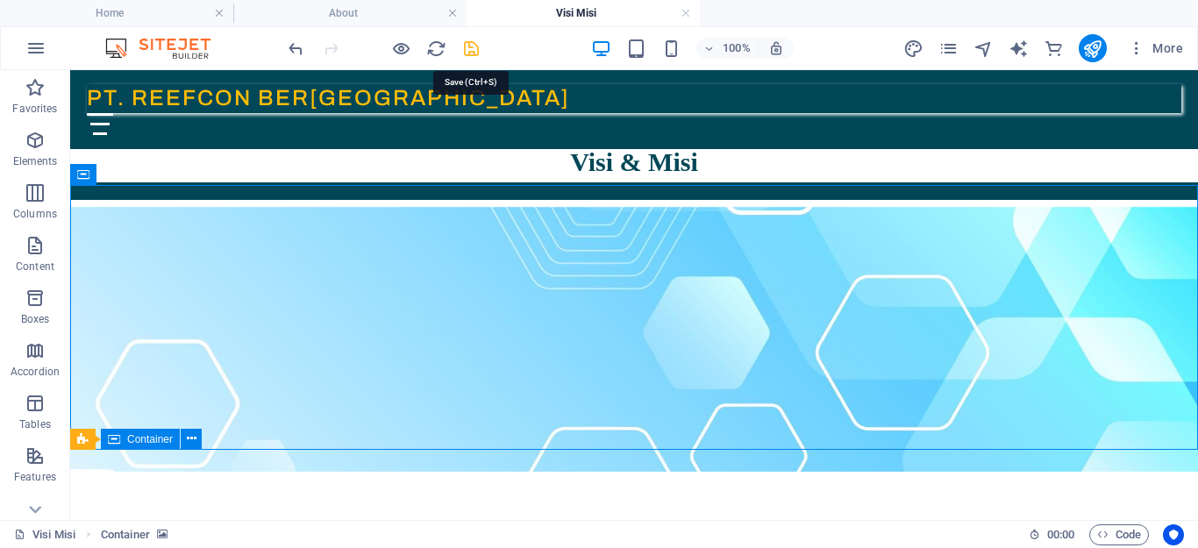
drag, startPoint x: 470, startPoint y: 45, endPoint x: 856, endPoint y: 209, distance: 419.4
click at [470, 45] on icon "save" at bounding box center [471, 49] width 20 height 20
click at [683, 15] on link at bounding box center [686, 13] width 11 height 17
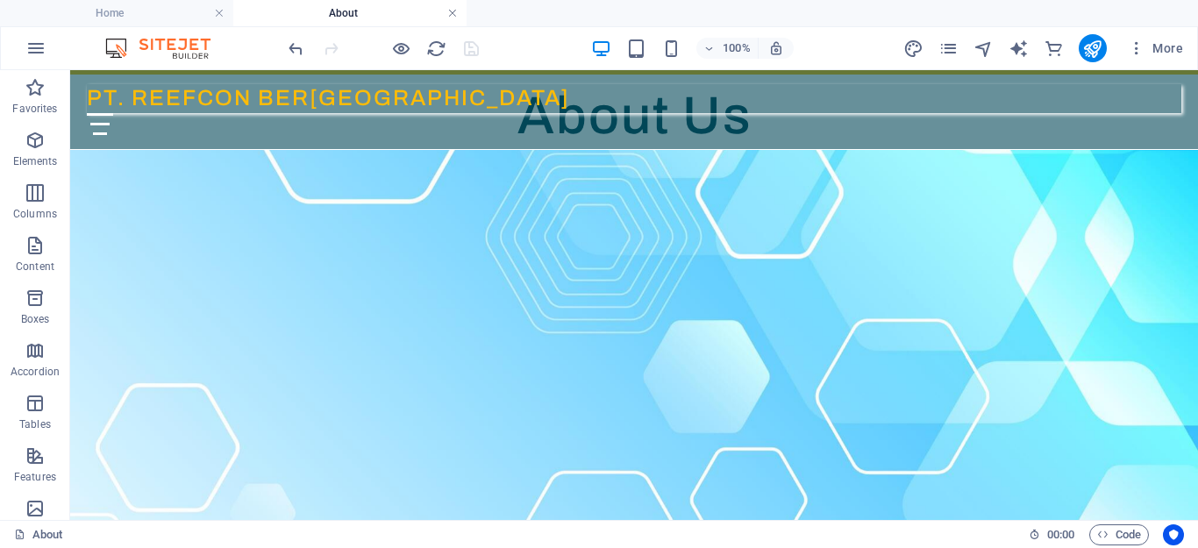
scroll to position [77, 0]
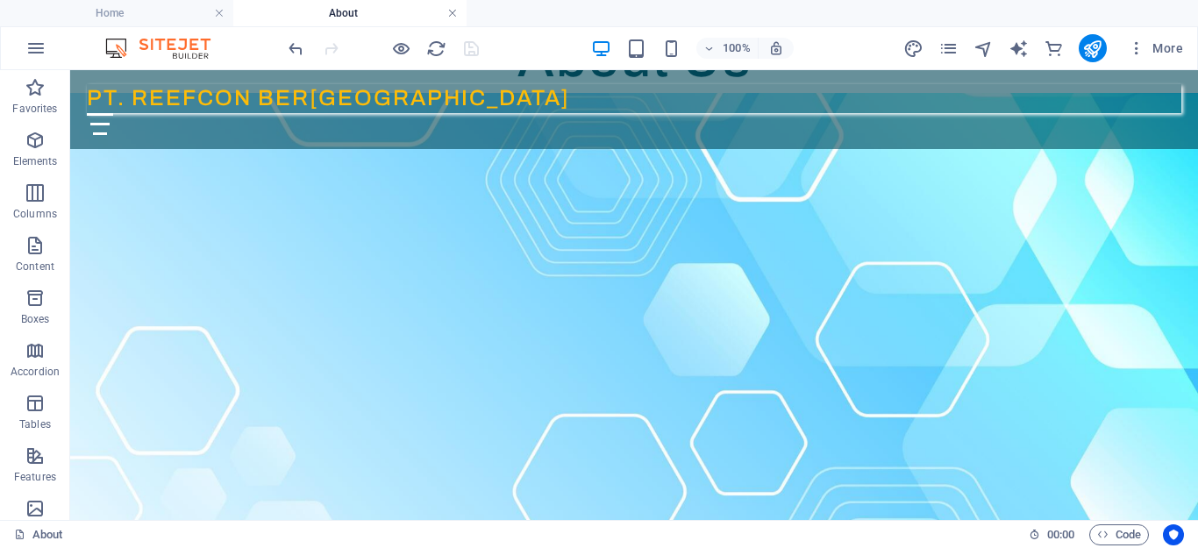
click at [449, 13] on link at bounding box center [452, 13] width 11 height 17
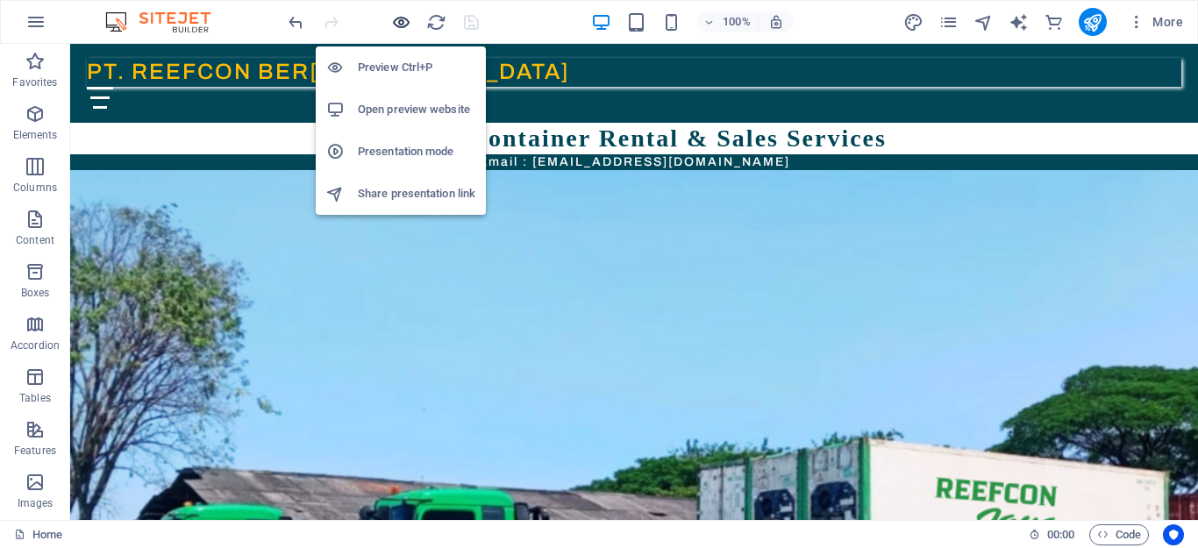
click at [391, 22] on icon "button" at bounding box center [401, 22] width 20 height 20
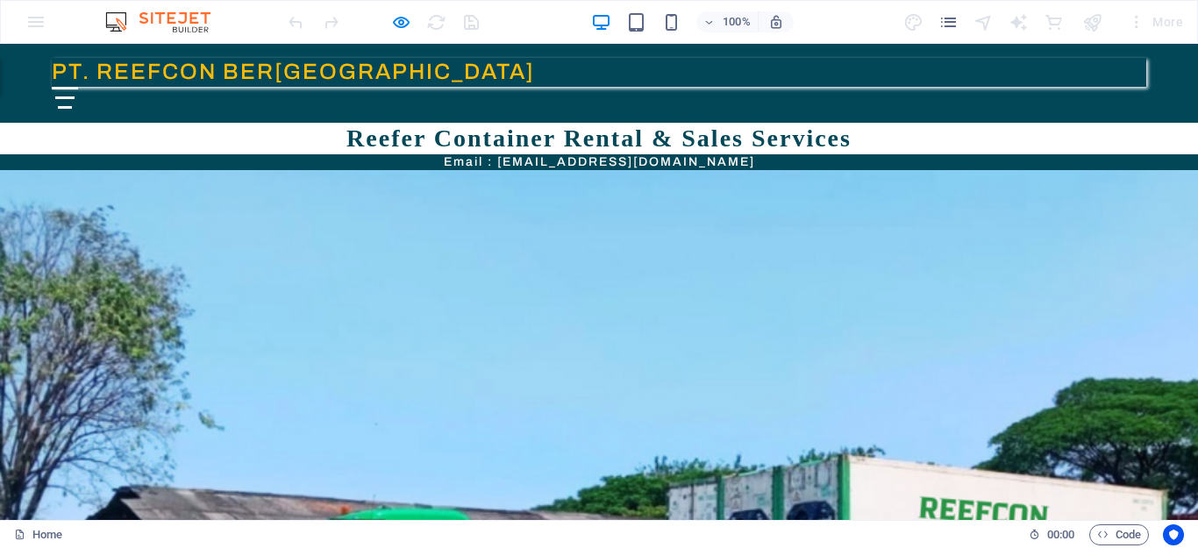
click at [1128, 83] on header "PT. REEFCON BERKAH JAYA Beranda Tentang Kami Visi & Misi Sekilas Reefer Cara Ke…" at bounding box center [599, 83] width 1123 height 79
click at [75, 96] on button "Menu" at bounding box center [65, 97] width 20 height 3
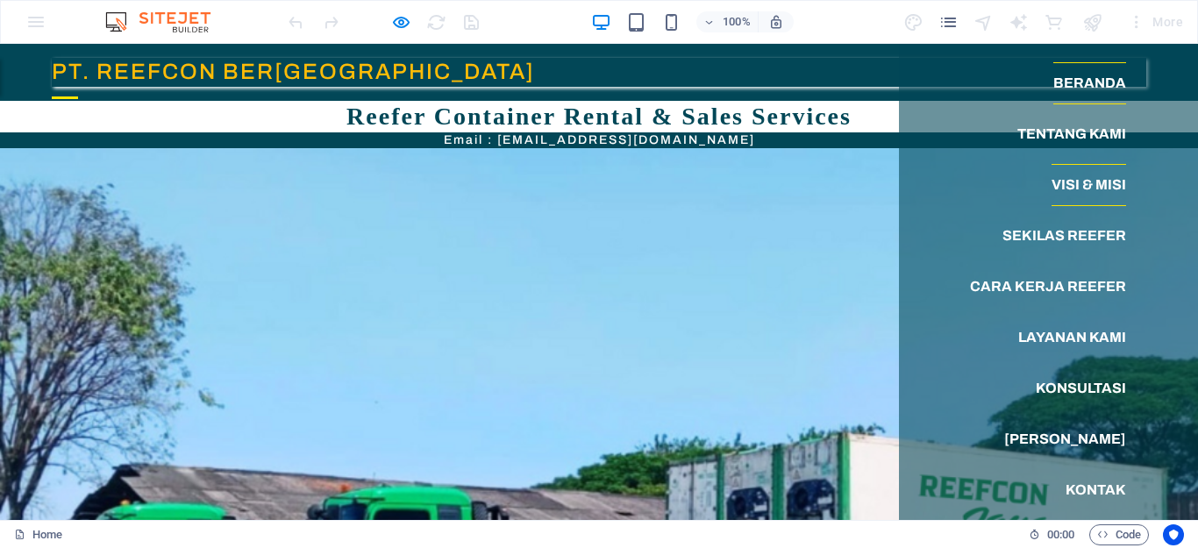
click at [1082, 185] on link "Visi & Misi" at bounding box center [1089, 185] width 75 height 42
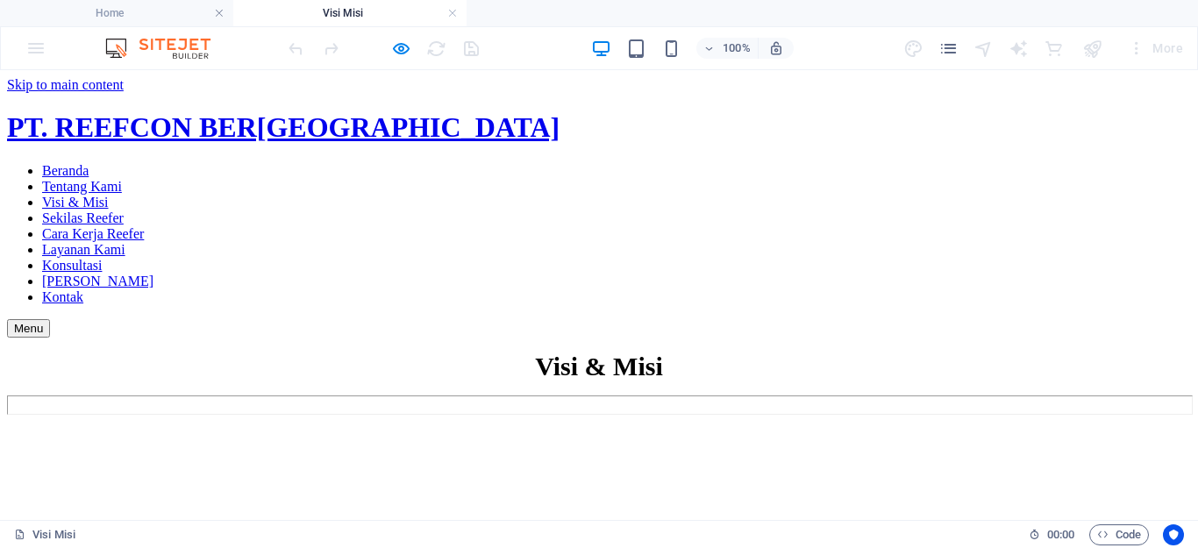
scroll to position [0, 0]
